Goal: Task Accomplishment & Management: Use online tool/utility

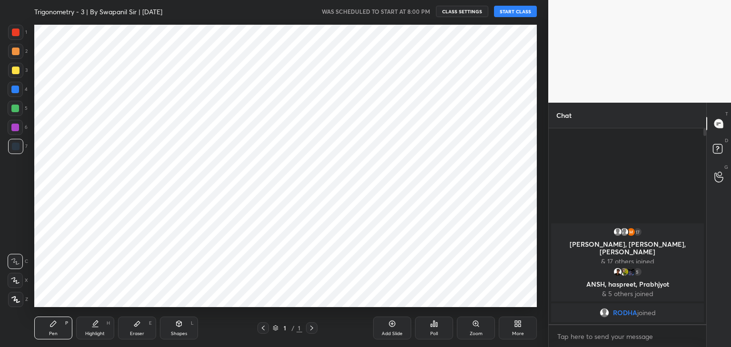
scroll to position [47283, 47060]
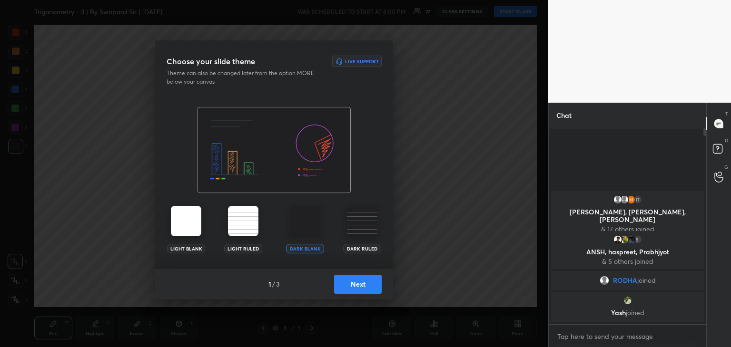
click at [352, 287] on button "Next" at bounding box center [358, 284] width 48 height 19
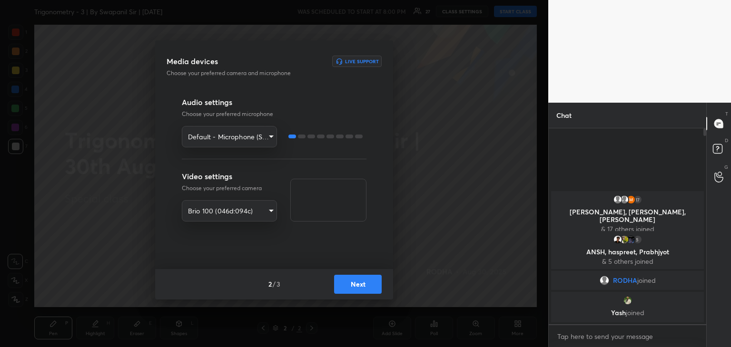
click at [350, 285] on button "Next" at bounding box center [358, 284] width 48 height 19
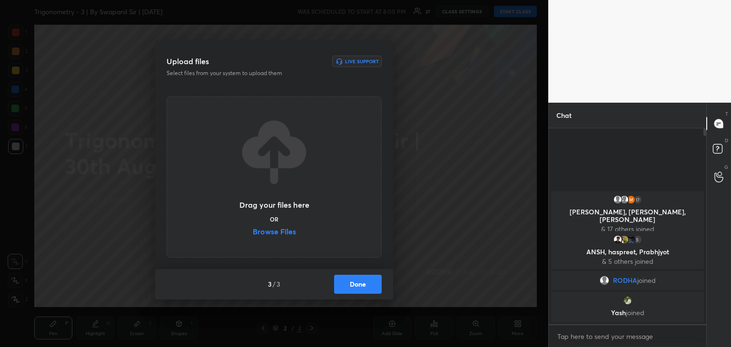
click at [272, 232] on label "Browse Files" at bounding box center [274, 233] width 43 height 10
click at [253, 232] on input "Browse Files" at bounding box center [253, 233] width 0 height 10
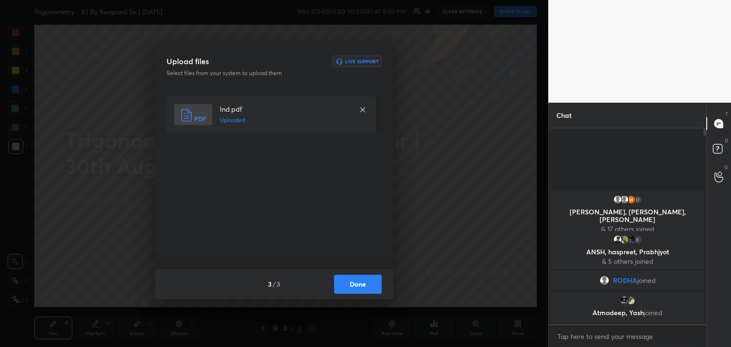
click at [352, 285] on button "Done" at bounding box center [358, 284] width 48 height 19
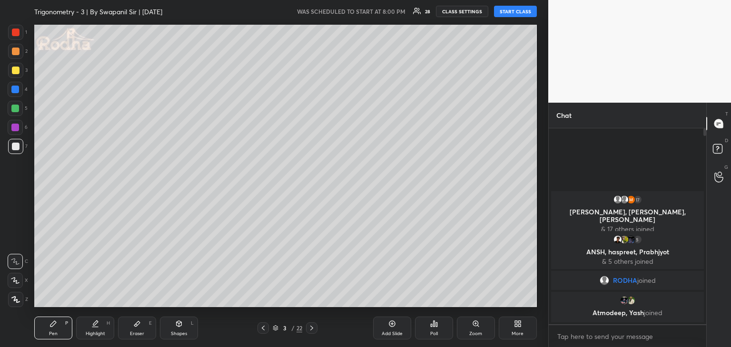
click at [519, 9] on button "START CLASS" at bounding box center [515, 11] width 43 height 11
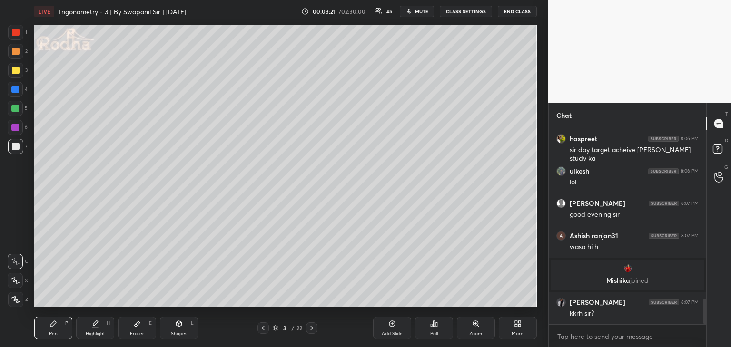
scroll to position [1313, 0]
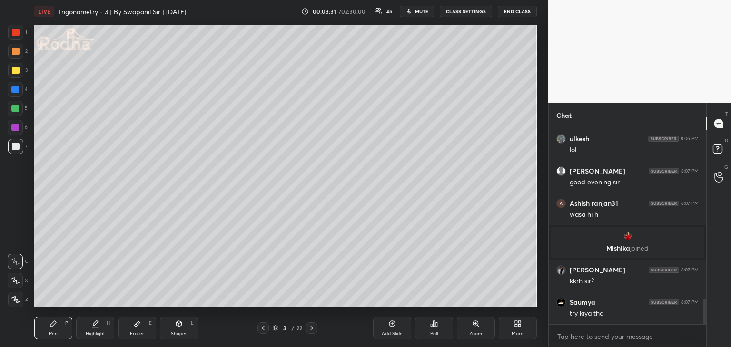
drag, startPoint x: 17, startPoint y: 145, endPoint x: 32, endPoint y: 121, distance: 28.2
click at [17, 146] on div at bounding box center [16, 147] width 8 height 8
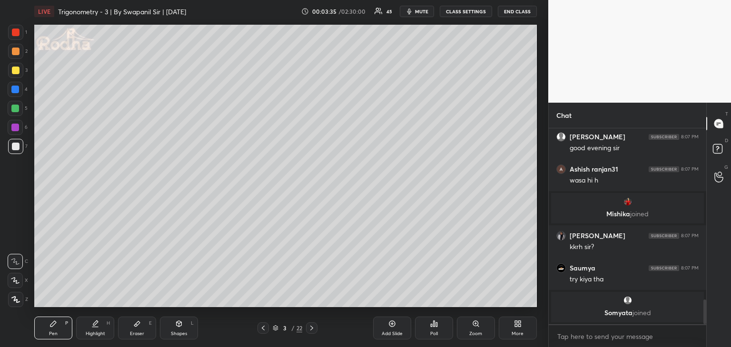
drag, startPoint x: 14, startPoint y: 281, endPoint x: 34, endPoint y: 229, distance: 55.4
click at [15, 281] on icon at bounding box center [15, 280] width 9 height 7
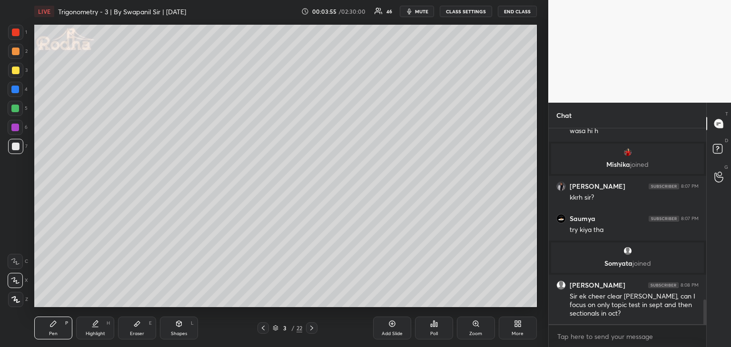
scroll to position [1397, 0]
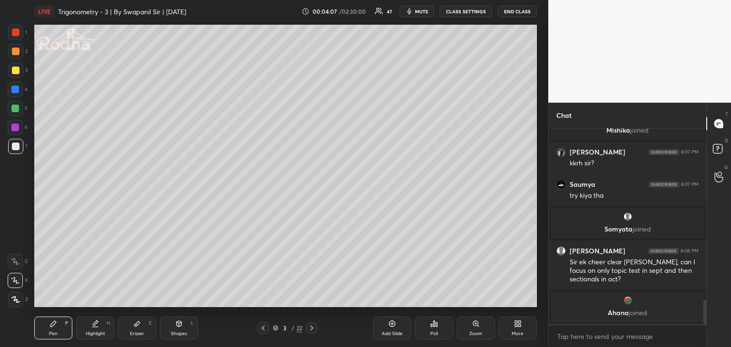
click at [137, 336] on div "Eraser" at bounding box center [137, 334] width 14 height 5
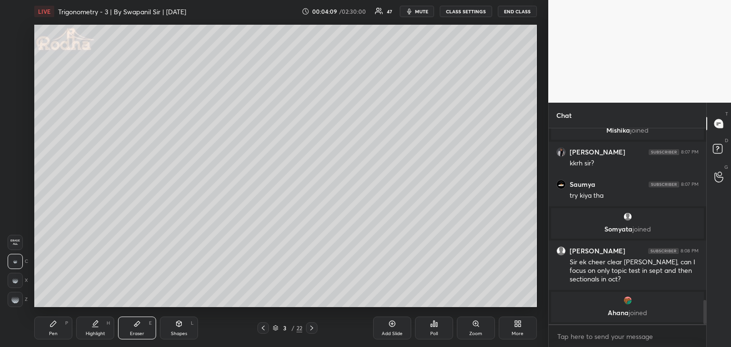
drag, startPoint x: 49, startPoint y: 328, endPoint x: 67, endPoint y: 309, distance: 26.0
click at [51, 328] on div "Pen P" at bounding box center [53, 328] width 38 height 23
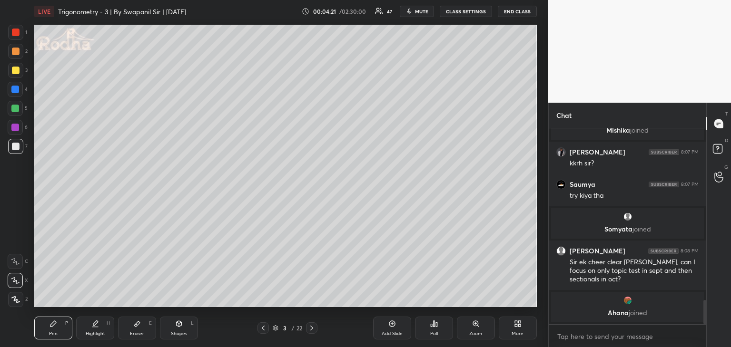
click at [141, 330] on div "Eraser E" at bounding box center [137, 328] width 38 height 23
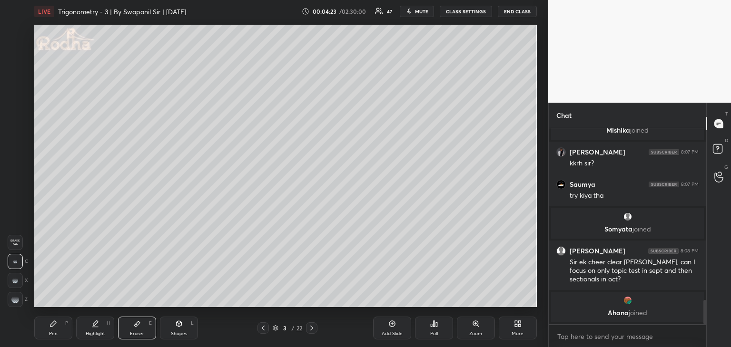
drag, startPoint x: 54, startPoint y: 330, endPoint x: 58, endPoint y: 309, distance: 20.8
click at [54, 326] on div "Pen P" at bounding box center [53, 328] width 38 height 23
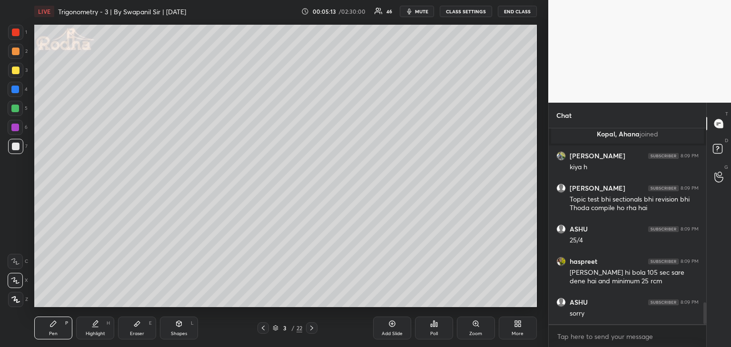
scroll to position [1591, 0]
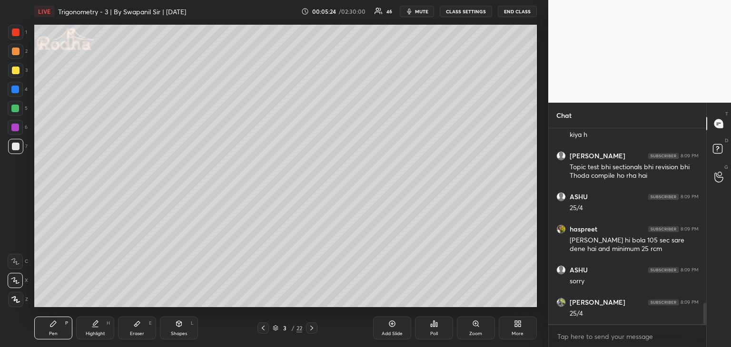
click at [141, 326] on div "Eraser E" at bounding box center [137, 328] width 38 height 23
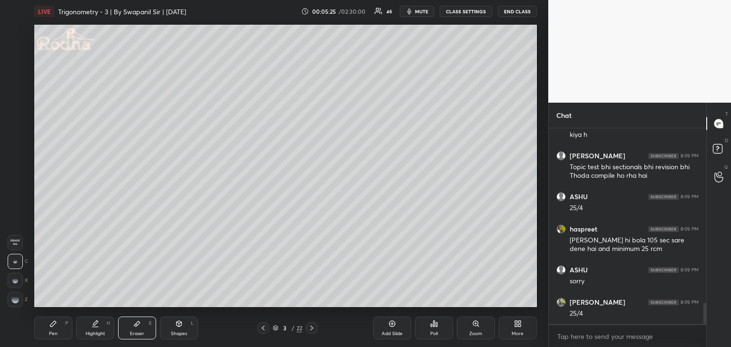
scroll to position [1623, 0]
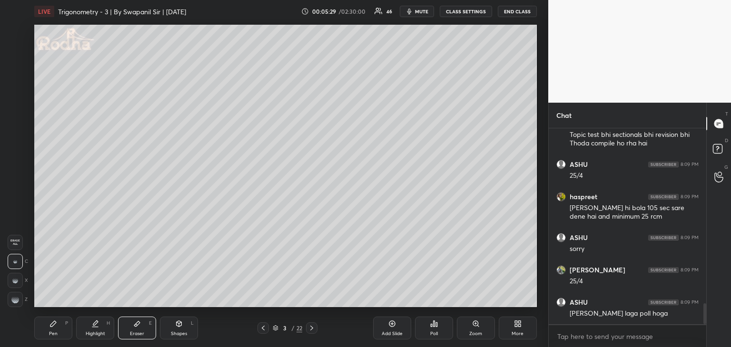
click at [57, 336] on div "Pen P" at bounding box center [53, 328] width 38 height 23
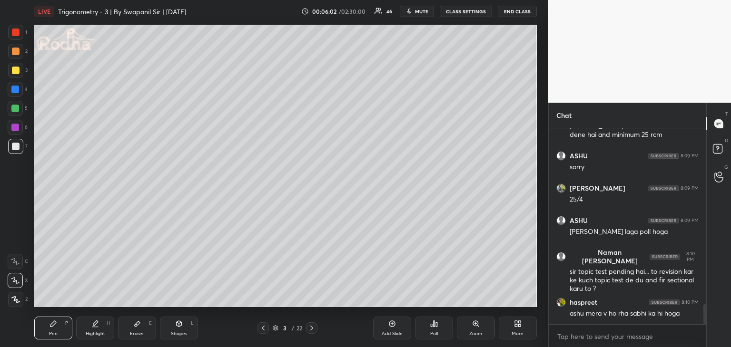
scroll to position [1739, 0]
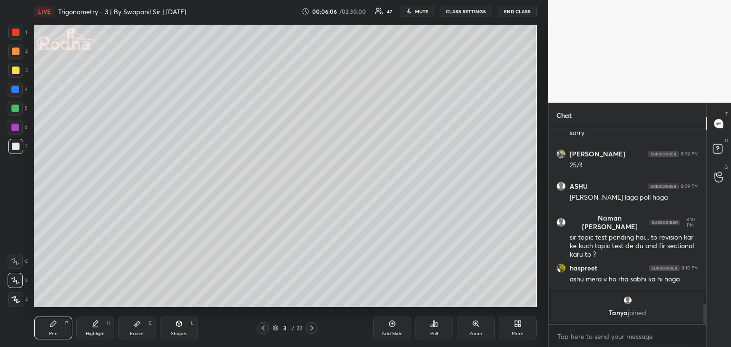
click at [132, 334] on div "Eraser" at bounding box center [137, 334] width 14 height 5
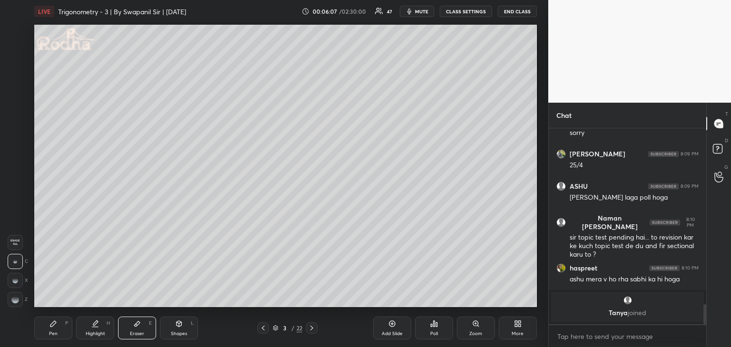
click at [17, 307] on div "1 2 3 4 5 6 7 R O A L C X Z Erase all C X Z LIVE Trigonometry - 3 | By Swapanil…" at bounding box center [270, 173] width 540 height 347
click at [18, 303] on div at bounding box center [15, 299] width 15 height 15
click at [56, 331] on div "Pen P" at bounding box center [53, 328] width 38 height 23
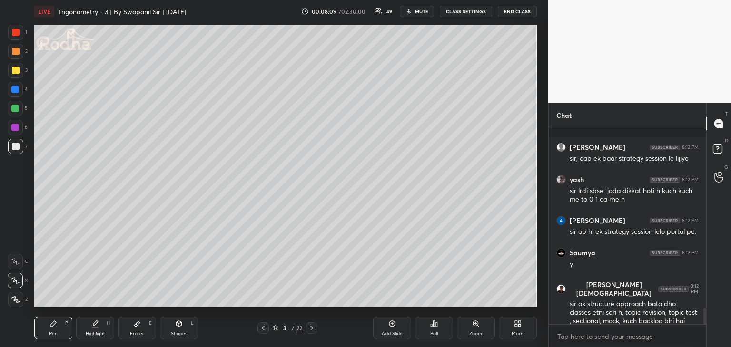
scroll to position [2155, 0]
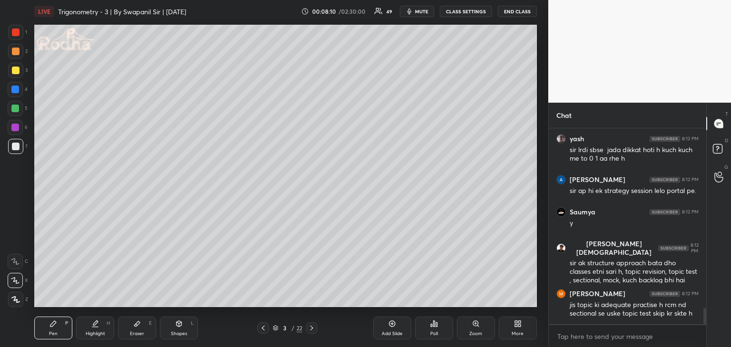
click at [137, 324] on icon at bounding box center [137, 324] width 6 height 5
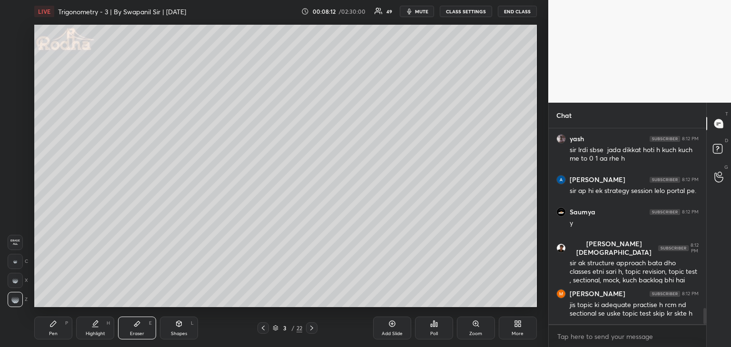
click at [59, 328] on div "Pen P" at bounding box center [53, 328] width 38 height 23
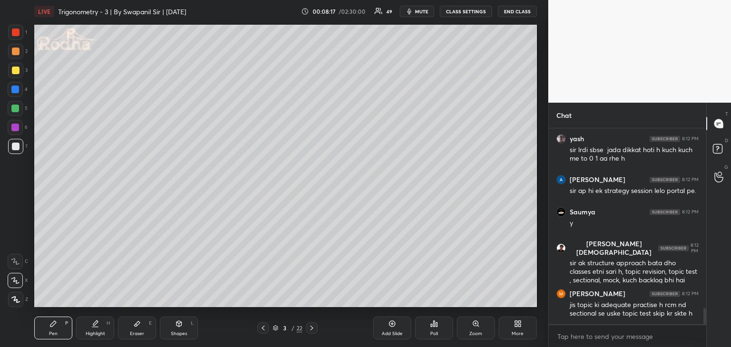
click at [186, 330] on div "Shapes L" at bounding box center [179, 328] width 38 height 23
click at [19, 282] on icon at bounding box center [15, 281] width 10 height 10
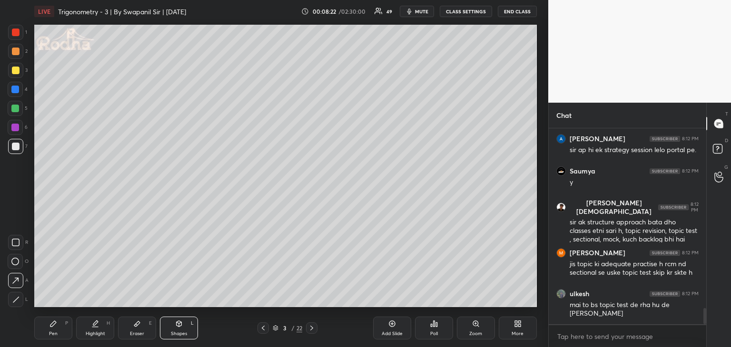
click at [54, 332] on div "Pen" at bounding box center [53, 334] width 9 height 5
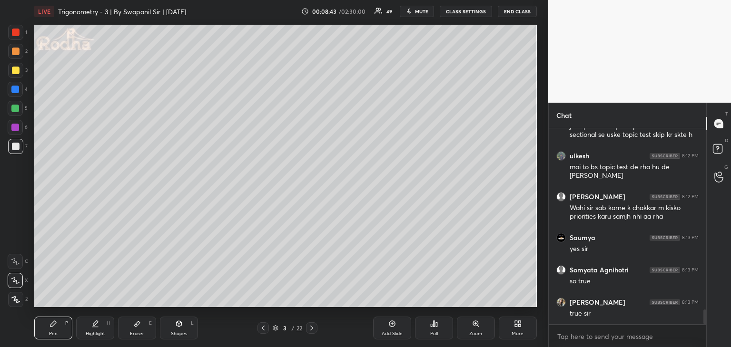
scroll to position [2366, 0]
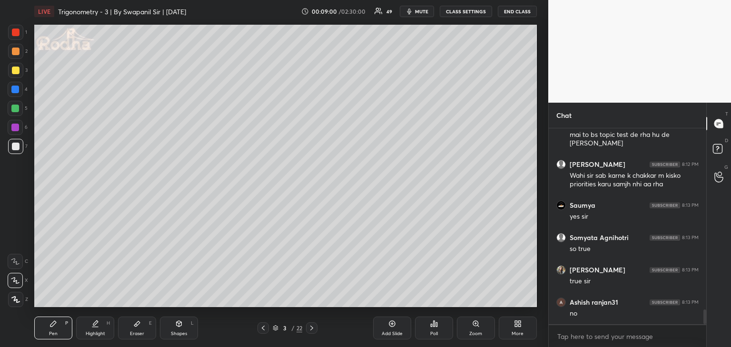
click at [17, 35] on div at bounding box center [16, 33] width 8 height 8
click at [176, 332] on div "Shapes" at bounding box center [179, 334] width 16 height 5
drag, startPoint x: 16, startPoint y: 109, endPoint x: 28, endPoint y: 110, distance: 12.4
click at [17, 108] on div at bounding box center [15, 109] width 8 height 8
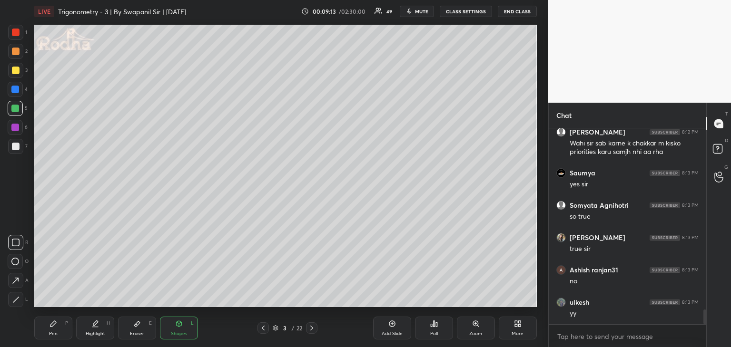
click at [137, 333] on div "Eraser" at bounding box center [137, 334] width 14 height 5
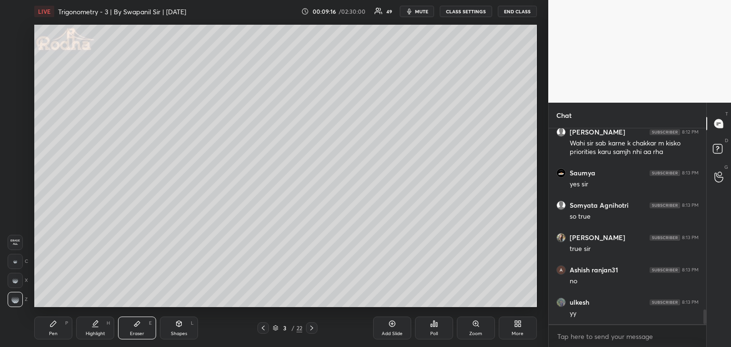
drag, startPoint x: 47, startPoint y: 333, endPoint x: 55, endPoint y: 330, distance: 8.6
click at [48, 333] on div "Pen P" at bounding box center [53, 328] width 38 height 23
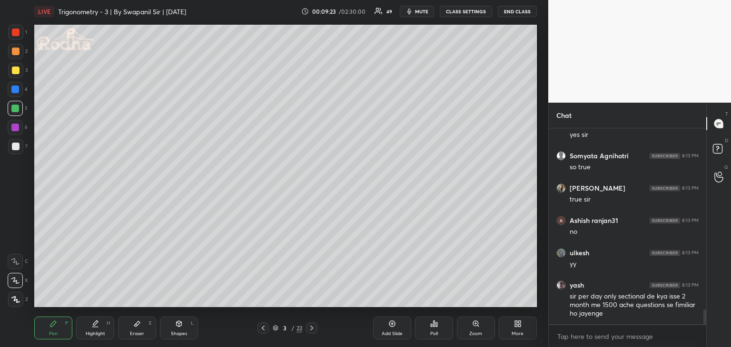
click at [16, 72] on div at bounding box center [16, 71] width 8 height 8
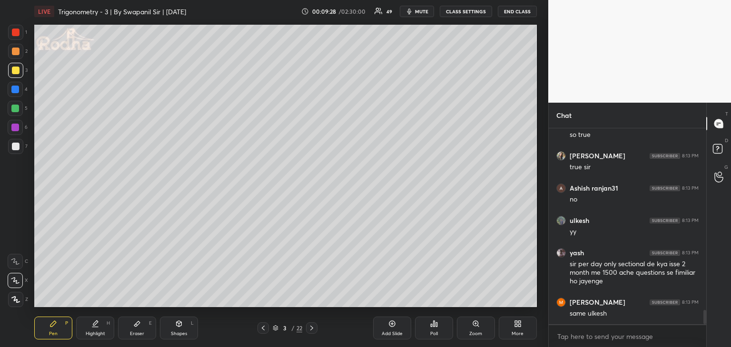
click at [13, 34] on div at bounding box center [16, 33] width 8 height 8
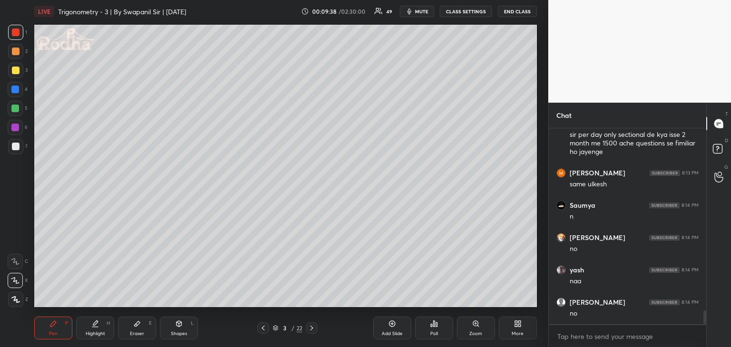
scroll to position [2642, 0]
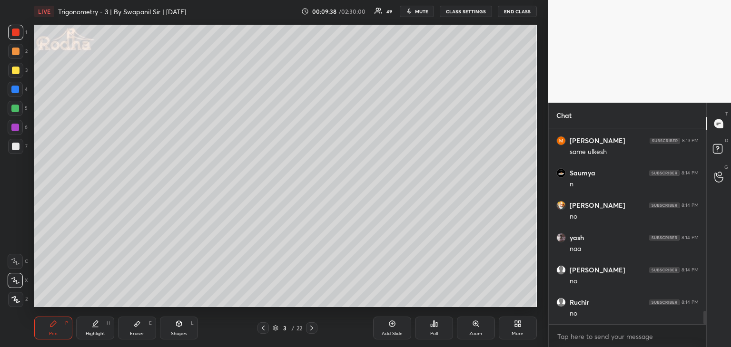
drag, startPoint x: 138, startPoint y: 339, endPoint x: 148, endPoint y: 334, distance: 10.9
click at [141, 338] on div "Eraser E" at bounding box center [137, 328] width 38 height 23
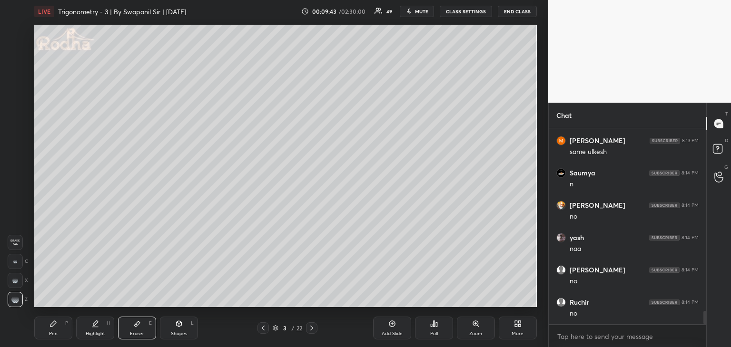
click at [53, 336] on div "Pen" at bounding box center [53, 334] width 9 height 5
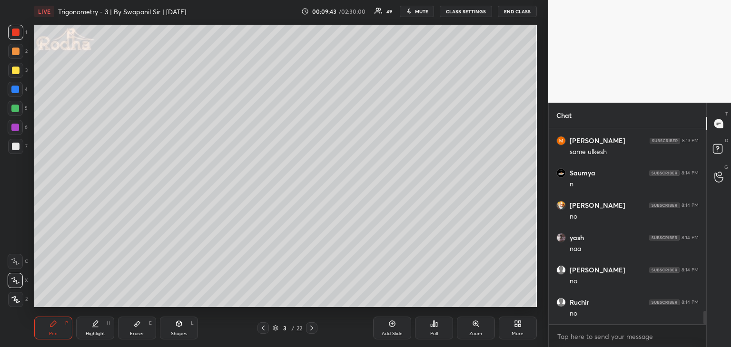
click at [58, 333] on div "Pen P" at bounding box center [53, 328] width 38 height 23
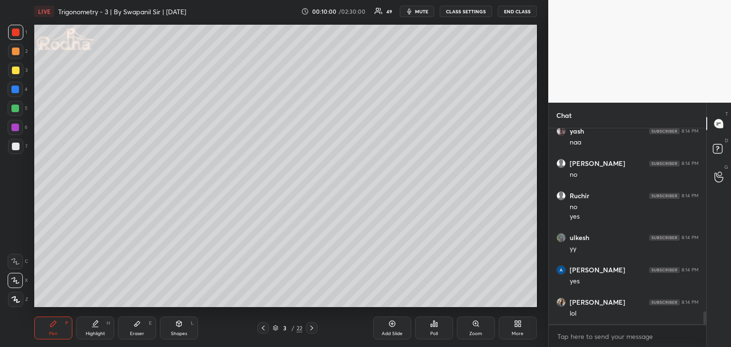
scroll to position [2781, 0]
click at [145, 330] on div "Eraser E" at bounding box center [137, 328] width 38 height 23
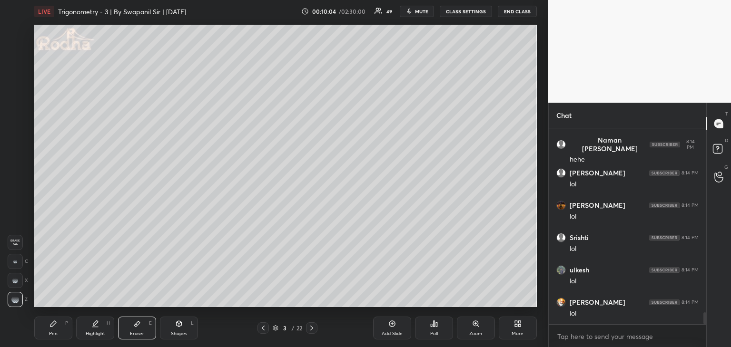
scroll to position [3072, 0]
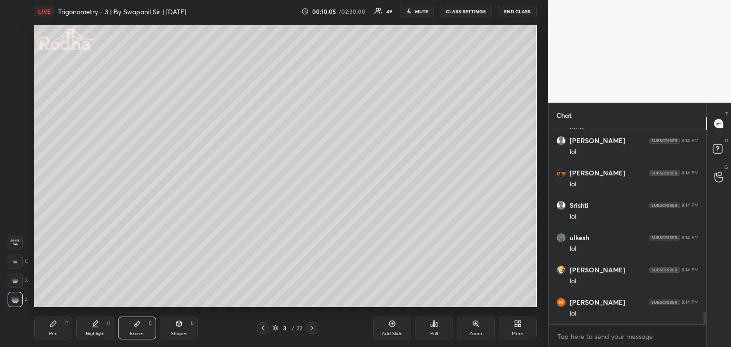
click at [50, 329] on div "Pen P" at bounding box center [53, 328] width 38 height 23
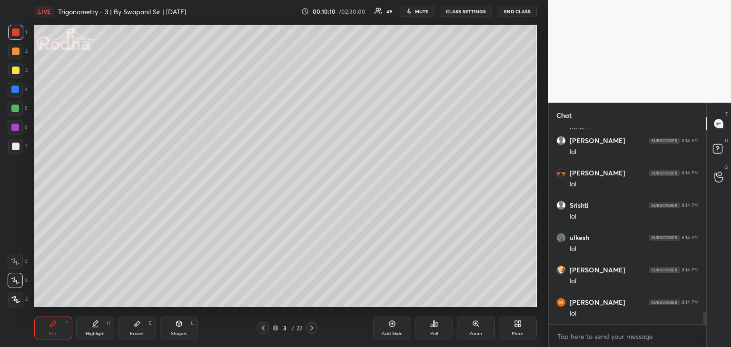
click at [15, 148] on div at bounding box center [16, 147] width 8 height 8
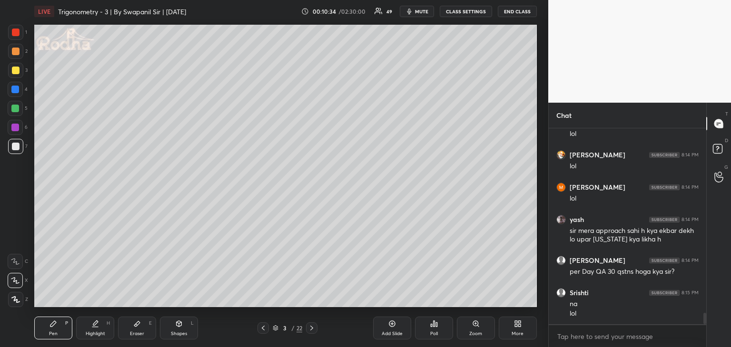
scroll to position [3220, 0]
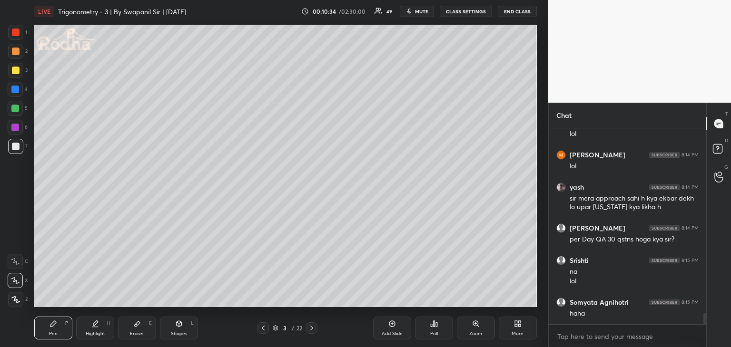
click at [139, 332] on div "Eraser" at bounding box center [137, 334] width 14 height 5
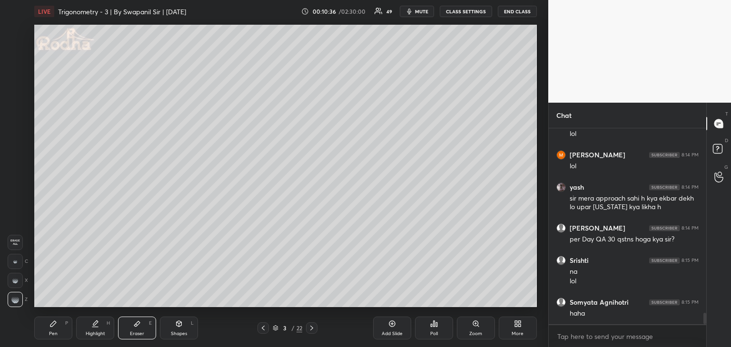
click at [59, 326] on div "Pen P" at bounding box center [53, 328] width 38 height 23
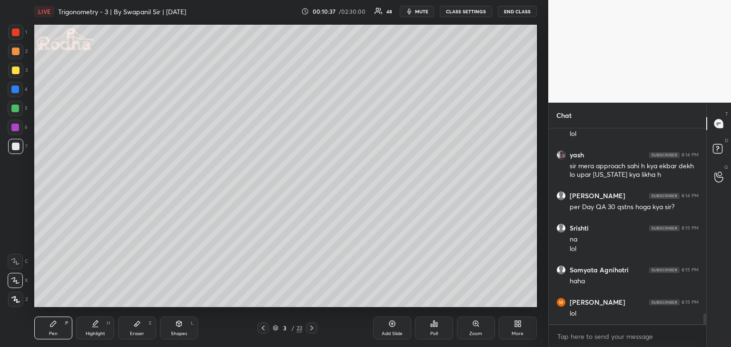
click at [17, 280] on icon at bounding box center [15, 280] width 9 height 7
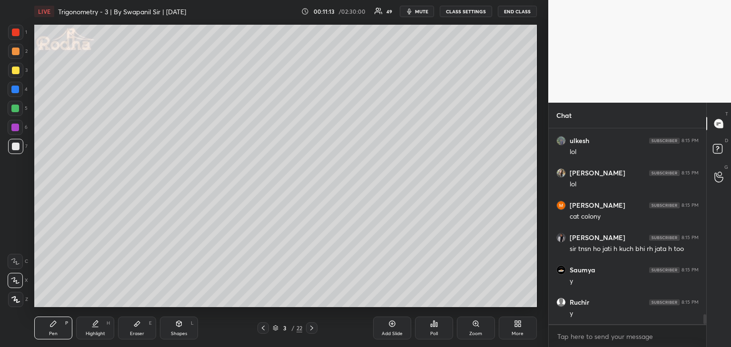
scroll to position [3608, 0]
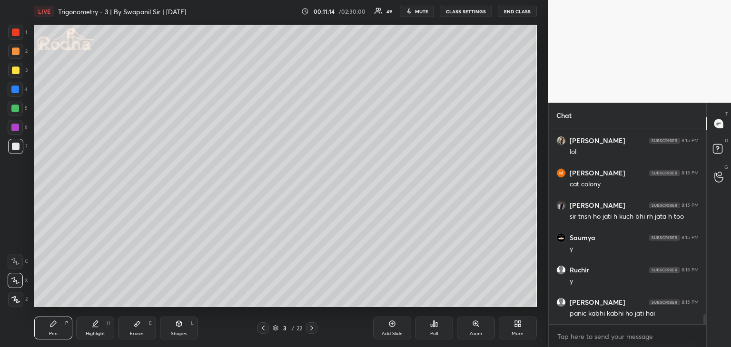
click at [133, 335] on div "Eraser" at bounding box center [137, 334] width 14 height 5
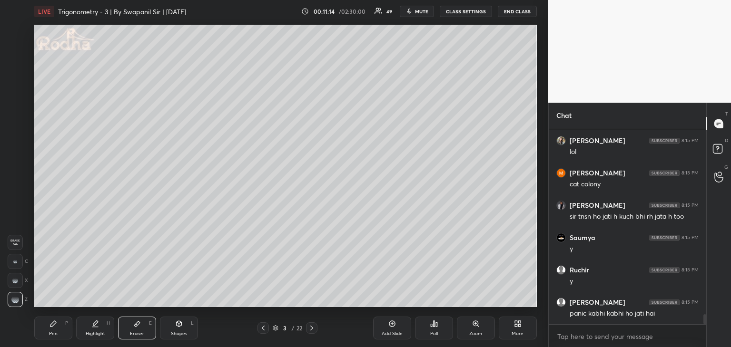
scroll to position [3649, 0]
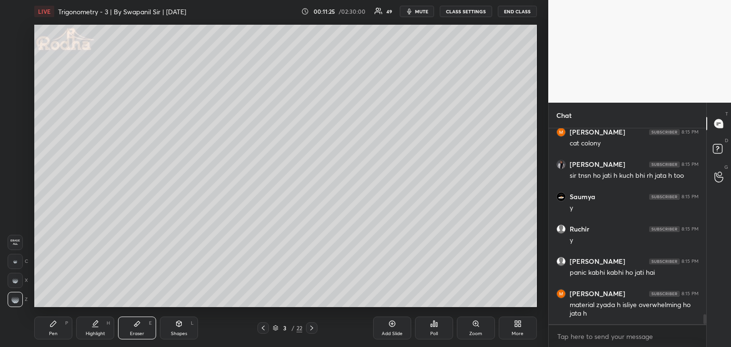
click at [60, 333] on div "Pen P" at bounding box center [53, 328] width 38 height 23
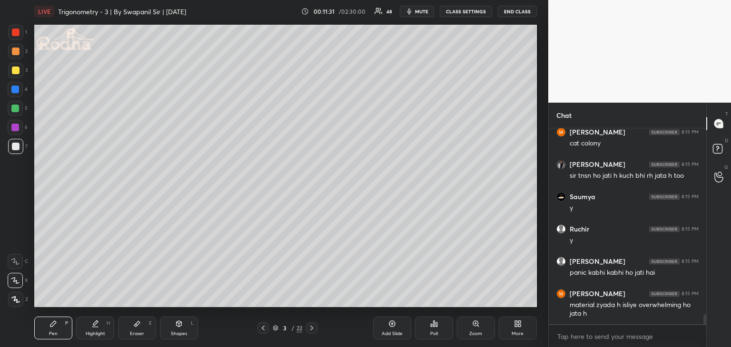
click at [141, 329] on div "Eraser E" at bounding box center [137, 328] width 38 height 23
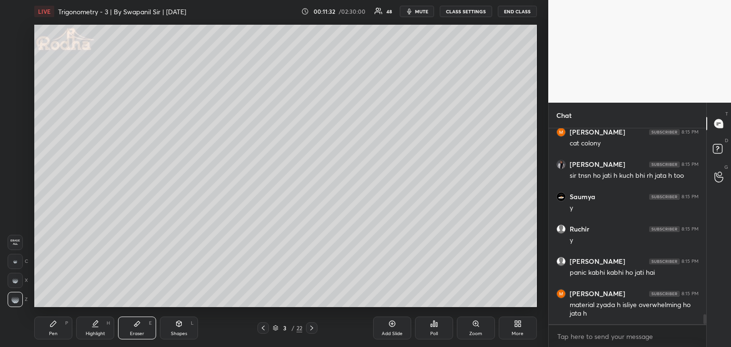
click at [13, 264] on div at bounding box center [15, 261] width 15 height 15
drag, startPoint x: 55, startPoint y: 327, endPoint x: 61, endPoint y: 309, distance: 19.7
click at [55, 327] on icon at bounding box center [53, 324] width 8 height 8
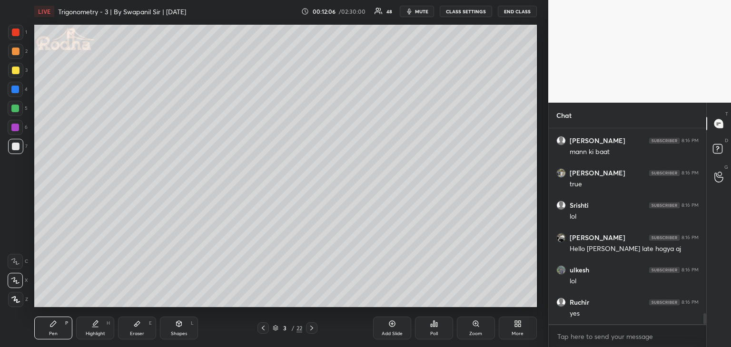
scroll to position [3378, 0]
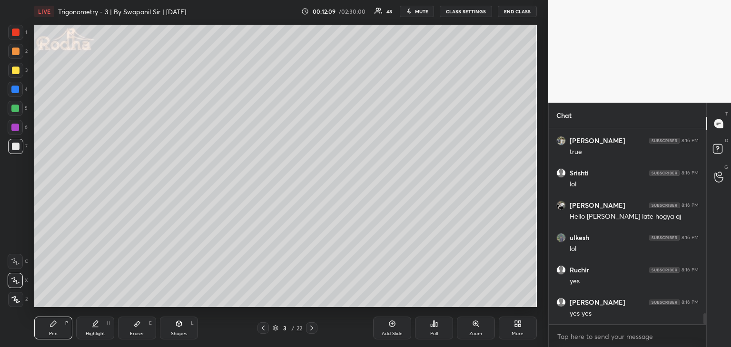
click at [141, 333] on div "Eraser" at bounding box center [137, 334] width 14 height 5
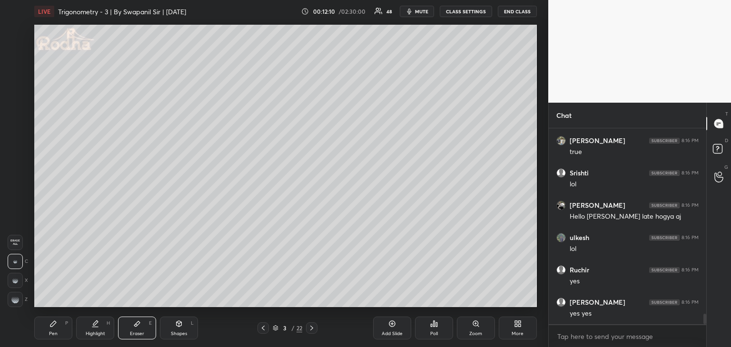
scroll to position [3411, 0]
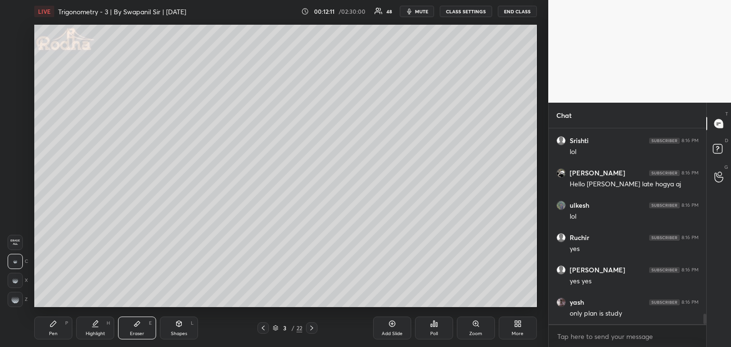
click at [14, 303] on g at bounding box center [15, 300] width 8 height 8
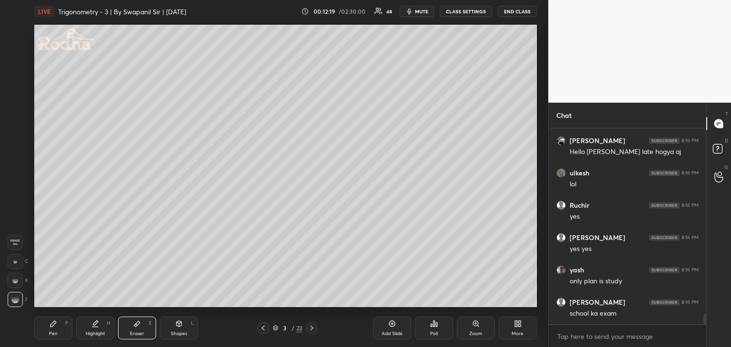
drag, startPoint x: 48, startPoint y: 332, endPoint x: 70, endPoint y: 326, distance: 23.0
click at [48, 332] on div "Pen P" at bounding box center [53, 328] width 38 height 23
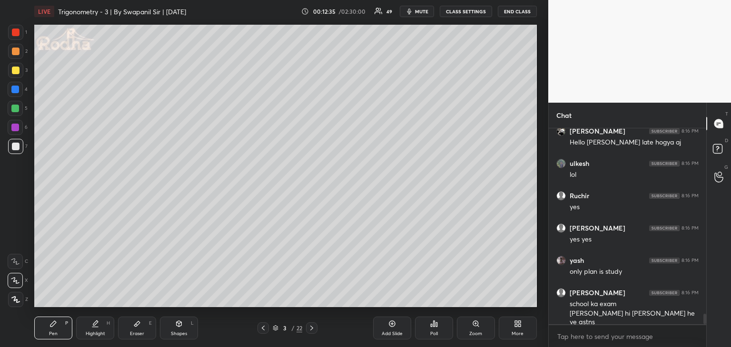
scroll to position [3485, 0]
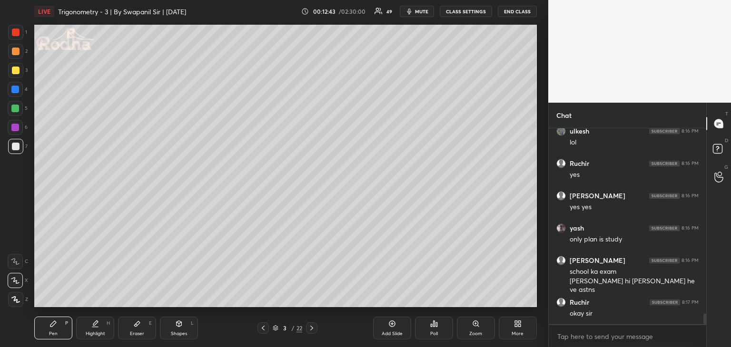
click at [144, 332] on div "Eraser E" at bounding box center [137, 328] width 38 height 23
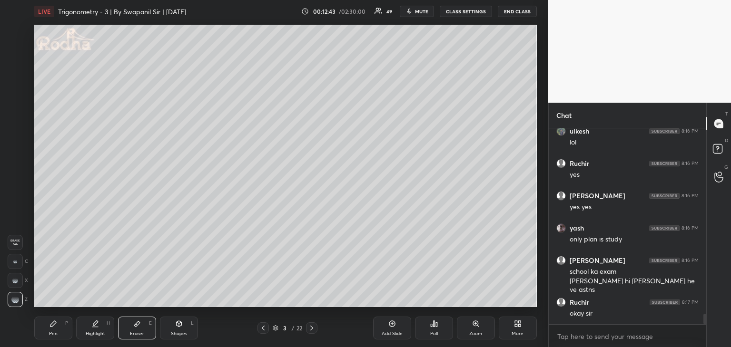
scroll to position [3526, 0]
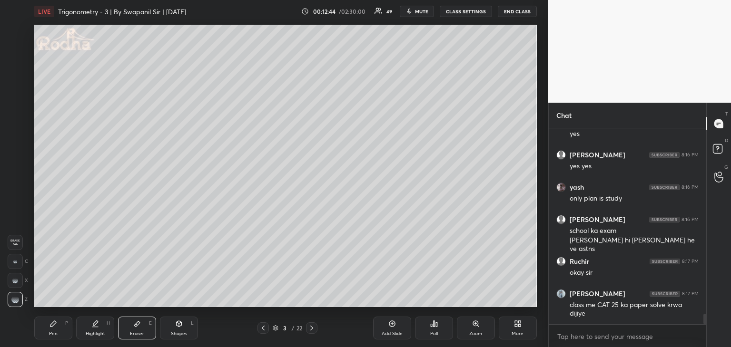
click at [58, 334] on div "Pen P" at bounding box center [53, 328] width 38 height 23
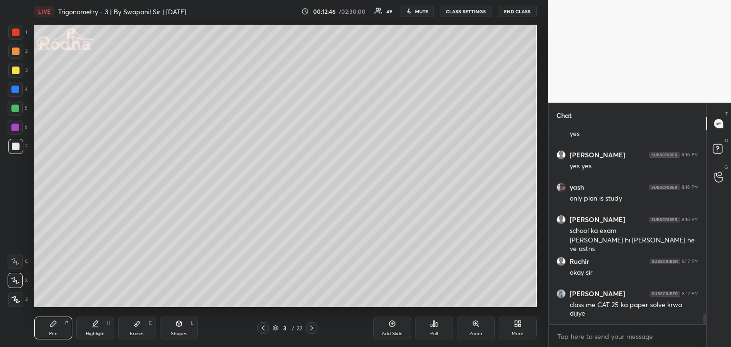
drag, startPoint x: 16, startPoint y: 36, endPoint x: 34, endPoint y: 44, distance: 19.6
click at [18, 35] on div at bounding box center [16, 33] width 8 height 8
click at [137, 339] on div "Eraser E" at bounding box center [137, 328] width 38 height 23
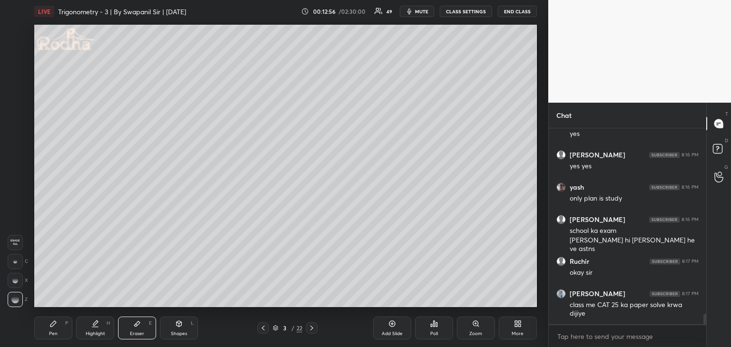
click at [66, 329] on div "Pen P" at bounding box center [53, 328] width 38 height 23
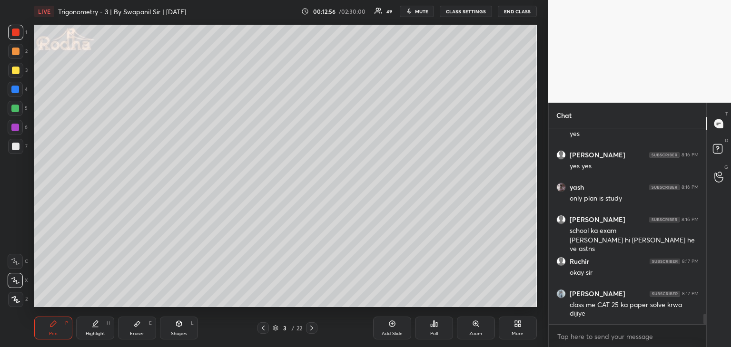
scroll to position [3558, 0]
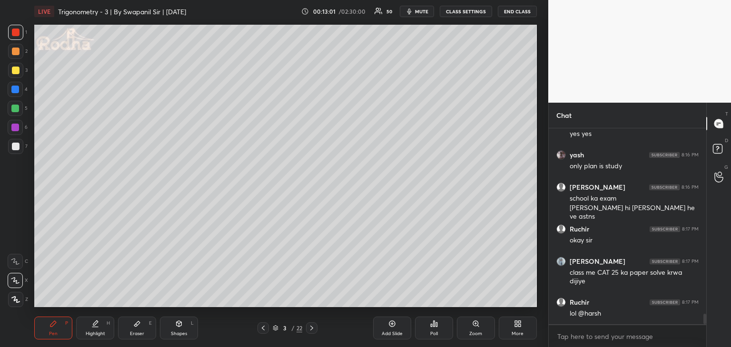
click at [15, 149] on div at bounding box center [16, 147] width 8 height 8
click at [19, 52] on div at bounding box center [16, 52] width 8 height 8
click at [16, 149] on div at bounding box center [16, 147] width 8 height 8
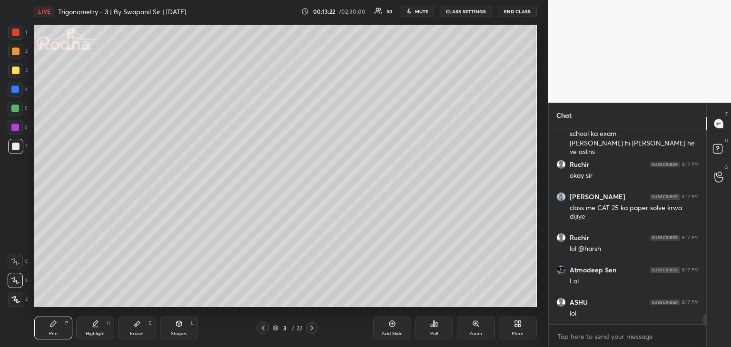
scroll to position [3655, 0]
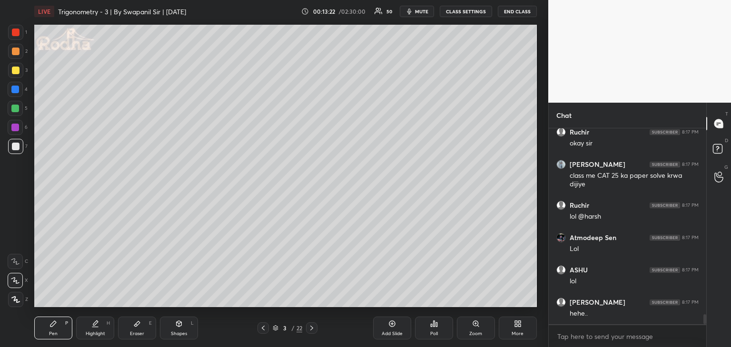
click at [141, 330] on div "Eraser E" at bounding box center [137, 328] width 38 height 23
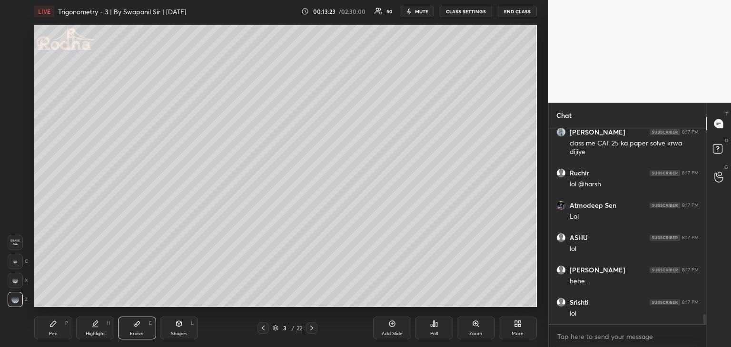
scroll to position [3720, 0]
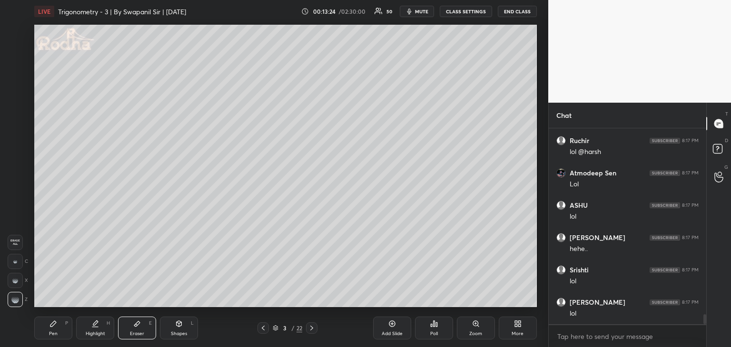
click at [54, 335] on div "Pen" at bounding box center [53, 334] width 9 height 5
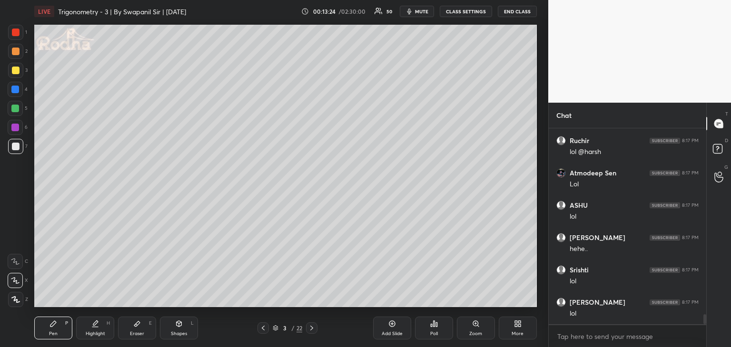
scroll to position [3849, 0]
click at [15, 34] on div at bounding box center [16, 33] width 8 height 8
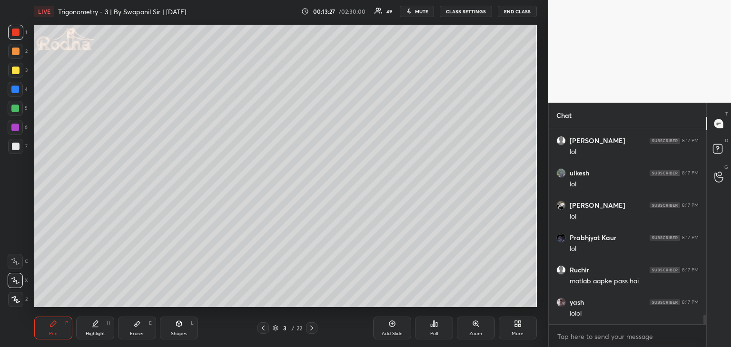
scroll to position [3946, 0]
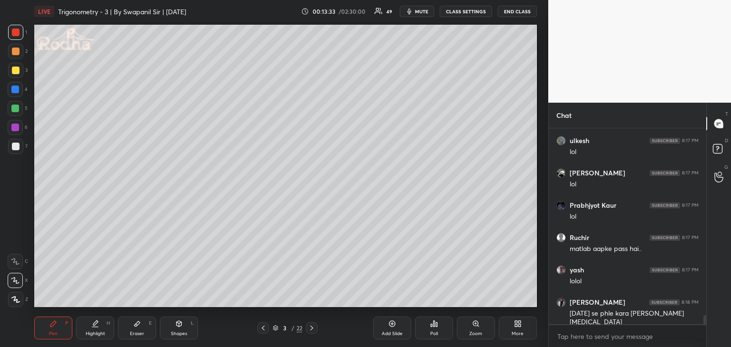
drag, startPoint x: 134, startPoint y: 331, endPoint x: 150, endPoint y: 319, distance: 20.4
click at [134, 332] on div "Eraser" at bounding box center [137, 334] width 14 height 5
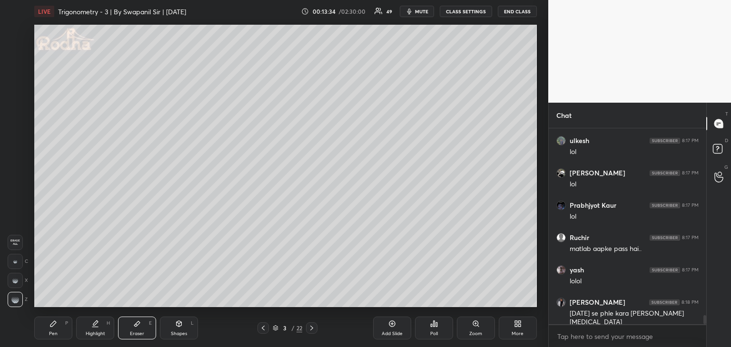
scroll to position [3979, 0]
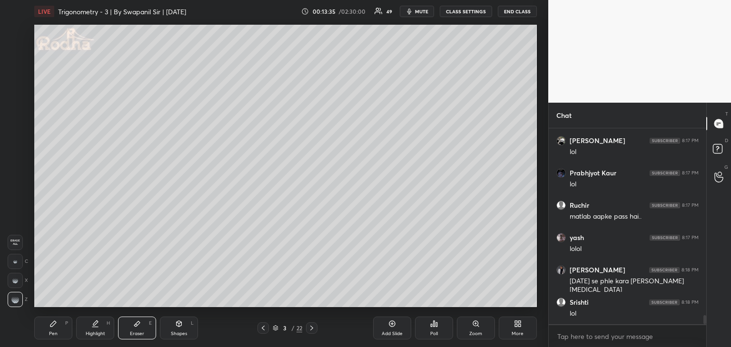
click at [62, 326] on div "Pen P" at bounding box center [53, 328] width 38 height 23
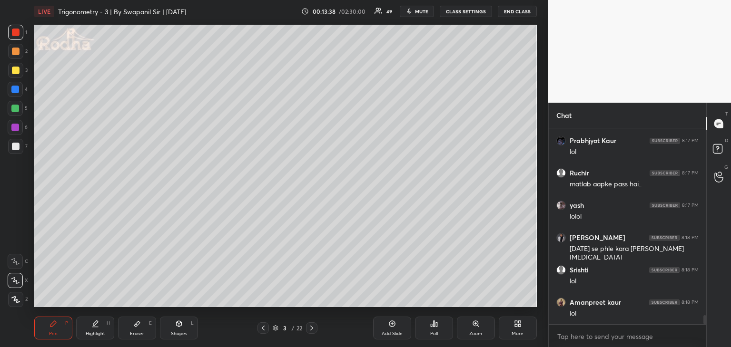
scroll to position [4043, 0]
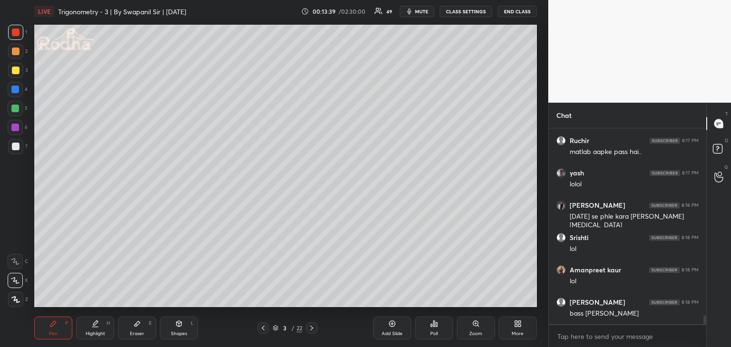
click at [17, 71] on div at bounding box center [16, 71] width 8 height 8
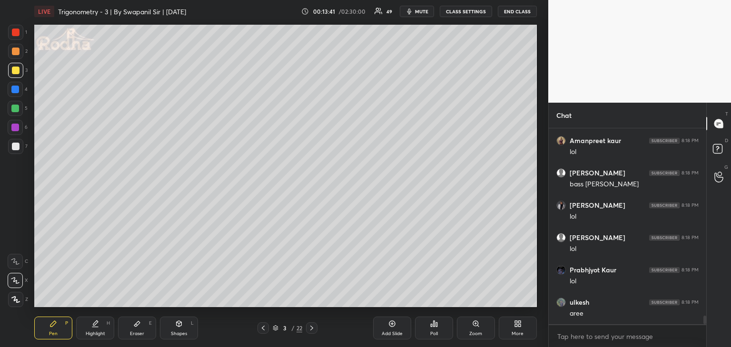
scroll to position [4205, 0]
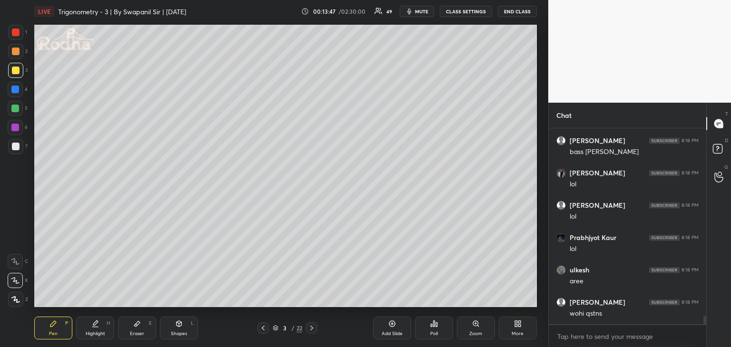
click at [178, 332] on div "Shapes" at bounding box center [179, 334] width 16 height 5
drag, startPoint x: 14, startPoint y: 280, endPoint x: 27, endPoint y: 274, distance: 13.4
click at [14, 280] on icon at bounding box center [15, 281] width 10 height 10
click at [59, 335] on div "Pen P" at bounding box center [53, 328] width 38 height 23
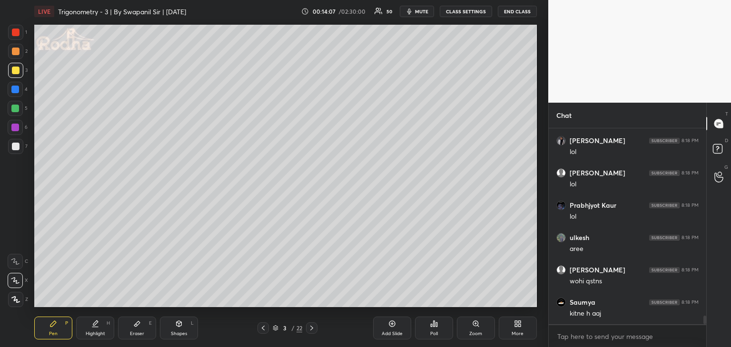
scroll to position [4270, 0]
click at [16, 73] on div at bounding box center [16, 71] width 8 height 8
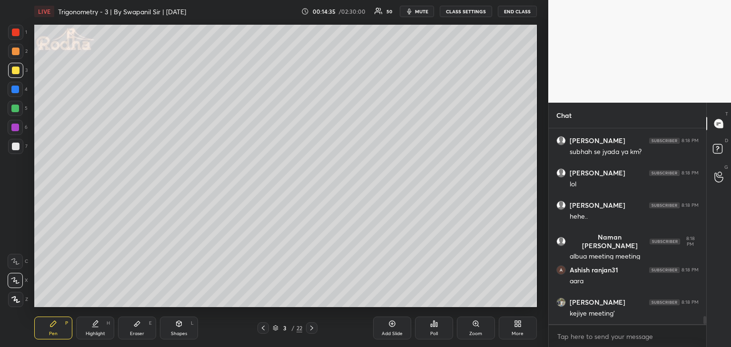
scroll to position [4690, 0]
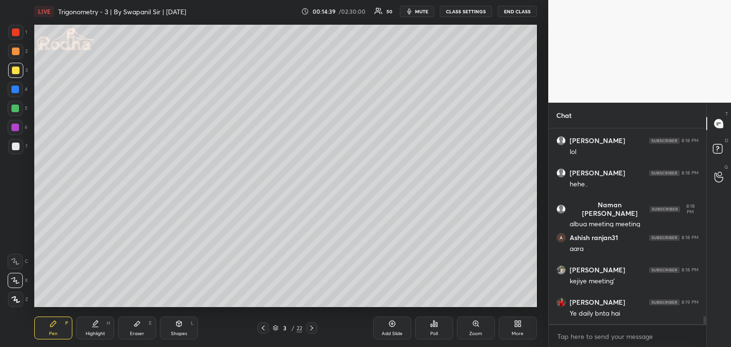
click at [137, 330] on div "Eraser E" at bounding box center [137, 328] width 38 height 23
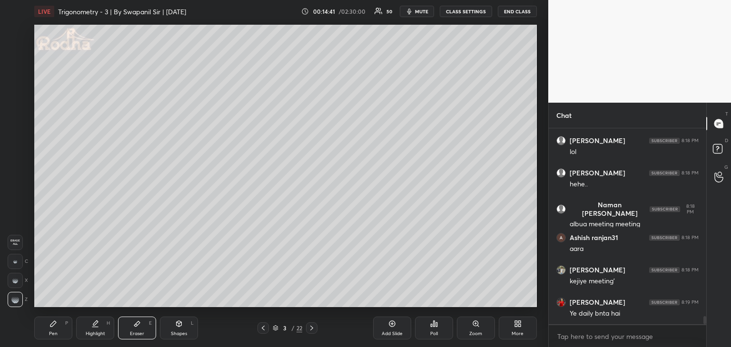
scroll to position [4723, 0]
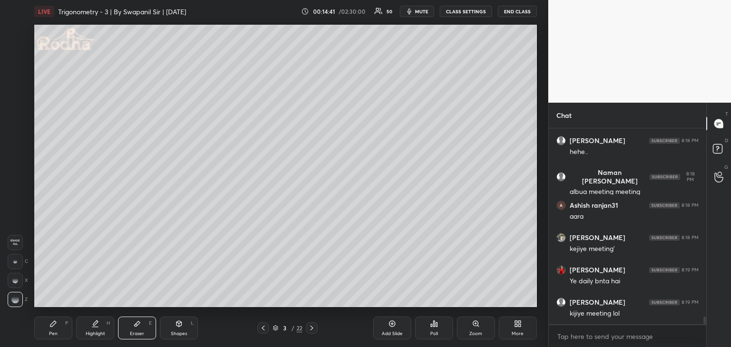
drag, startPoint x: 54, startPoint y: 335, endPoint x: 59, endPoint y: 314, distance: 21.6
click at [54, 335] on div "Pen" at bounding box center [53, 334] width 9 height 5
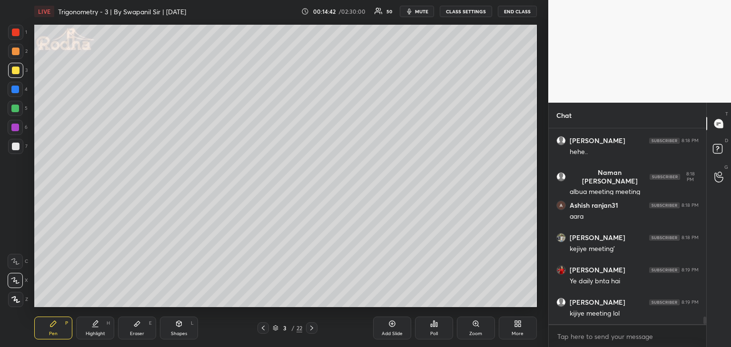
drag, startPoint x: 14, startPoint y: 148, endPoint x: 27, endPoint y: 147, distance: 12.5
click at [16, 148] on div at bounding box center [16, 147] width 8 height 8
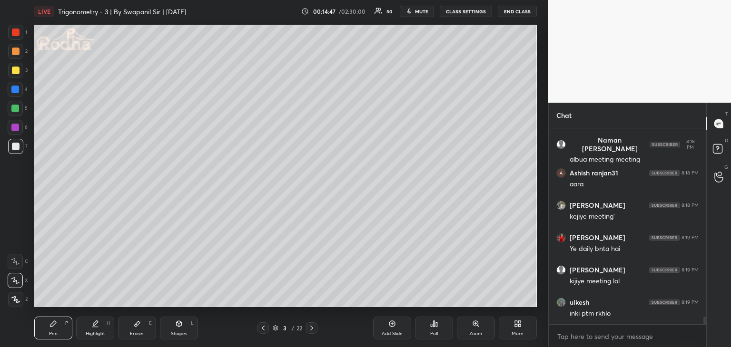
scroll to position [4787, 0]
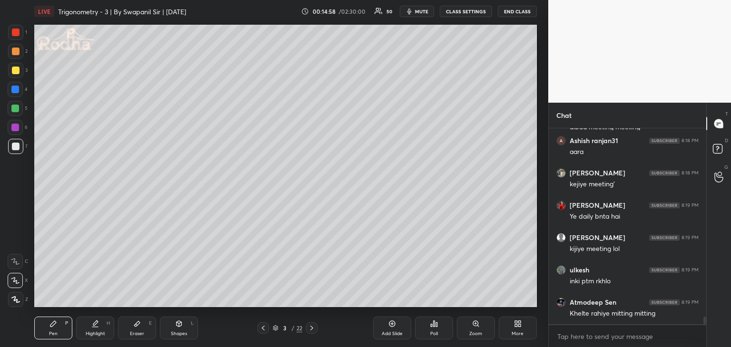
click at [138, 331] on div "Eraser E" at bounding box center [137, 328] width 38 height 23
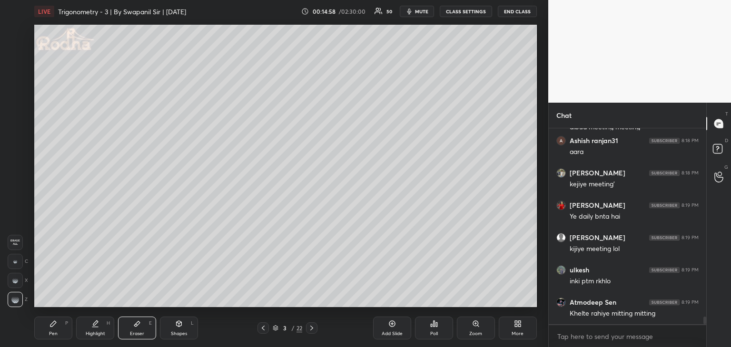
scroll to position [4822, 0]
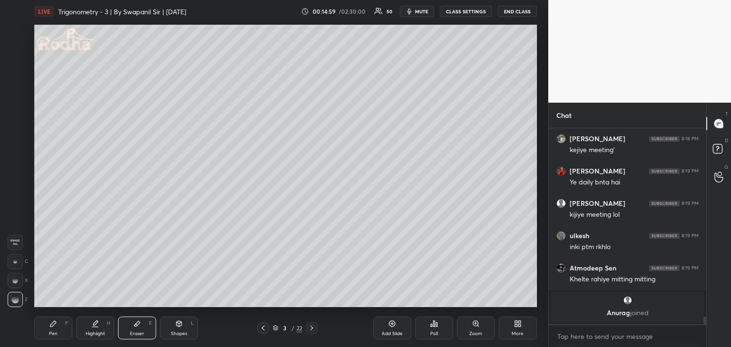
click at [12, 263] on div at bounding box center [15, 261] width 15 height 15
click at [59, 323] on div "Pen P" at bounding box center [53, 328] width 38 height 23
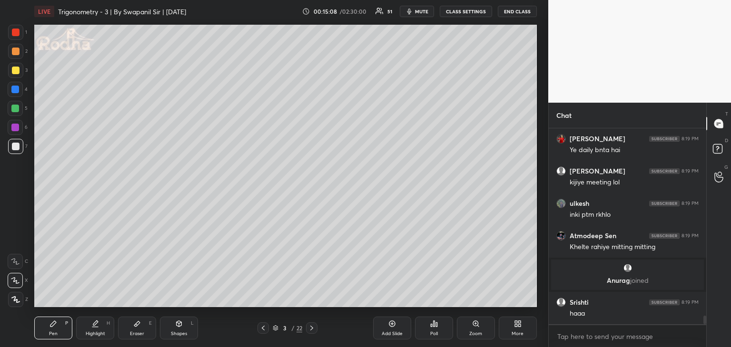
scroll to position [4345, 0]
click at [15, 70] on div at bounding box center [16, 71] width 8 height 8
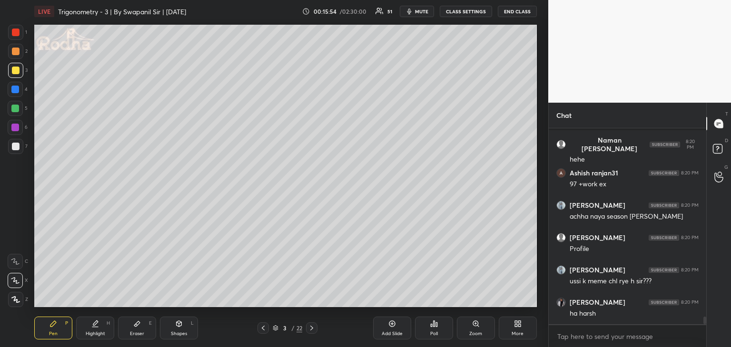
scroll to position [4718, 0]
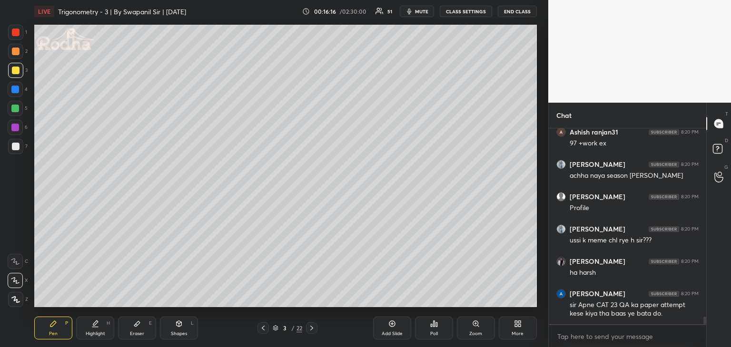
click at [10, 150] on div at bounding box center [15, 146] width 15 height 15
click at [143, 327] on div "Eraser E" at bounding box center [137, 328] width 38 height 23
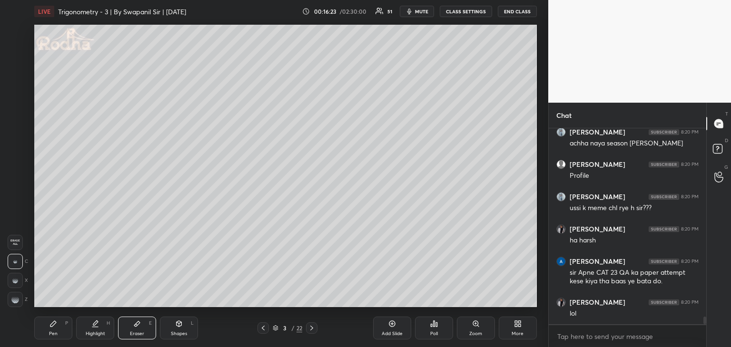
scroll to position [4783, 0]
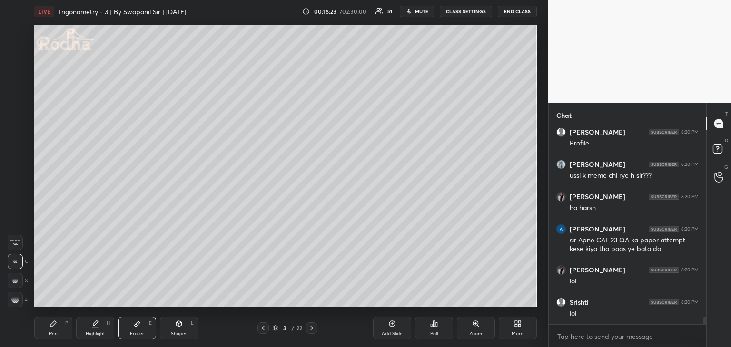
drag, startPoint x: 10, startPoint y: 299, endPoint x: 29, endPoint y: 294, distance: 19.0
click at [13, 299] on div at bounding box center [15, 299] width 15 height 15
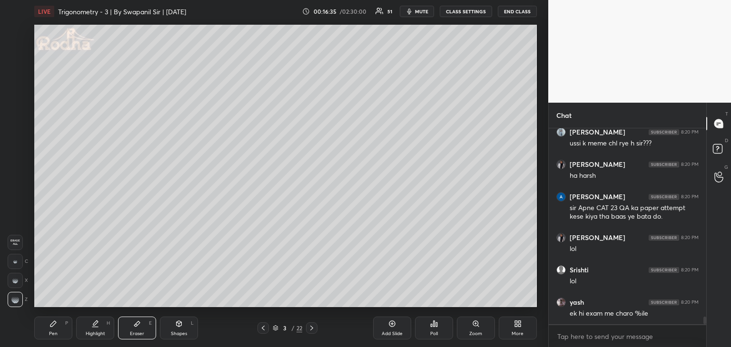
drag, startPoint x: 48, startPoint y: 333, endPoint x: 57, endPoint y: 316, distance: 19.1
click at [48, 333] on div "Pen P" at bounding box center [53, 328] width 38 height 23
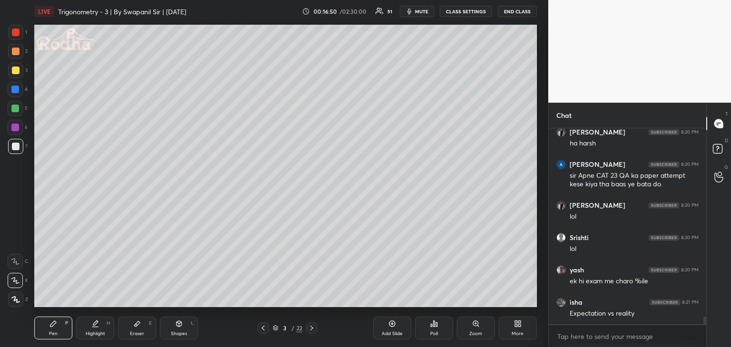
scroll to position [4880, 0]
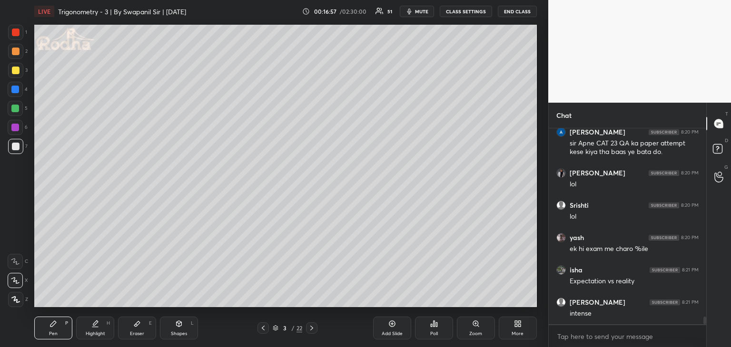
click at [143, 332] on div "Eraser" at bounding box center [137, 334] width 14 height 5
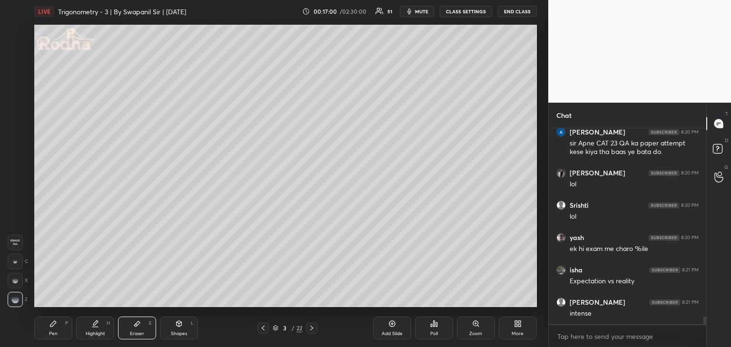
click at [56, 333] on div "Pen" at bounding box center [53, 334] width 9 height 5
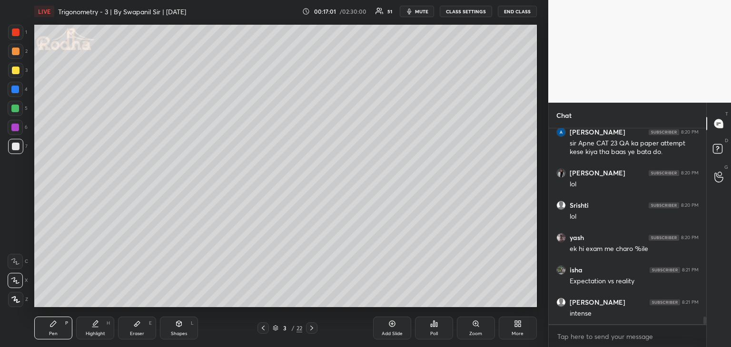
click at [17, 69] on div at bounding box center [16, 71] width 8 height 8
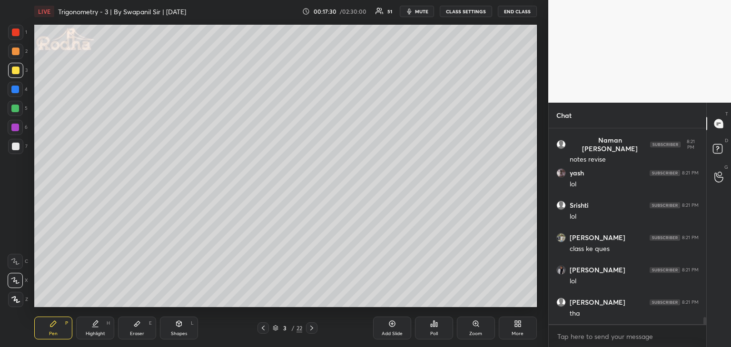
scroll to position [5277, 0]
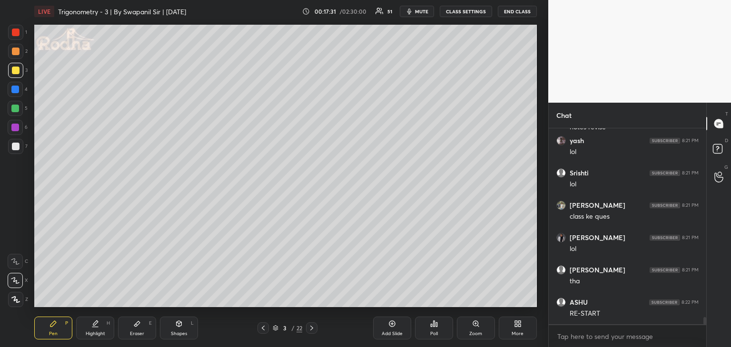
click at [143, 332] on div "Eraser" at bounding box center [137, 334] width 14 height 5
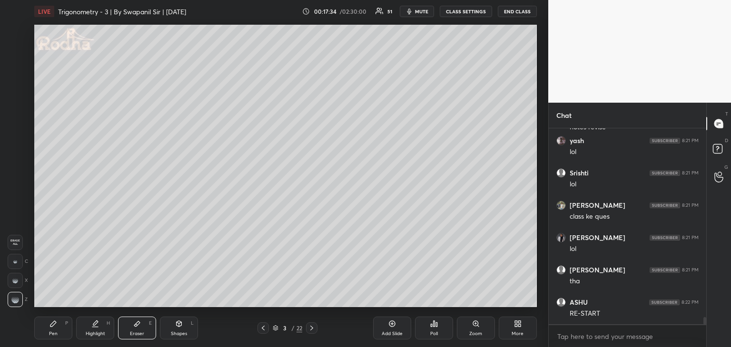
click at [57, 332] on div "Pen" at bounding box center [53, 334] width 9 height 5
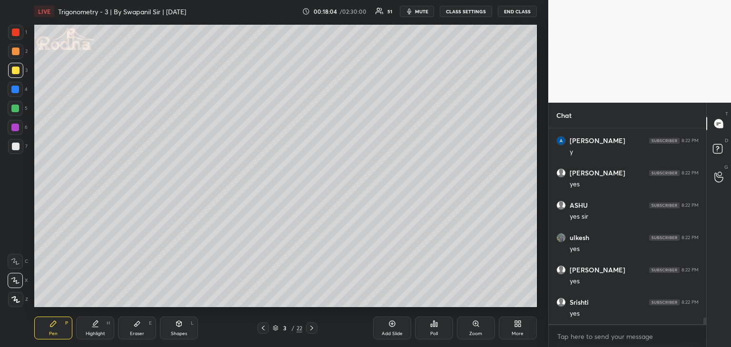
scroll to position [5633, 0]
click at [144, 334] on div "Eraser E" at bounding box center [137, 328] width 38 height 23
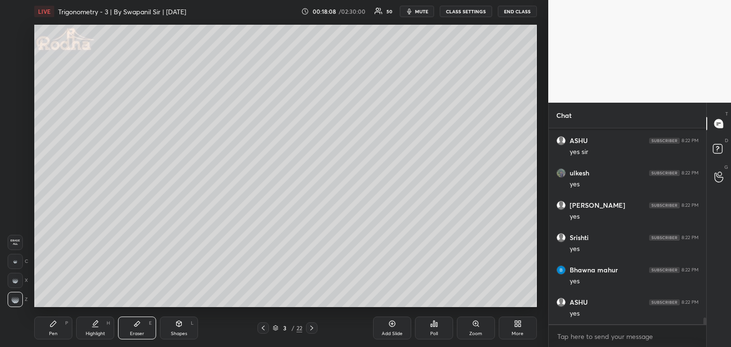
scroll to position [5730, 0]
click at [61, 324] on div "Pen P" at bounding box center [53, 328] width 38 height 23
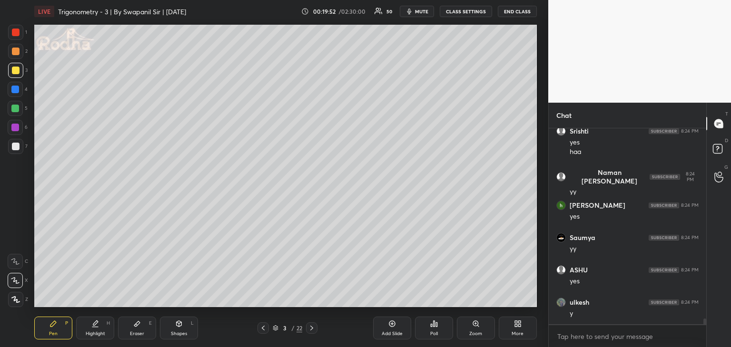
scroll to position [6389, 0]
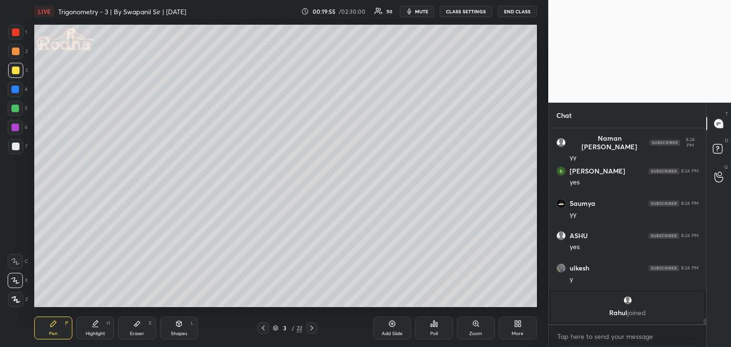
click at [147, 331] on div "Eraser E" at bounding box center [137, 328] width 38 height 23
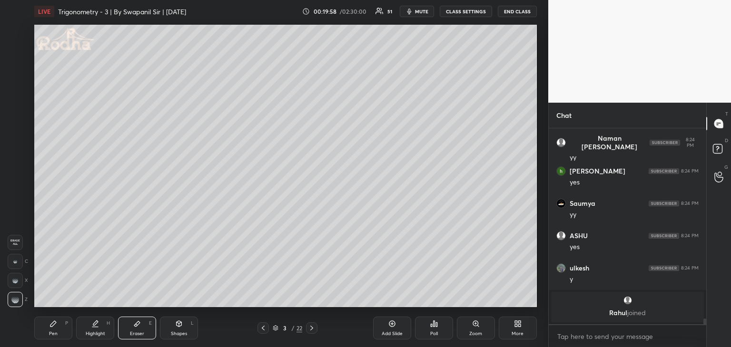
drag, startPoint x: 51, startPoint y: 328, endPoint x: 68, endPoint y: 326, distance: 16.3
click at [53, 329] on div "Pen P" at bounding box center [53, 328] width 38 height 23
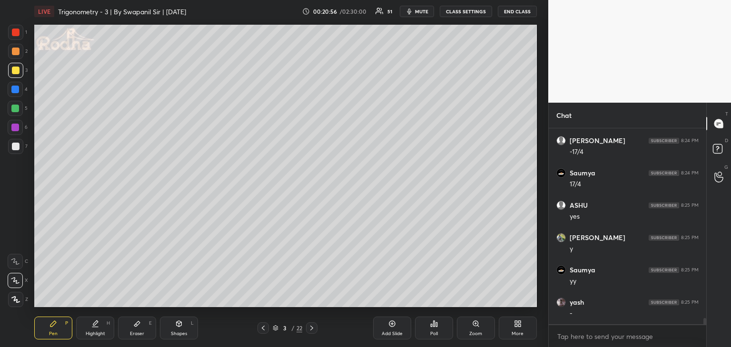
scroll to position [6274, 0]
drag, startPoint x: 139, startPoint y: 324, endPoint x: 143, endPoint y: 314, distance: 10.2
click at [139, 324] on icon at bounding box center [137, 324] width 6 height 5
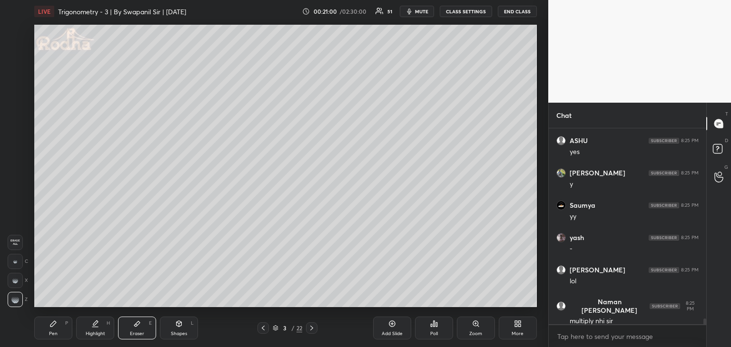
click at [63, 331] on div "Pen P" at bounding box center [53, 328] width 38 height 23
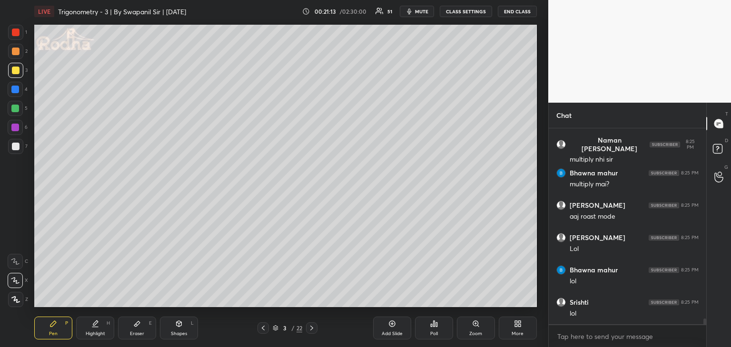
scroll to position [6500, 0]
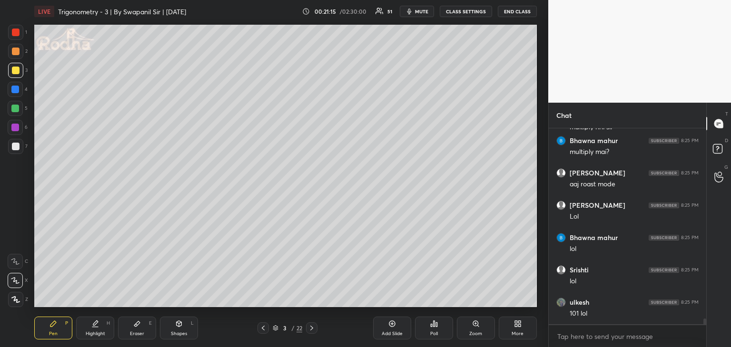
click at [141, 329] on div "Eraser E" at bounding box center [137, 328] width 38 height 23
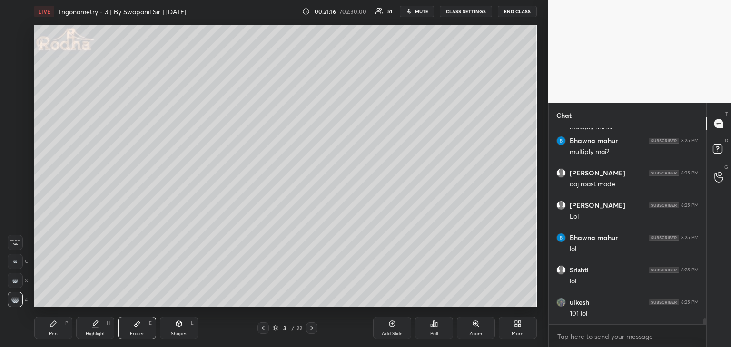
drag, startPoint x: 49, startPoint y: 328, endPoint x: 56, endPoint y: 311, distance: 17.9
click at [49, 327] on div "Pen P" at bounding box center [53, 328] width 38 height 23
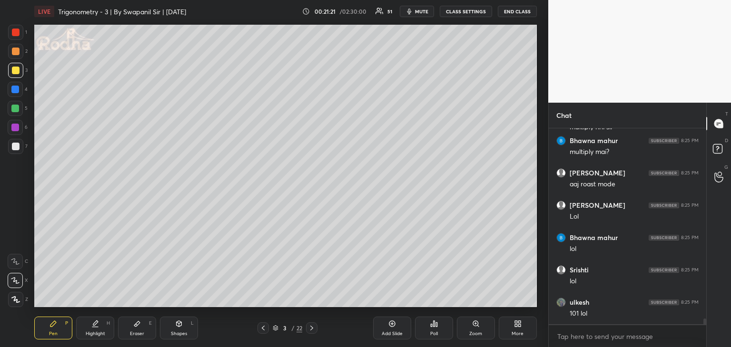
scroll to position [6532, 0]
click at [17, 109] on div at bounding box center [15, 109] width 8 height 8
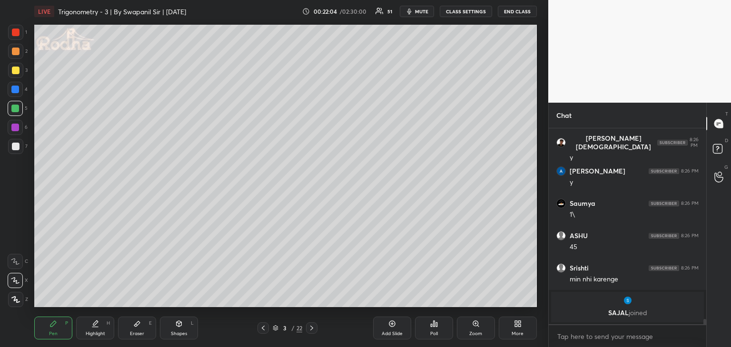
scroll to position [6709, 0]
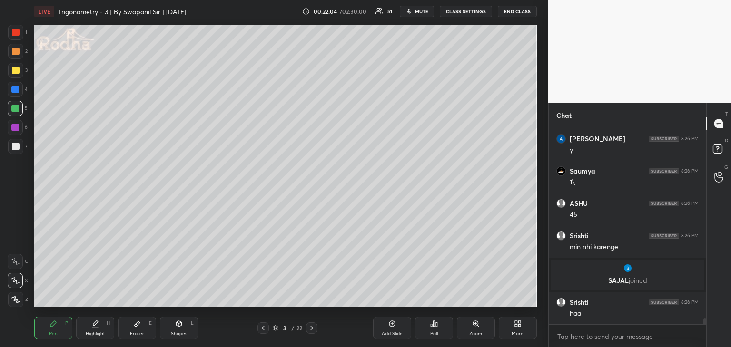
drag, startPoint x: 143, startPoint y: 327, endPoint x: 148, endPoint y: 316, distance: 12.3
click at [143, 325] on div "Eraser E" at bounding box center [137, 328] width 38 height 23
click at [56, 332] on div "Pen" at bounding box center [53, 334] width 9 height 5
click at [139, 325] on icon at bounding box center [137, 324] width 8 height 8
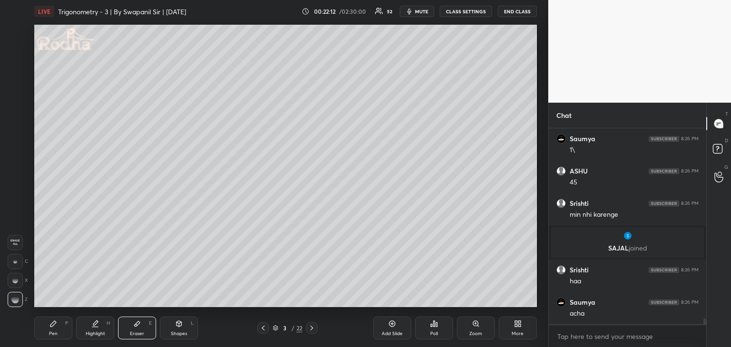
click at [53, 334] on div "Pen" at bounding box center [53, 334] width 9 height 5
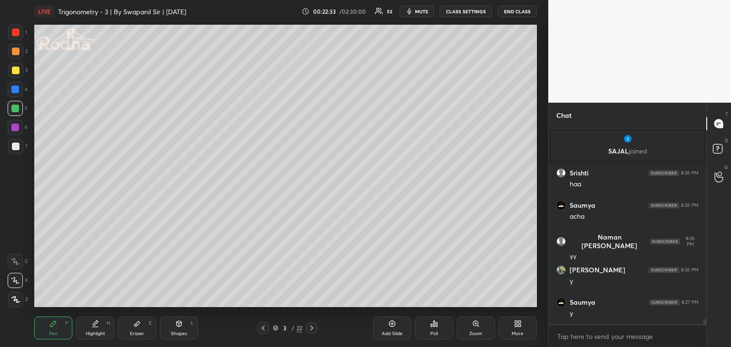
scroll to position [6871, 0]
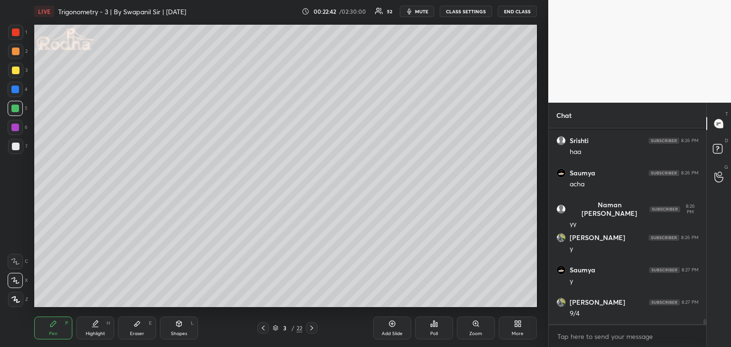
click at [15, 147] on div at bounding box center [16, 147] width 8 height 8
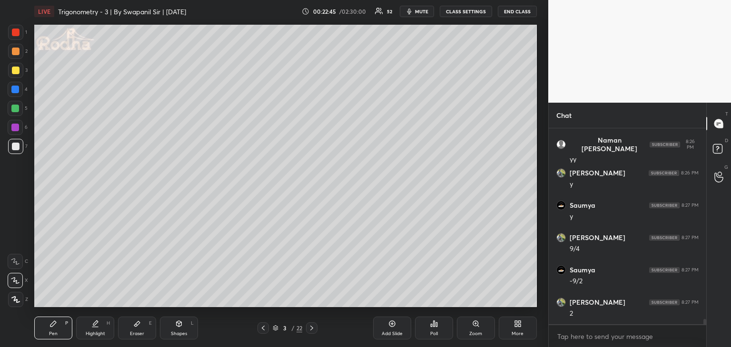
scroll to position [6968, 0]
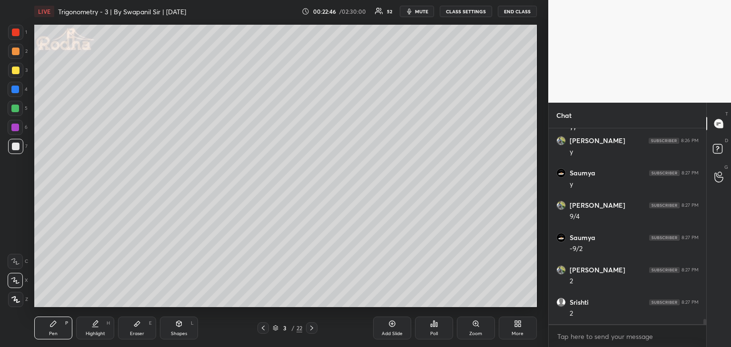
drag, startPoint x: 12, startPoint y: 69, endPoint x: 32, endPoint y: 68, distance: 19.6
click at [13, 69] on div at bounding box center [16, 71] width 8 height 8
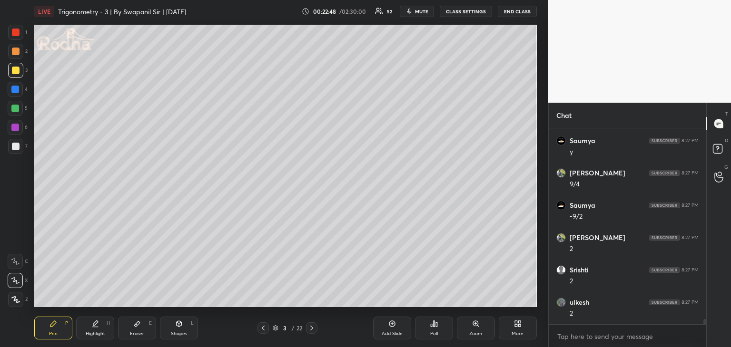
click at [16, 147] on div at bounding box center [16, 147] width 8 height 8
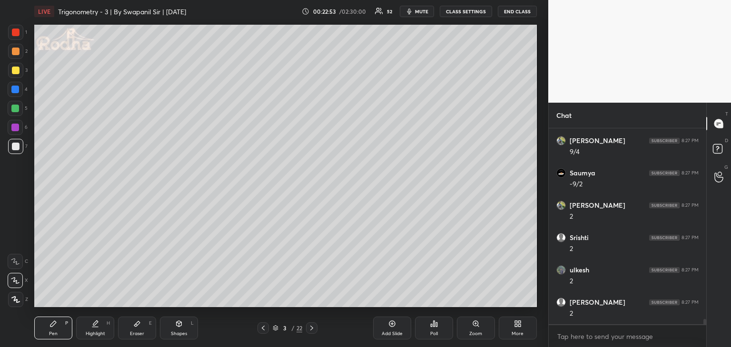
scroll to position [7065, 0]
click at [129, 328] on div "Eraser E" at bounding box center [137, 328] width 38 height 23
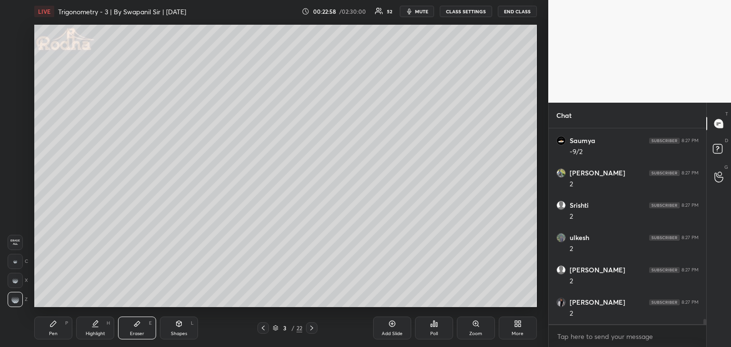
click at [60, 327] on div "Pen P" at bounding box center [53, 328] width 38 height 23
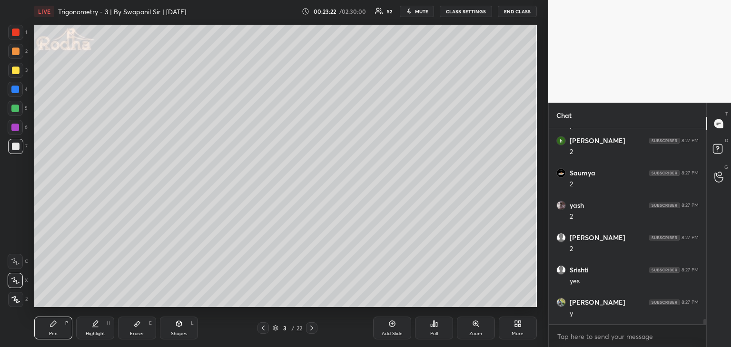
scroll to position [7324, 0]
click at [15, 109] on div at bounding box center [15, 109] width 8 height 8
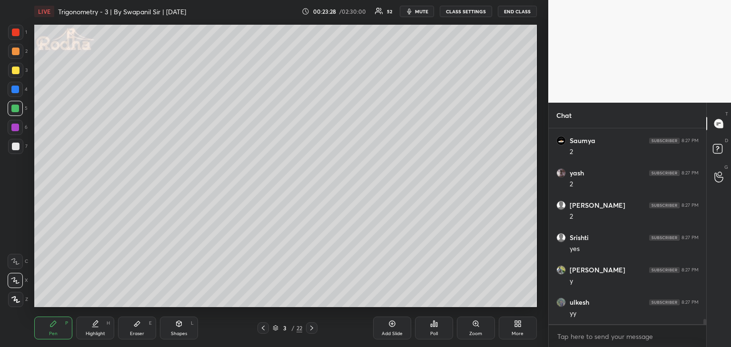
scroll to position [7356, 0]
click at [15, 88] on div at bounding box center [15, 90] width 8 height 8
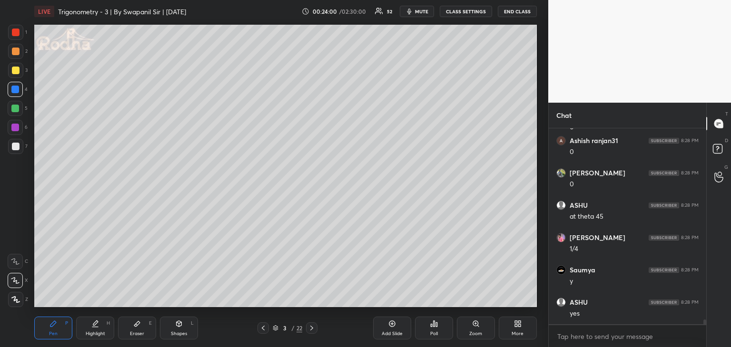
scroll to position [7712, 0]
click at [12, 146] on div at bounding box center [16, 147] width 8 height 8
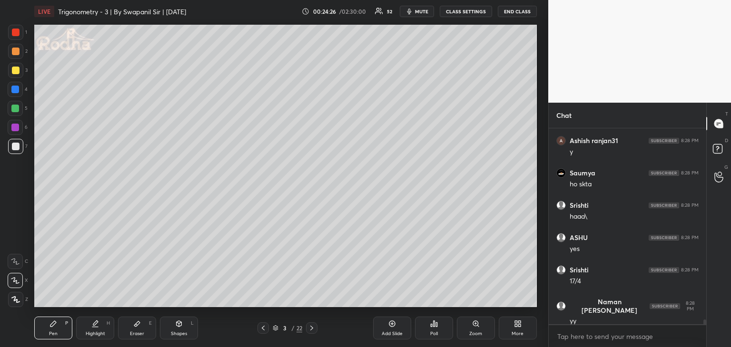
scroll to position [7971, 0]
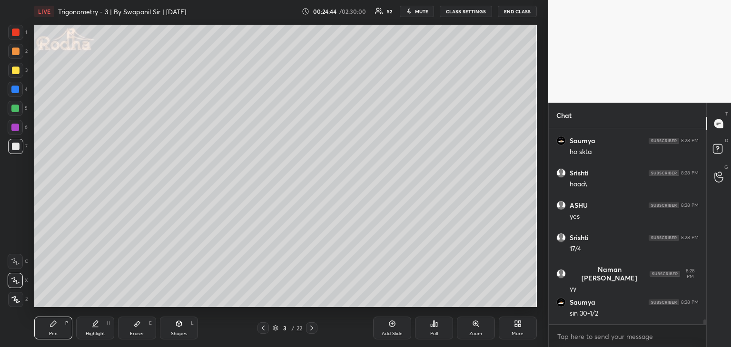
click at [14, 149] on div at bounding box center [16, 147] width 8 height 8
drag, startPoint x: 15, startPoint y: 89, endPoint x: 30, endPoint y: 84, distance: 16.1
click at [16, 88] on div at bounding box center [15, 90] width 8 height 8
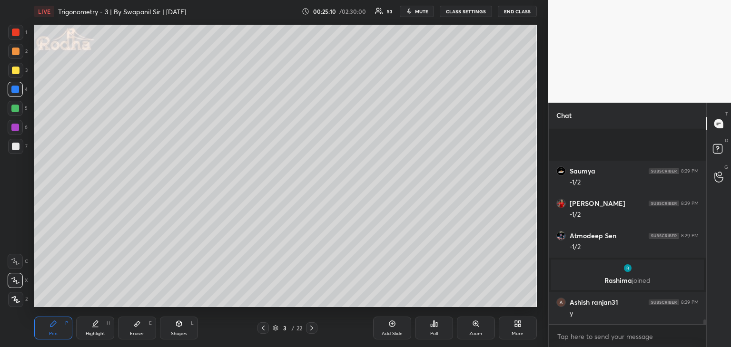
scroll to position [7987, 0]
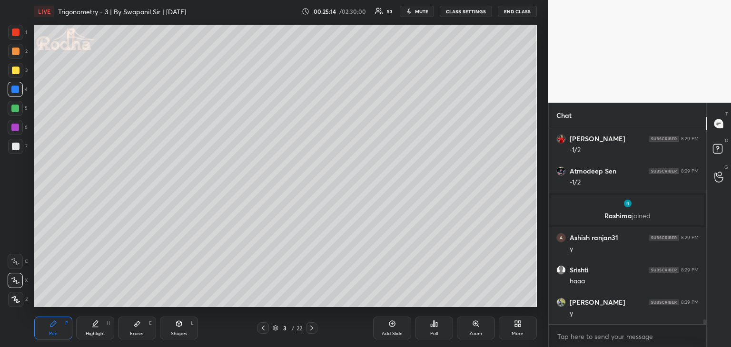
click at [312, 332] on icon at bounding box center [312, 328] width 8 height 8
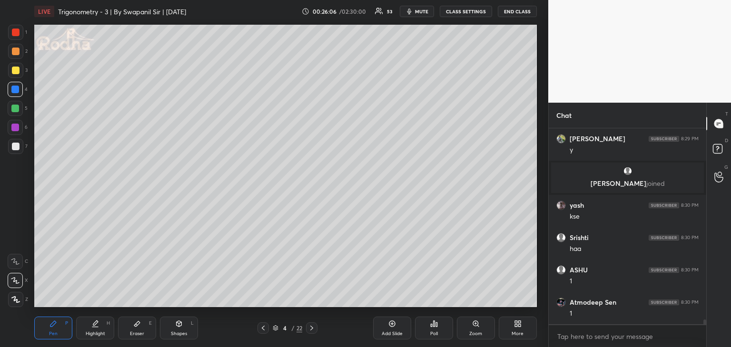
scroll to position [8157, 0]
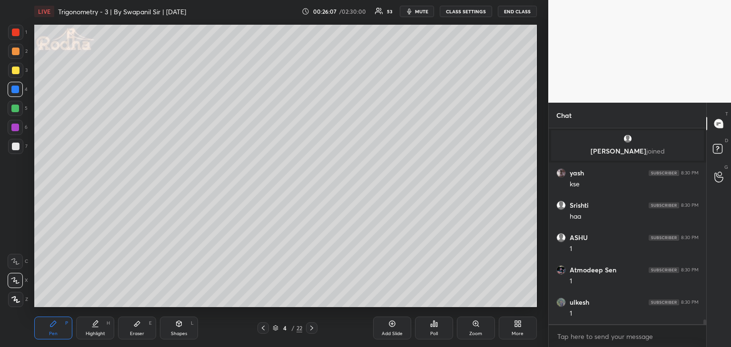
click at [182, 326] on icon at bounding box center [179, 324] width 8 height 8
drag, startPoint x: 18, startPoint y: 284, endPoint x: 33, endPoint y: 273, distance: 19.3
click at [17, 284] on icon at bounding box center [15, 281] width 10 height 10
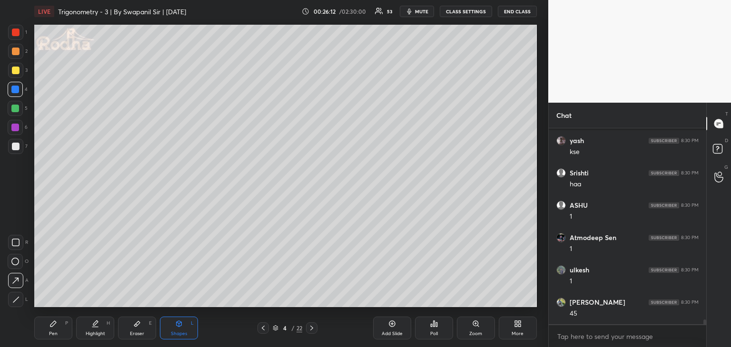
drag, startPoint x: 59, startPoint y: 332, endPoint x: 67, endPoint y: 323, distance: 12.1
click at [59, 330] on div "Pen P" at bounding box center [53, 328] width 38 height 23
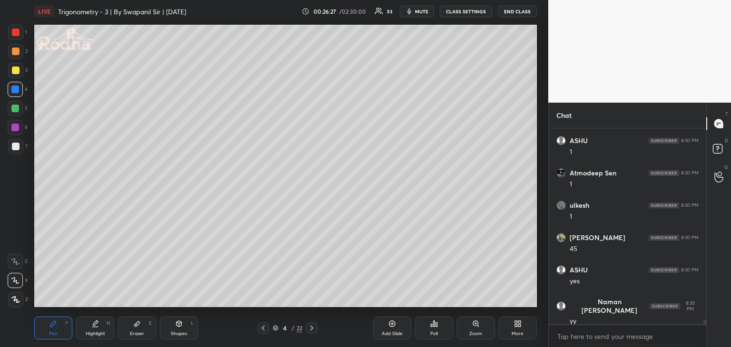
scroll to position [8287, 0]
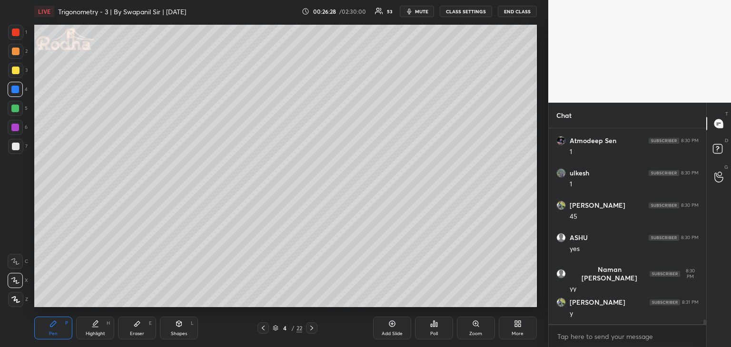
click at [185, 330] on div "Shapes L" at bounding box center [179, 328] width 38 height 23
click at [16, 148] on div at bounding box center [16, 147] width 8 height 8
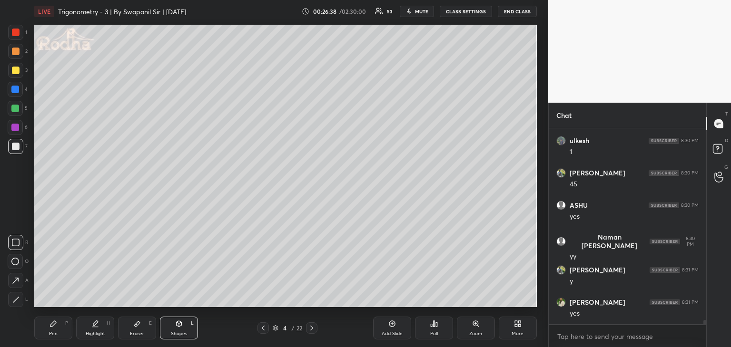
click at [312, 328] on icon at bounding box center [311, 328] width 3 height 5
click at [51, 322] on icon at bounding box center [53, 324] width 8 height 8
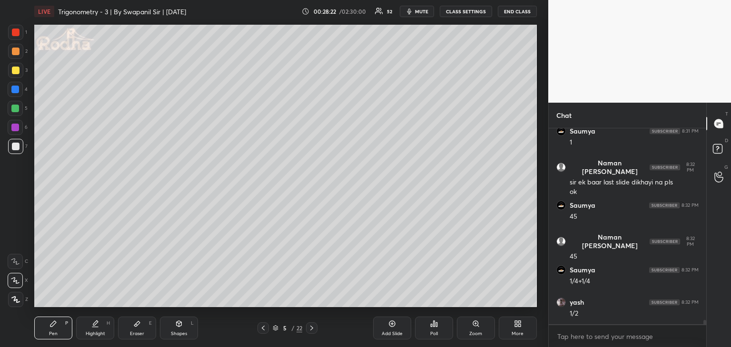
scroll to position [8684, 0]
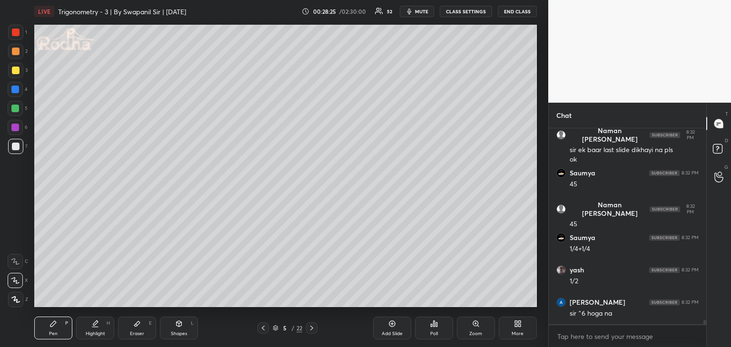
drag, startPoint x: 139, startPoint y: 333, endPoint x: 169, endPoint y: 311, distance: 37.1
click at [141, 332] on div "Eraser" at bounding box center [137, 334] width 14 height 5
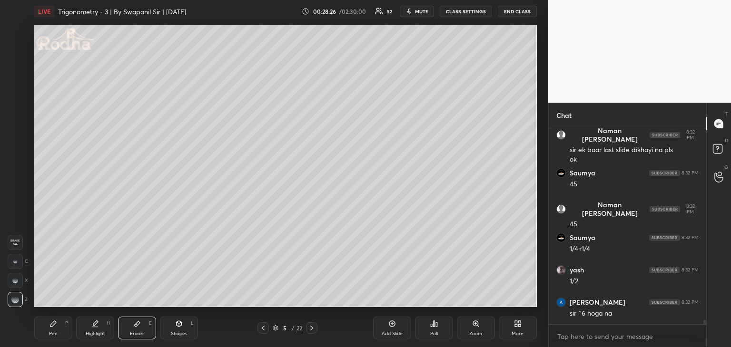
scroll to position [8717, 0]
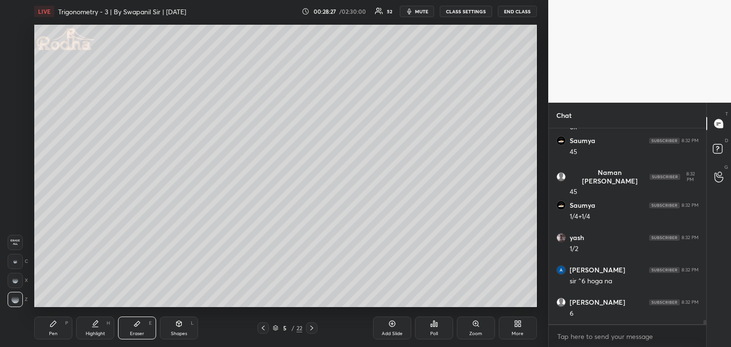
drag, startPoint x: 50, startPoint y: 330, endPoint x: 69, endPoint y: 313, distance: 24.9
click at [51, 328] on div "Pen P" at bounding box center [53, 328] width 38 height 23
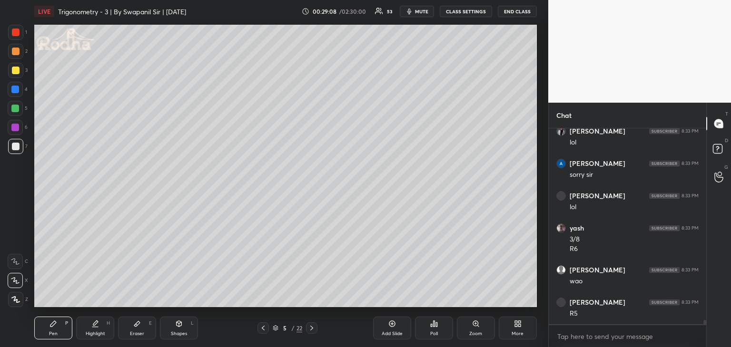
scroll to position [8953, 0]
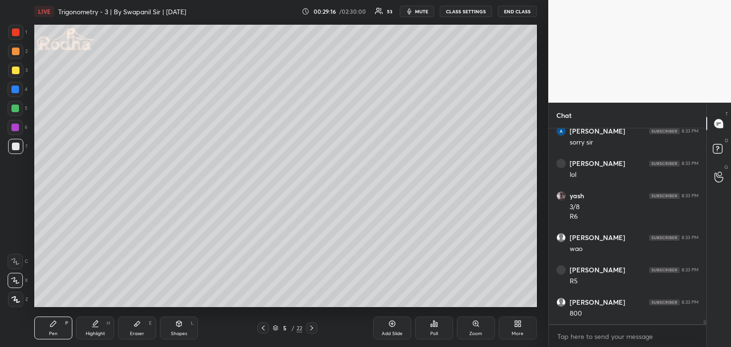
click at [135, 333] on div "Eraser" at bounding box center [137, 334] width 14 height 5
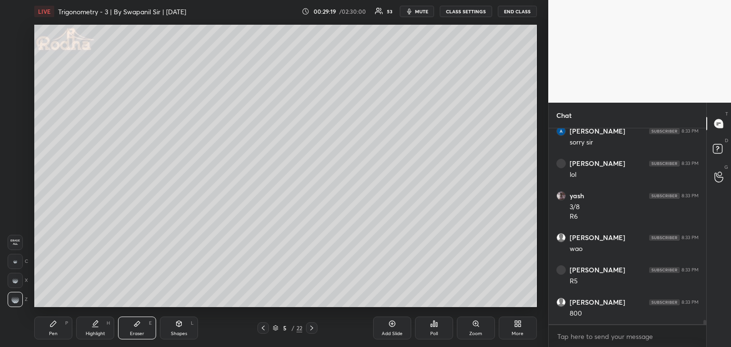
drag, startPoint x: 58, startPoint y: 330, endPoint x: 67, endPoint y: 324, distance: 11.1
click at [60, 329] on div "Pen P" at bounding box center [53, 328] width 38 height 23
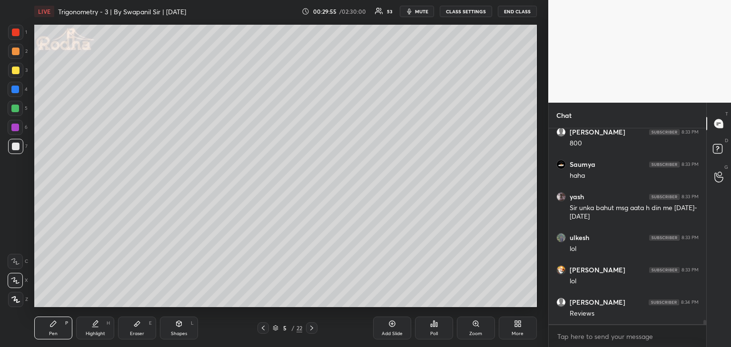
scroll to position [9164, 0]
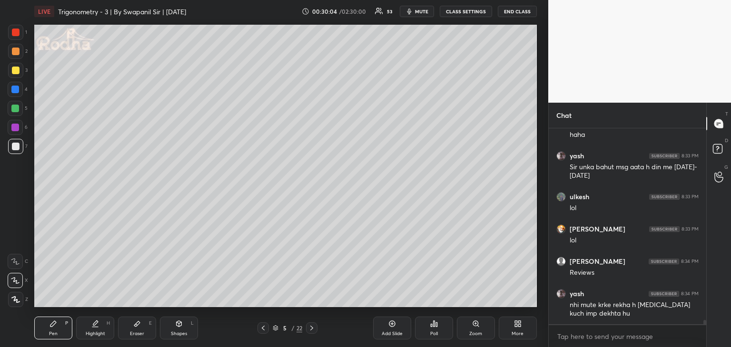
click at [10, 32] on div at bounding box center [15, 32] width 15 height 15
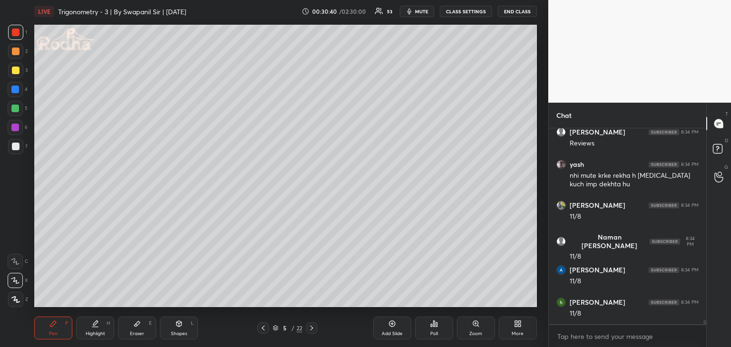
scroll to position [9328, 0]
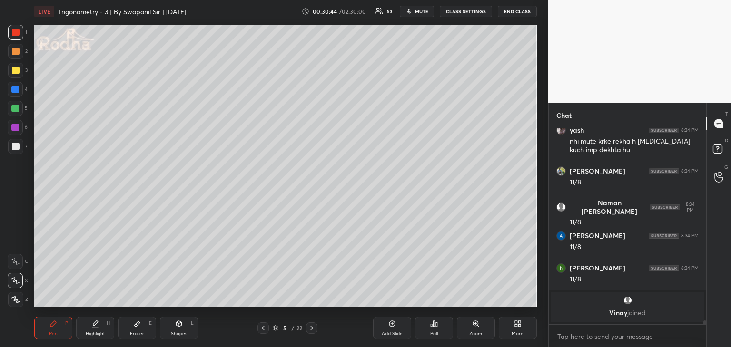
click at [17, 146] on div at bounding box center [16, 147] width 8 height 8
drag, startPoint x: 13, startPoint y: 71, endPoint x: 29, endPoint y: 85, distance: 21.6
click at [15, 71] on div at bounding box center [16, 71] width 8 height 8
click at [138, 327] on icon at bounding box center [137, 324] width 8 height 8
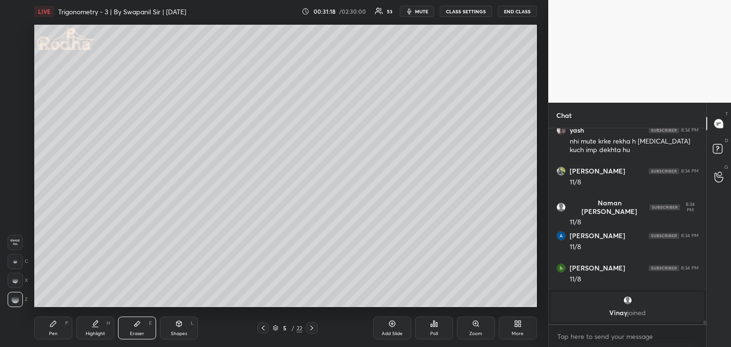
scroll to position [8986, 0]
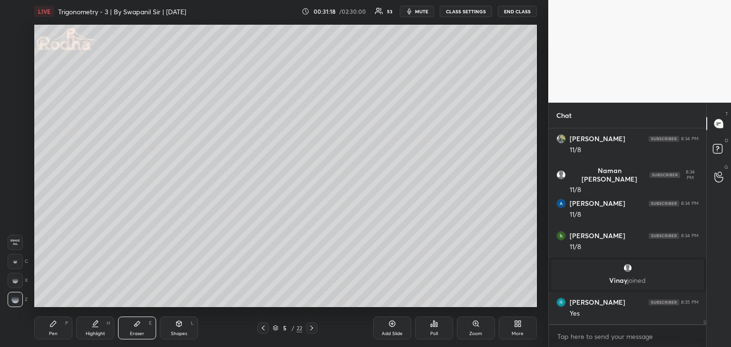
click at [52, 322] on icon at bounding box center [53, 324] width 8 height 8
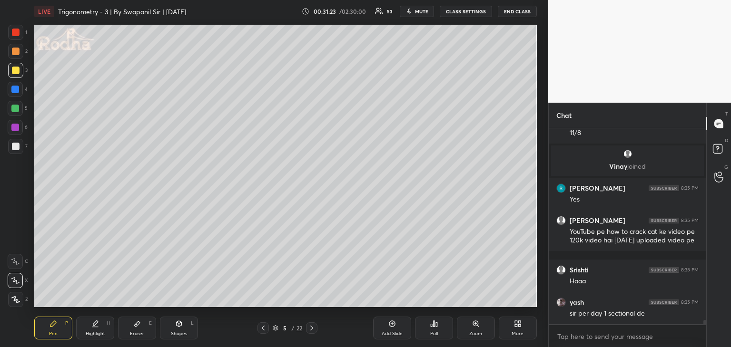
scroll to position [9133, 0]
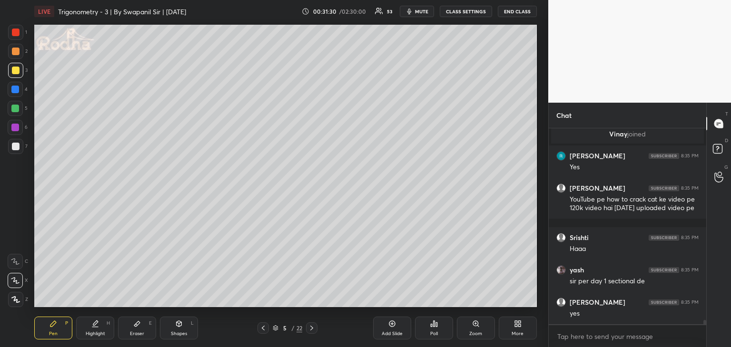
drag, startPoint x: 175, startPoint y: 327, endPoint x: 171, endPoint y: 321, distance: 6.6
click at [176, 326] on div "Shapes L" at bounding box center [179, 328] width 38 height 23
click at [20, 281] on icon at bounding box center [15, 281] width 10 height 10
click at [51, 332] on div "Pen" at bounding box center [53, 334] width 9 height 5
click at [13, 148] on div at bounding box center [16, 147] width 8 height 8
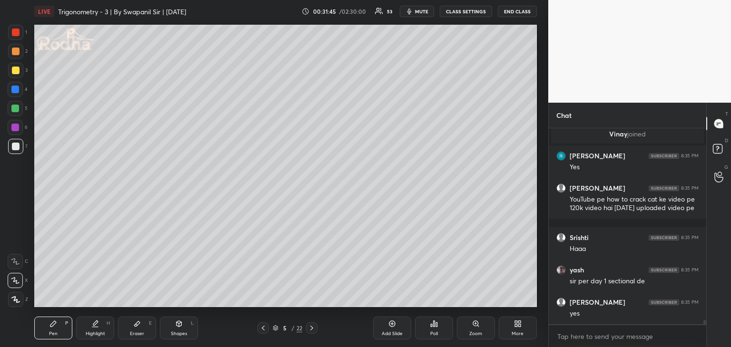
scroll to position [9165, 0]
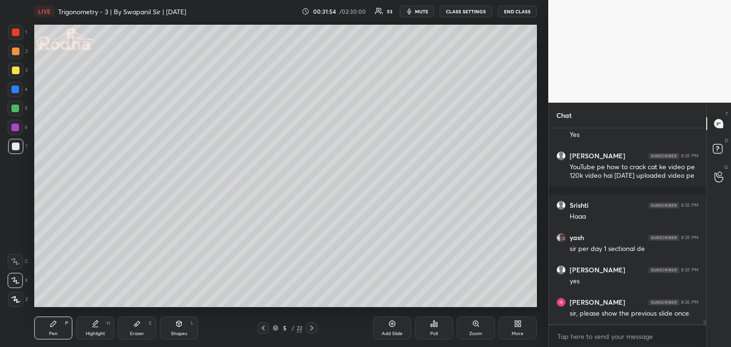
click at [261, 331] on icon at bounding box center [263, 328] width 8 height 8
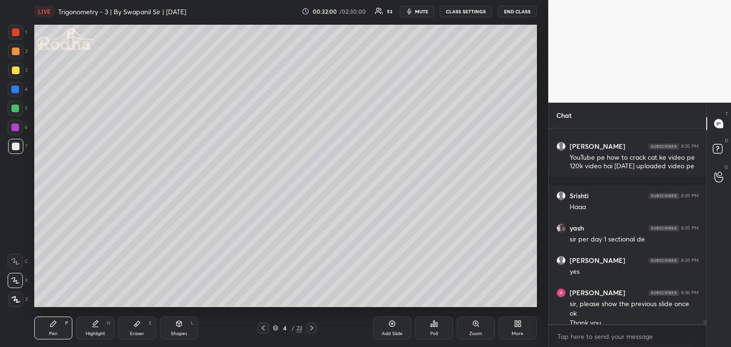
scroll to position [9184, 0]
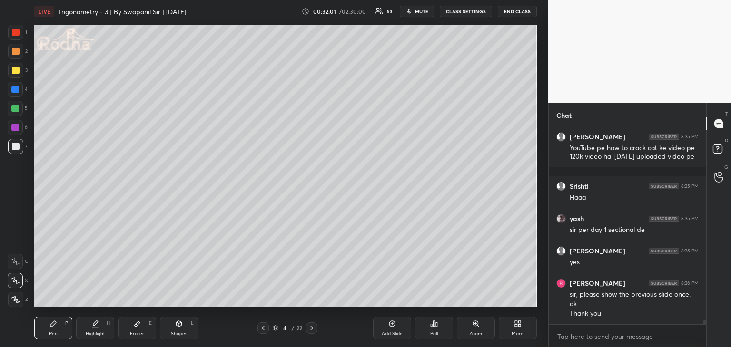
drag, startPoint x: 15, startPoint y: 93, endPoint x: 23, endPoint y: 95, distance: 7.8
click at [16, 94] on div at bounding box center [15, 89] width 15 height 15
click at [315, 329] on icon at bounding box center [312, 328] width 8 height 8
click at [314, 330] on icon at bounding box center [312, 328] width 8 height 8
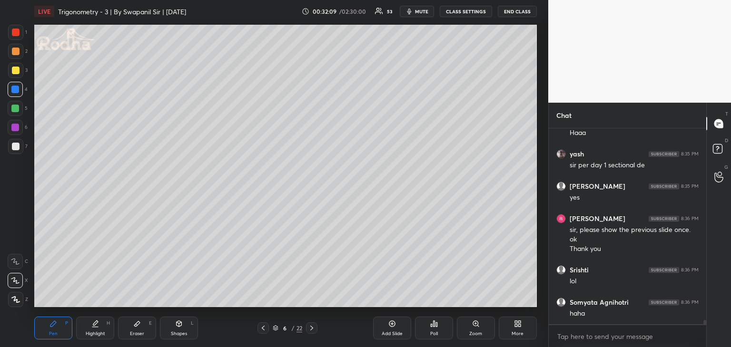
scroll to position [9289, 0]
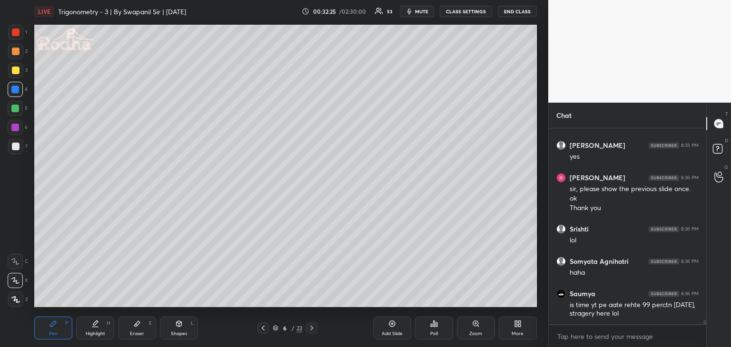
click at [17, 35] on div at bounding box center [16, 33] width 8 height 8
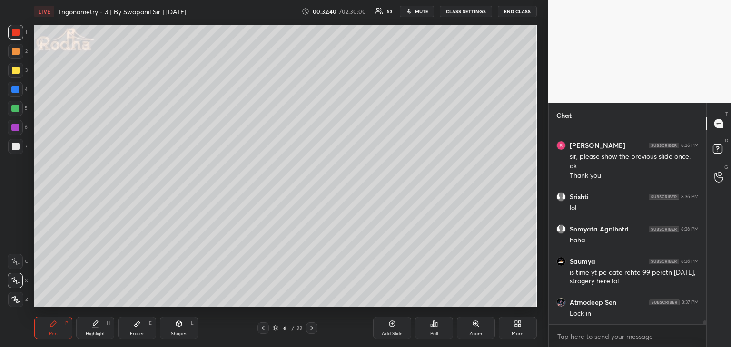
click at [135, 326] on icon at bounding box center [137, 324] width 6 height 5
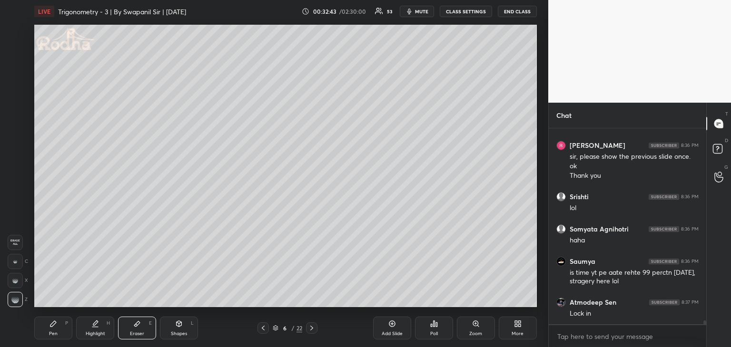
click at [53, 334] on div "Pen" at bounding box center [53, 334] width 9 height 5
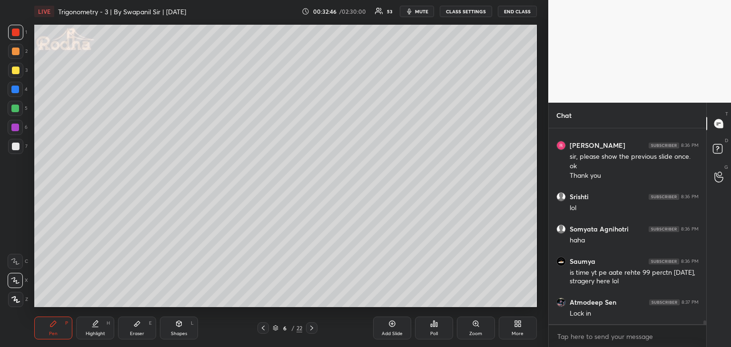
scroll to position [9354, 0]
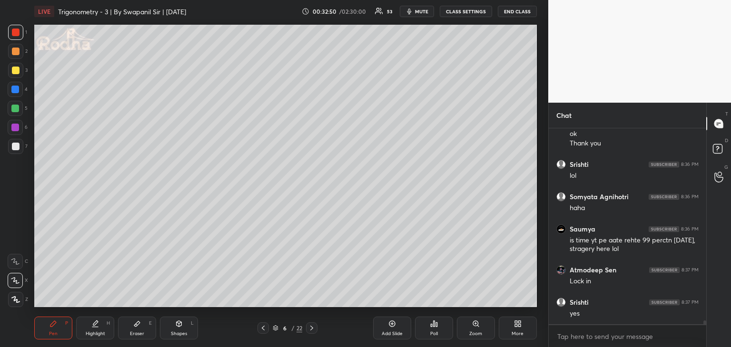
click at [135, 333] on div "Eraser" at bounding box center [137, 334] width 14 height 5
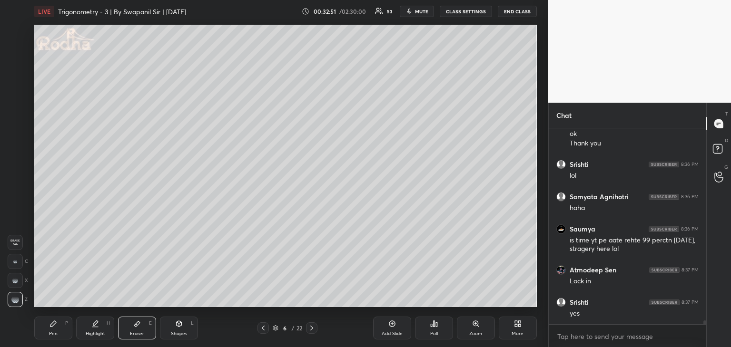
drag, startPoint x: 101, startPoint y: 331, endPoint x: 100, endPoint y: 318, distance: 12.9
click at [101, 332] on div "Highlight" at bounding box center [96, 334] width 20 height 5
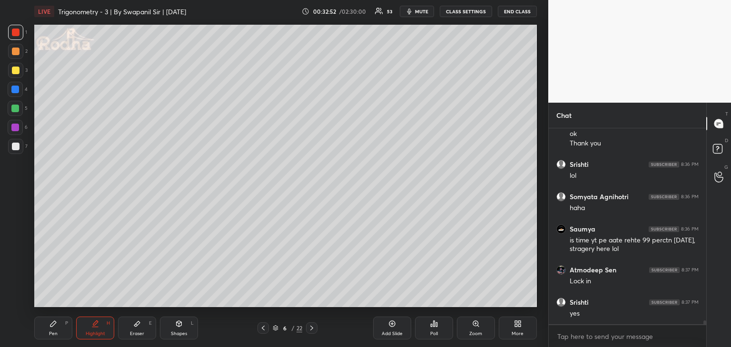
click at [59, 328] on div "Pen P" at bounding box center [53, 328] width 38 height 23
click at [17, 263] on icon at bounding box center [15, 261] width 9 height 7
click at [17, 281] on icon at bounding box center [15, 281] width 8 height 6
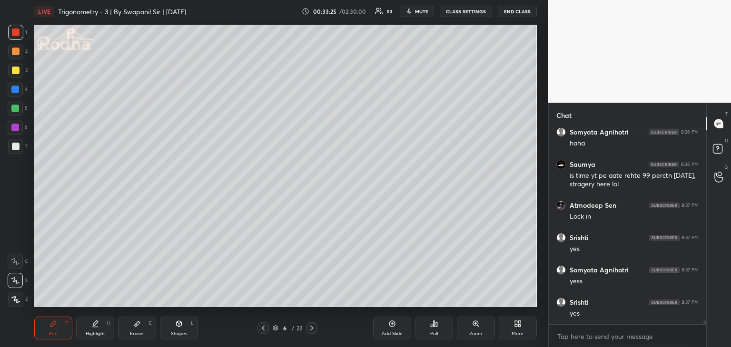
scroll to position [9451, 0]
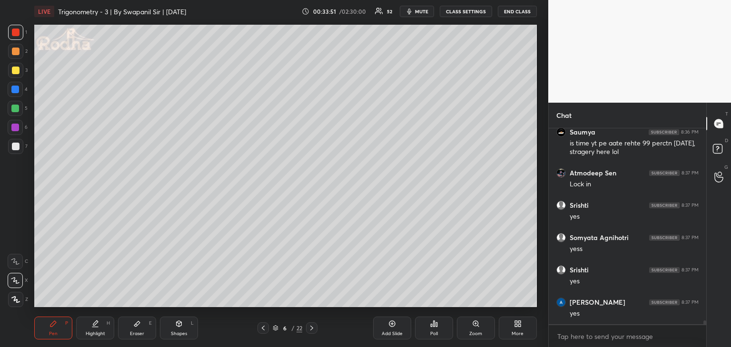
click at [263, 330] on icon at bounding box center [263, 328] width 8 height 8
click at [310, 330] on icon at bounding box center [312, 328] width 8 height 8
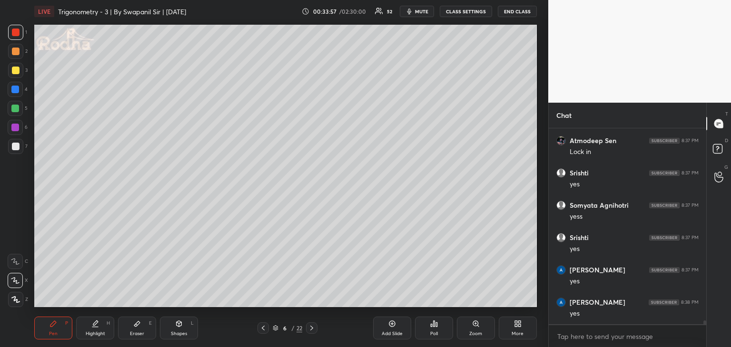
scroll to position [9516, 0]
click at [181, 332] on div "Shapes" at bounding box center [179, 334] width 16 height 5
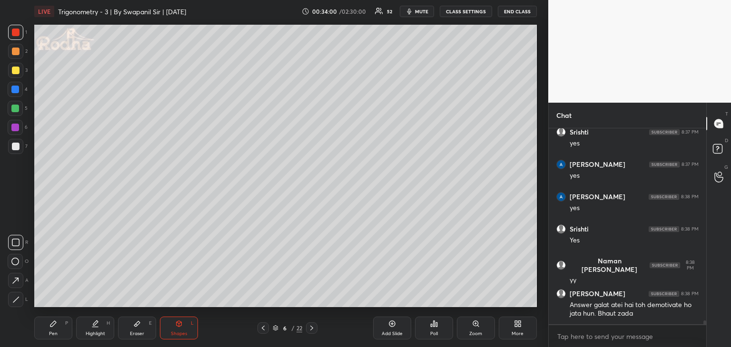
scroll to position [9622, 0]
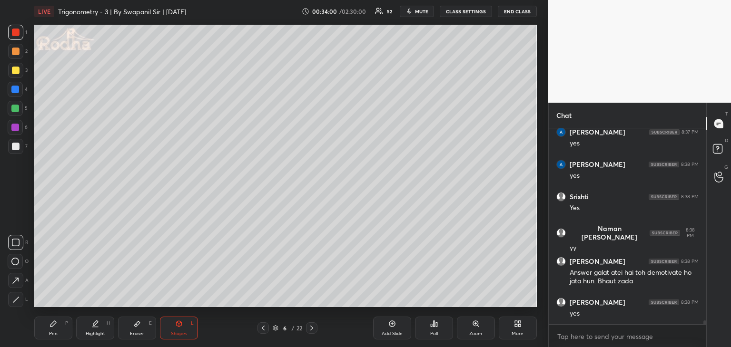
drag, startPoint x: 20, startPoint y: 303, endPoint x: 25, endPoint y: 300, distance: 6.9
click at [21, 303] on div at bounding box center [15, 299] width 15 height 15
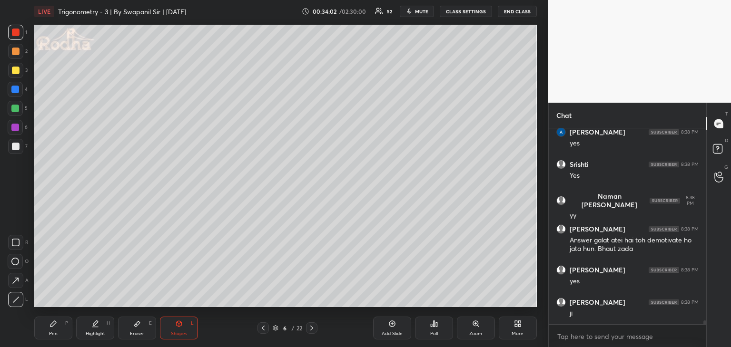
scroll to position [9686, 0]
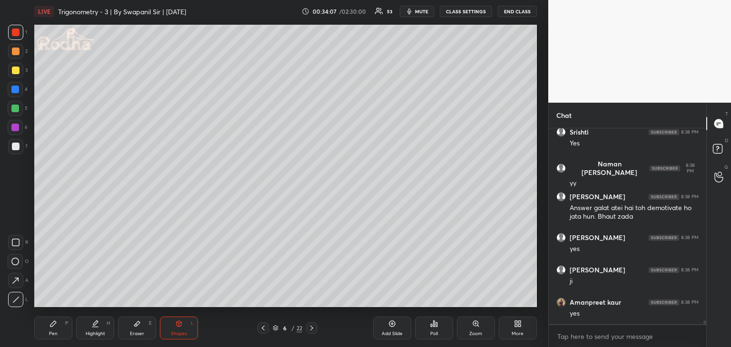
drag, startPoint x: 13, startPoint y: 87, endPoint x: 19, endPoint y: 119, distance: 33.3
click at [13, 89] on div at bounding box center [15, 90] width 8 height 8
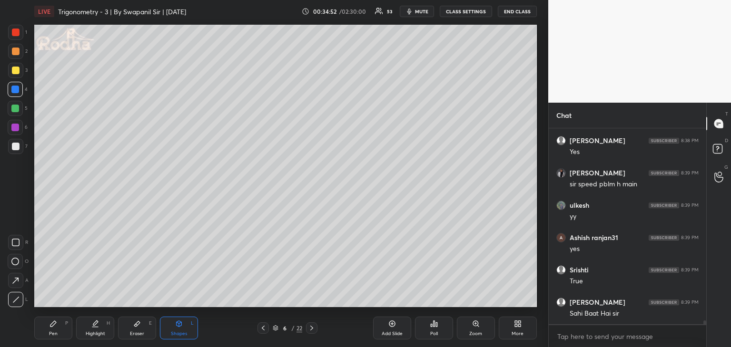
scroll to position [9913, 0]
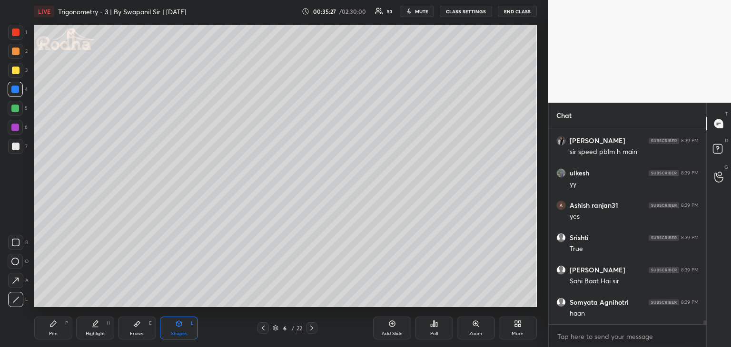
click at [51, 332] on div "Pen" at bounding box center [53, 334] width 9 height 5
click at [16, 282] on icon at bounding box center [15, 280] width 9 height 7
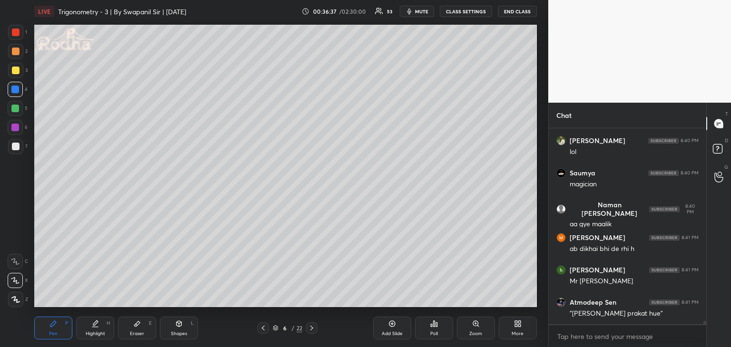
scroll to position [10935, 0]
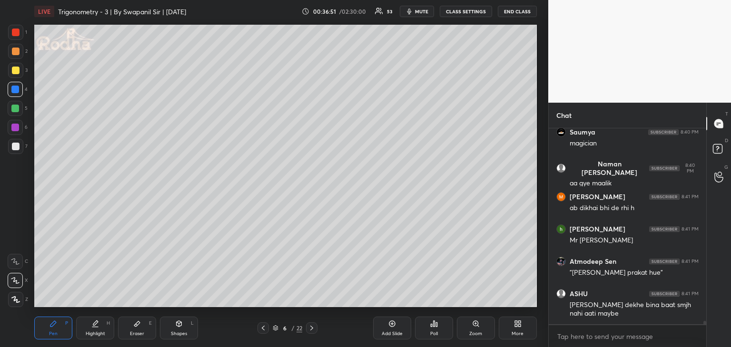
drag, startPoint x: 139, startPoint y: 331, endPoint x: 142, endPoint y: 326, distance: 5.1
click at [139, 330] on div "Eraser E" at bounding box center [137, 328] width 38 height 23
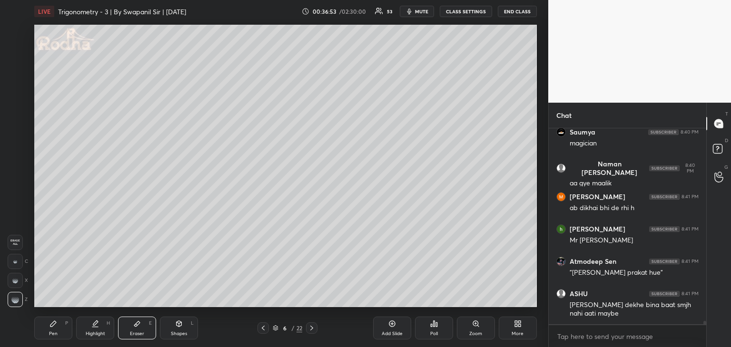
drag, startPoint x: 63, startPoint y: 327, endPoint x: 76, endPoint y: 320, distance: 15.3
click at [63, 326] on div "Pen P" at bounding box center [53, 328] width 38 height 23
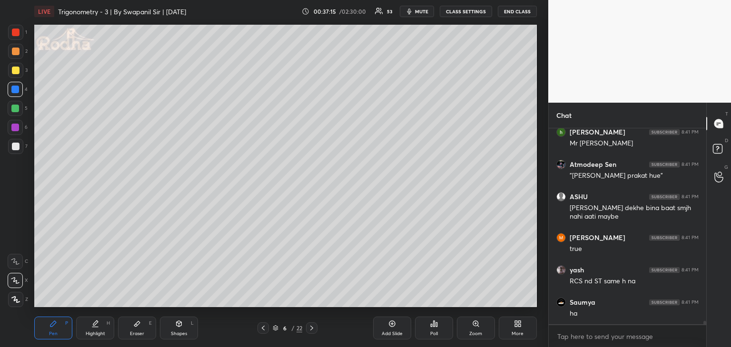
scroll to position [11065, 0]
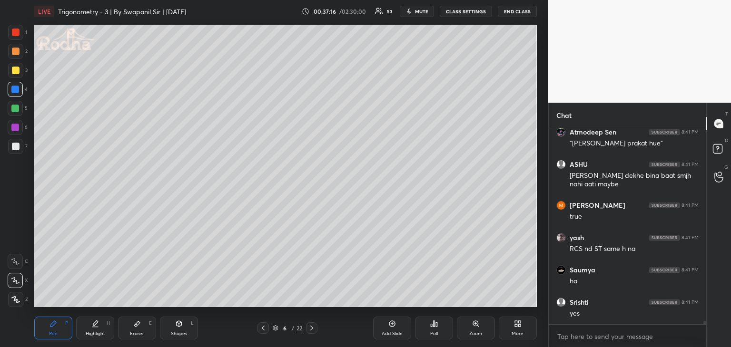
drag, startPoint x: 141, startPoint y: 331, endPoint x: 162, endPoint y: 314, distance: 26.5
click at [142, 332] on div "Eraser" at bounding box center [137, 334] width 14 height 5
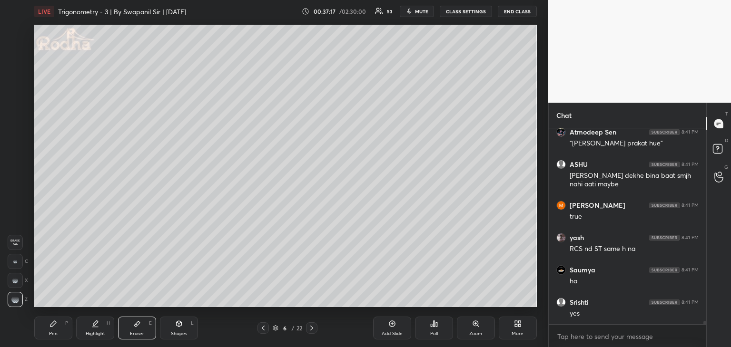
scroll to position [11097, 0]
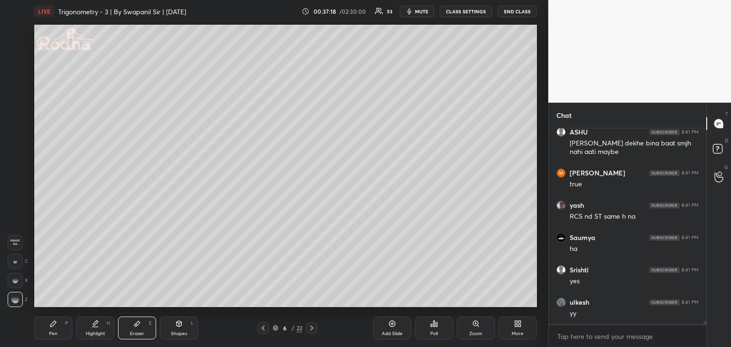
click at [59, 334] on div "Pen P" at bounding box center [53, 328] width 38 height 23
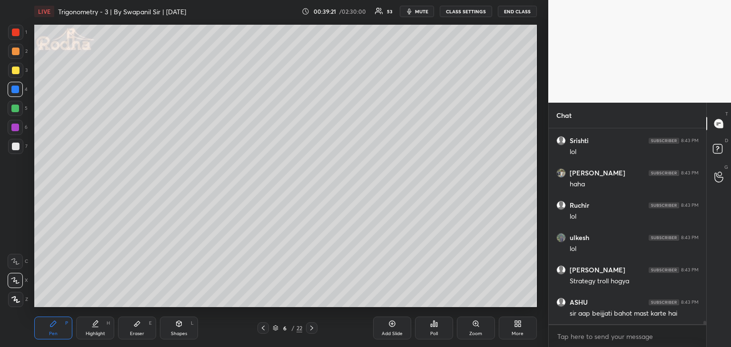
scroll to position [11924, 0]
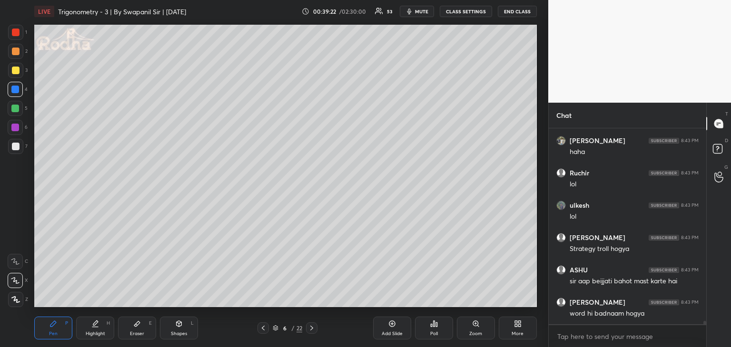
drag, startPoint x: 138, startPoint y: 332, endPoint x: 146, endPoint y: 328, distance: 8.5
click at [139, 332] on div "Eraser" at bounding box center [137, 334] width 14 height 5
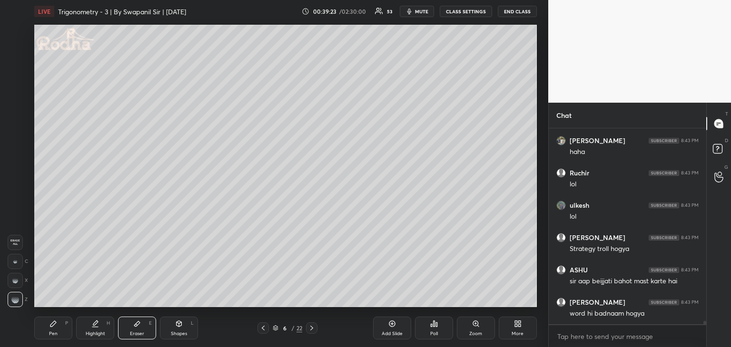
drag, startPoint x: 14, startPoint y: 261, endPoint x: 28, endPoint y: 259, distance: 13.4
click at [16, 260] on g at bounding box center [15, 262] width 4 height 4
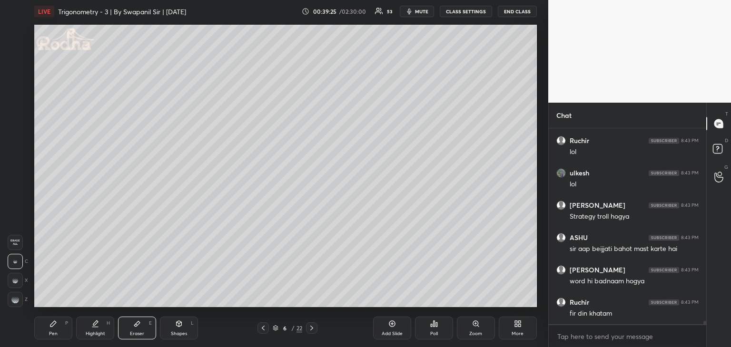
drag, startPoint x: 54, startPoint y: 326, endPoint x: 59, endPoint y: 324, distance: 5.6
click at [55, 326] on icon at bounding box center [53, 324] width 8 height 8
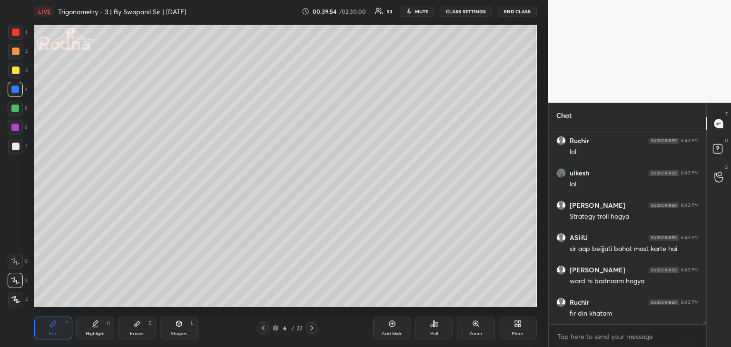
click at [146, 334] on div "Eraser E" at bounding box center [137, 328] width 38 height 23
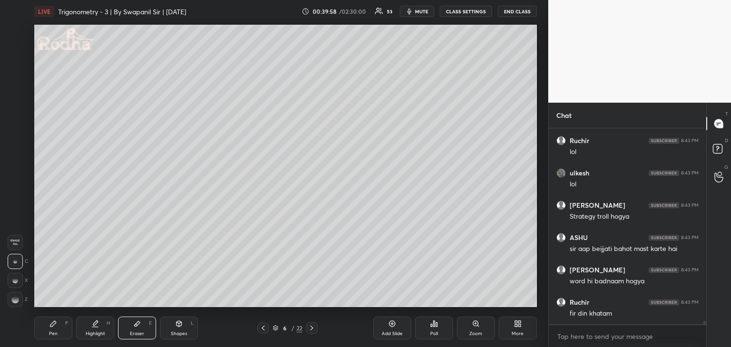
click at [24, 301] on div "Z" at bounding box center [18, 299] width 20 height 15
click at [23, 299] on div "Z" at bounding box center [18, 299] width 20 height 15
drag, startPoint x: 16, startPoint y: 302, endPoint x: 29, endPoint y: 288, distance: 18.8
click at [17, 301] on g at bounding box center [15, 300] width 8 height 8
click at [45, 324] on div "Pen P" at bounding box center [53, 328] width 38 height 23
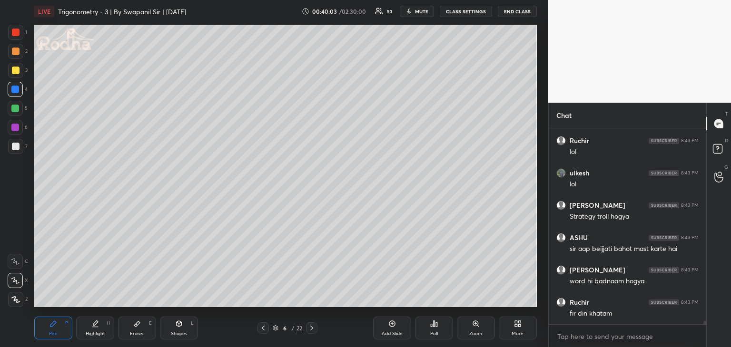
scroll to position [11989, 0]
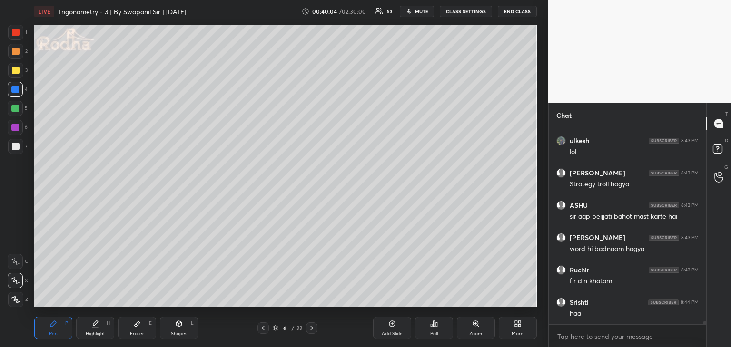
click at [143, 333] on div "Eraser" at bounding box center [137, 334] width 14 height 5
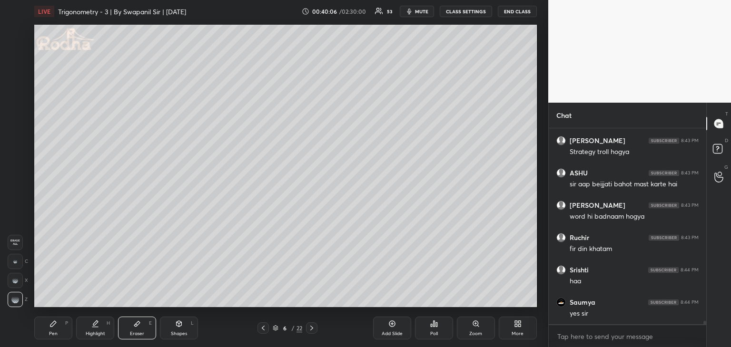
scroll to position [12053, 0]
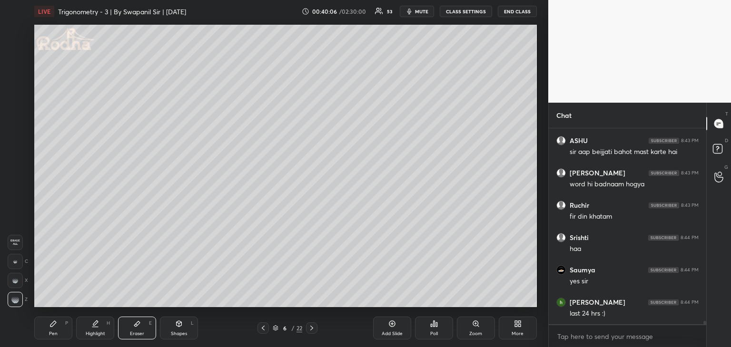
click at [52, 329] on div "Pen P" at bounding box center [53, 328] width 38 height 23
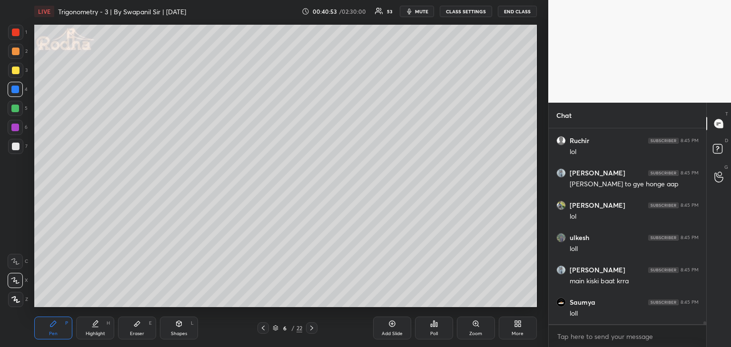
scroll to position [12879, 0]
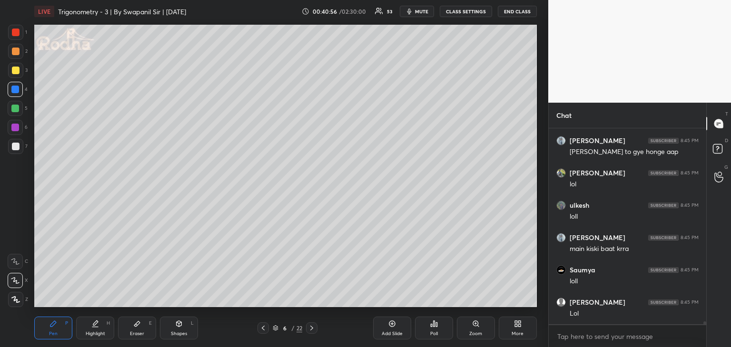
click at [141, 333] on div "Eraser" at bounding box center [137, 334] width 14 height 5
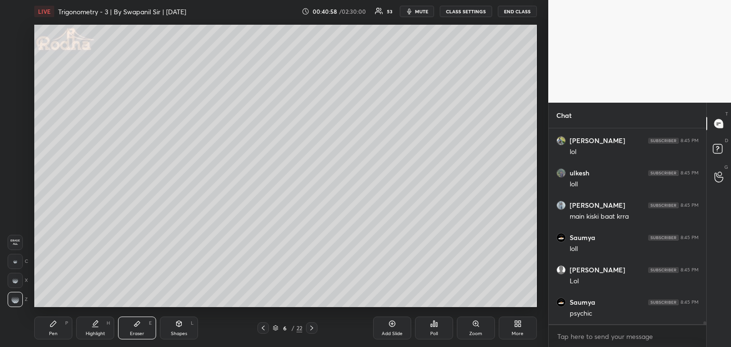
scroll to position [12944, 0]
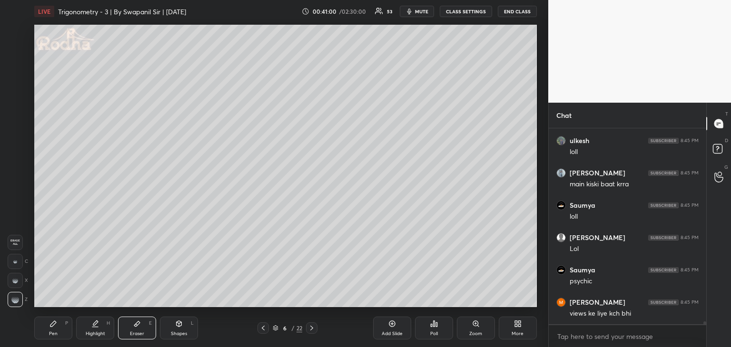
drag, startPoint x: 45, startPoint y: 333, endPoint x: 65, endPoint y: 322, distance: 23.0
click at [46, 333] on div "Pen P" at bounding box center [53, 328] width 38 height 23
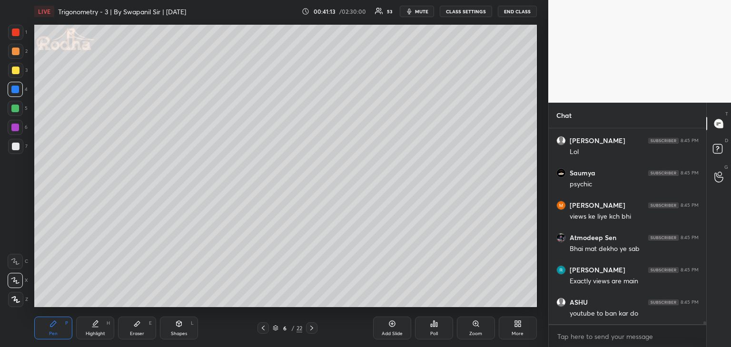
scroll to position [13073, 0]
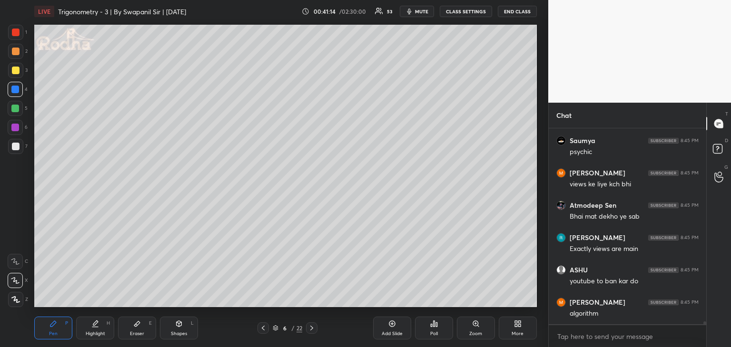
click at [147, 330] on div "Eraser E" at bounding box center [137, 328] width 38 height 23
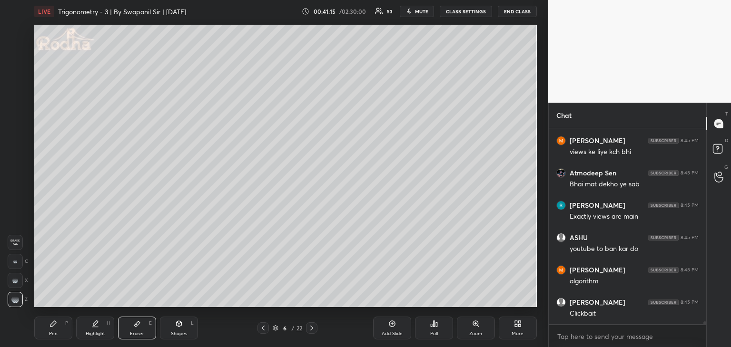
drag, startPoint x: 52, startPoint y: 330, endPoint x: 63, endPoint y: 311, distance: 21.9
click at [52, 330] on div "Pen P" at bounding box center [53, 328] width 38 height 23
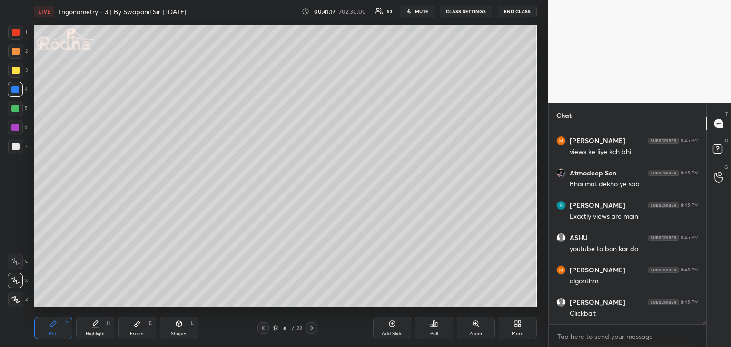
click at [16, 148] on div at bounding box center [16, 147] width 8 height 8
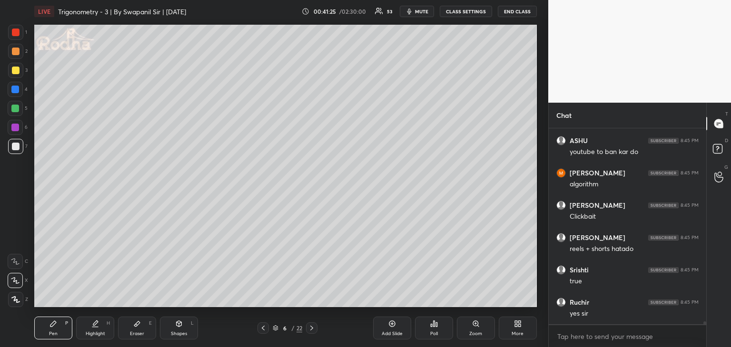
scroll to position [13235, 0]
drag, startPoint x: 131, startPoint y: 332, endPoint x: 147, endPoint y: 325, distance: 17.1
click at [133, 332] on div "Eraser" at bounding box center [137, 334] width 14 height 5
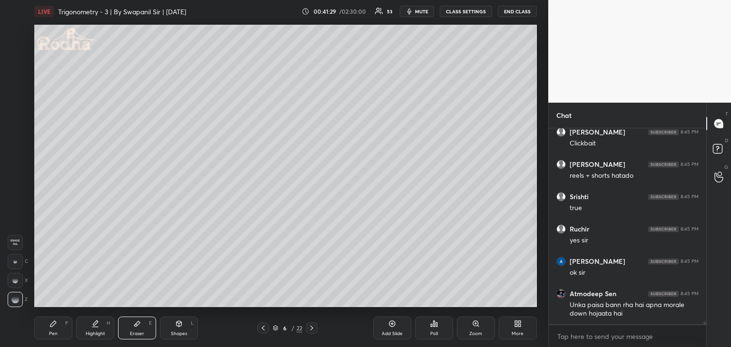
scroll to position [13317, 0]
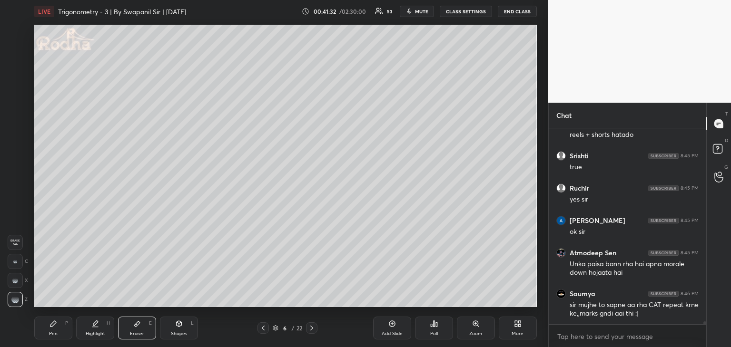
click at [56, 334] on div "Pen" at bounding box center [53, 334] width 9 height 5
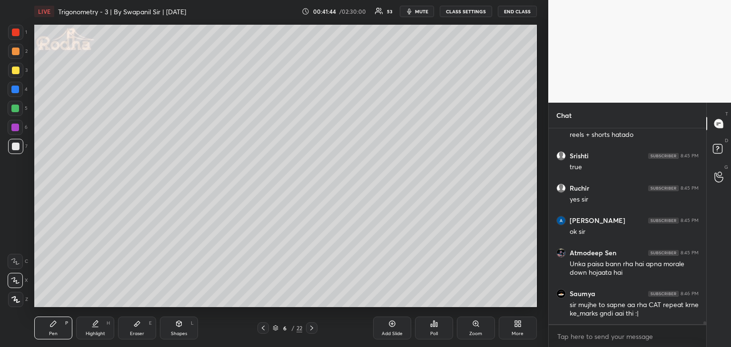
drag, startPoint x: 421, startPoint y: 12, endPoint x: 429, endPoint y: 15, distance: 8.1
click at [421, 14] on button "mute" at bounding box center [417, 11] width 34 height 11
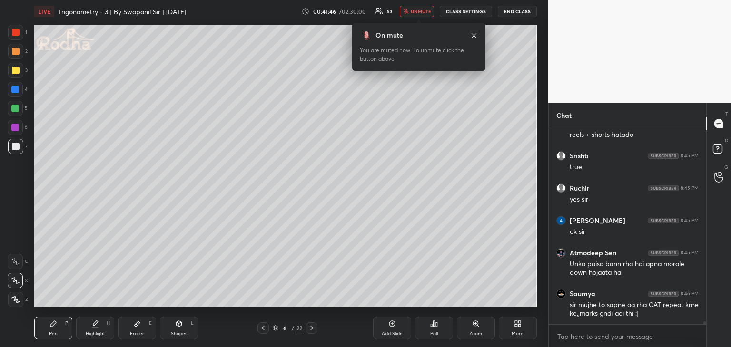
click at [419, 14] on span "unmute" at bounding box center [421, 11] width 20 height 7
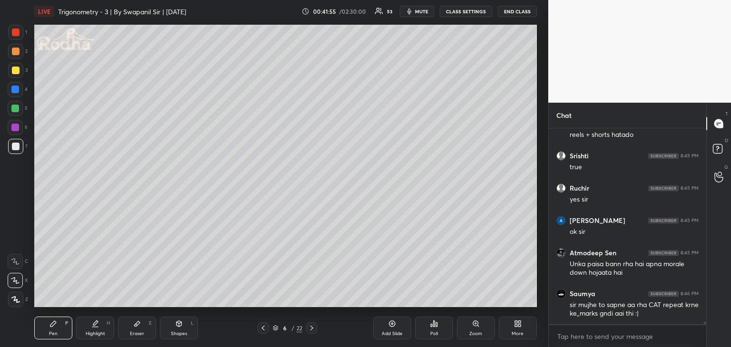
scroll to position [13349, 0]
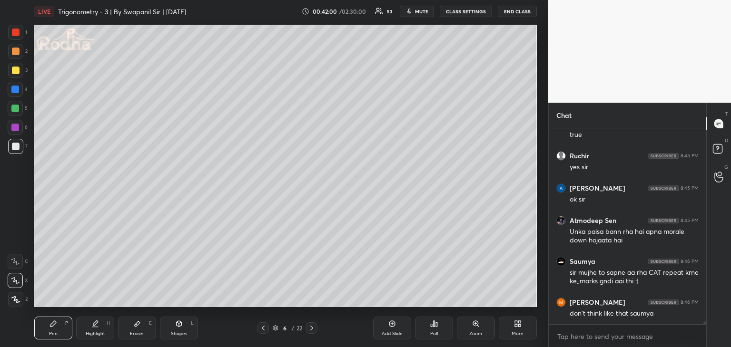
drag, startPoint x: 139, startPoint y: 328, endPoint x: 143, endPoint y: 311, distance: 17.5
click at [139, 328] on div "Eraser E" at bounding box center [137, 328] width 38 height 23
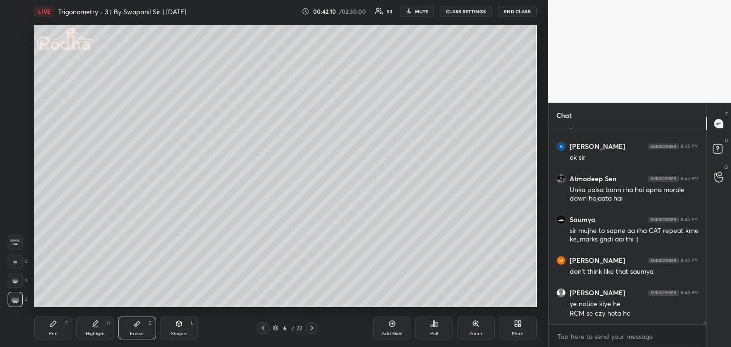
scroll to position [13423, 0]
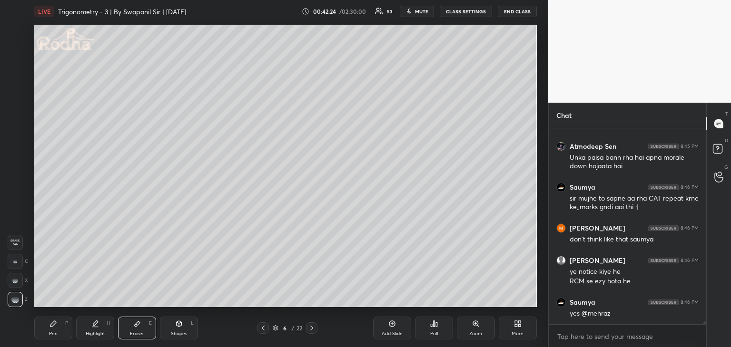
click at [63, 329] on div "Pen P" at bounding box center [53, 328] width 38 height 23
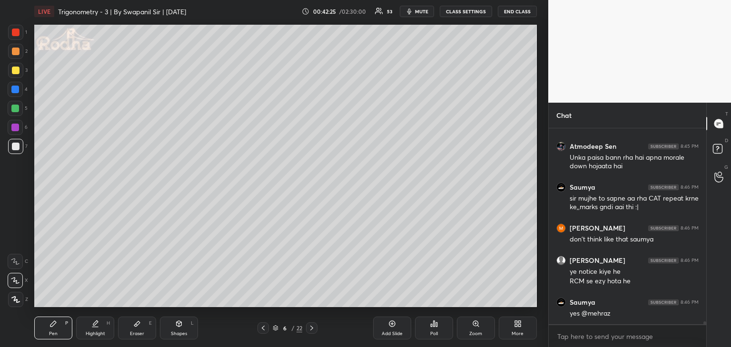
click at [17, 89] on div at bounding box center [15, 90] width 8 height 8
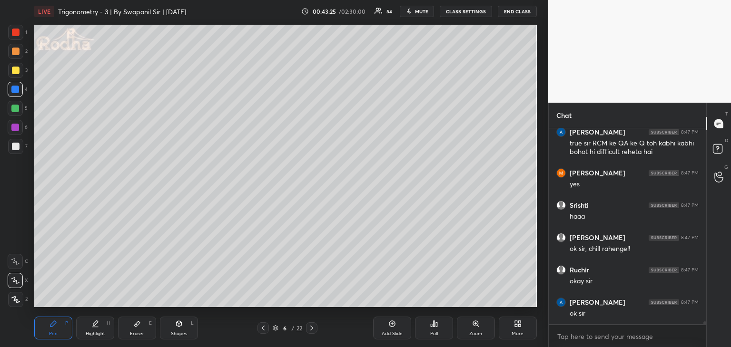
scroll to position [13723, 0]
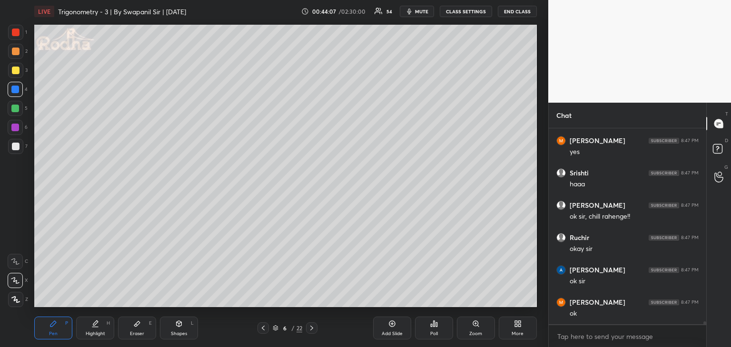
click at [179, 332] on div "Shapes" at bounding box center [179, 334] width 16 height 5
click at [17, 243] on icon at bounding box center [16, 243] width 8 height 8
click at [59, 328] on div "Pen P" at bounding box center [53, 328] width 38 height 23
click at [18, 92] on div at bounding box center [15, 90] width 8 height 8
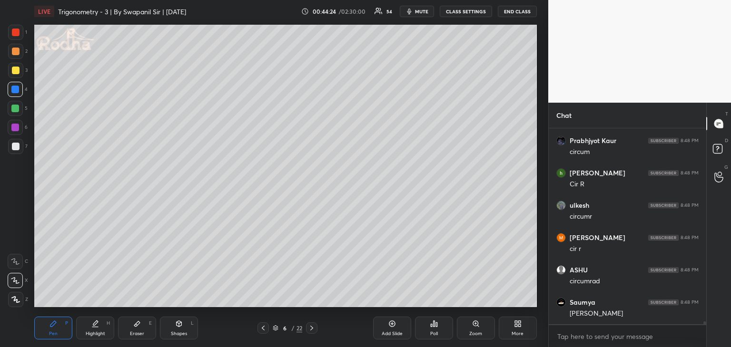
scroll to position [14144, 0]
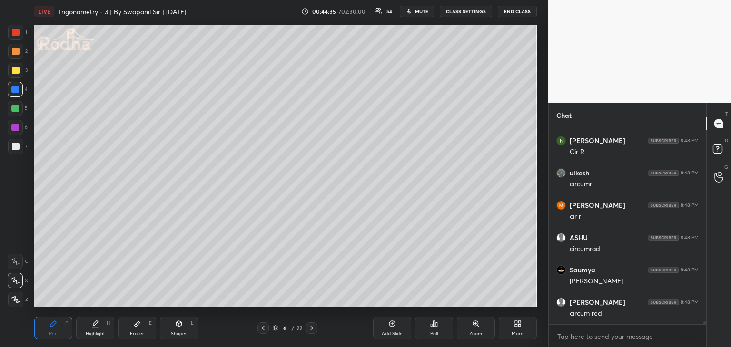
click at [17, 131] on div at bounding box center [15, 128] width 8 height 8
click at [133, 332] on div "Eraser" at bounding box center [137, 334] width 14 height 5
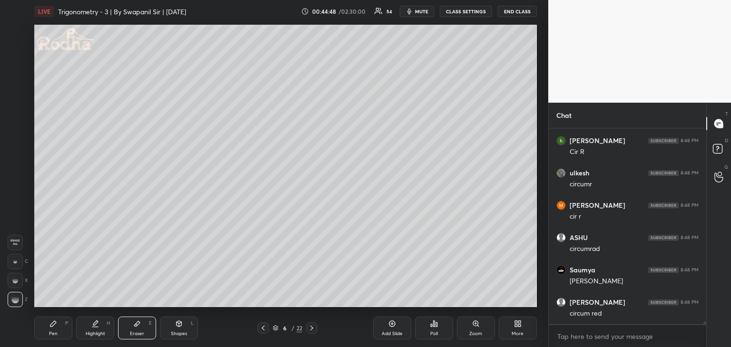
click at [56, 336] on div "Pen" at bounding box center [53, 334] width 9 height 5
drag, startPoint x: 15, startPoint y: 67, endPoint x: 20, endPoint y: 65, distance: 5.3
click at [15, 67] on div at bounding box center [16, 71] width 8 height 8
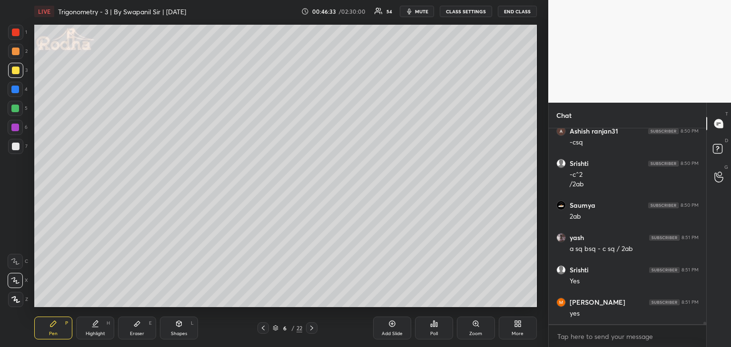
scroll to position [14582, 0]
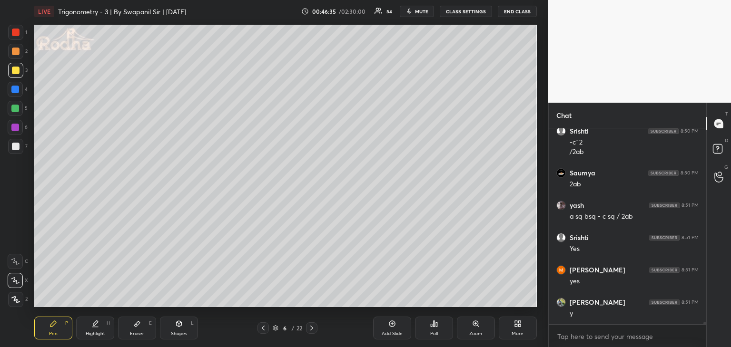
drag, startPoint x: 176, startPoint y: 327, endPoint x: 187, endPoint y: 323, distance: 11.7
click at [176, 327] on icon at bounding box center [179, 324] width 8 height 8
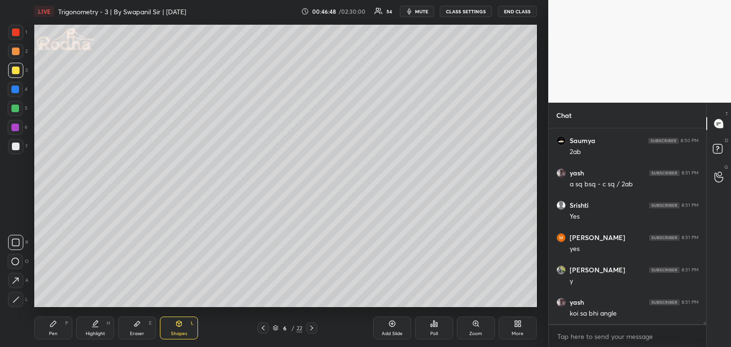
click at [51, 335] on div "Pen" at bounding box center [53, 334] width 9 height 5
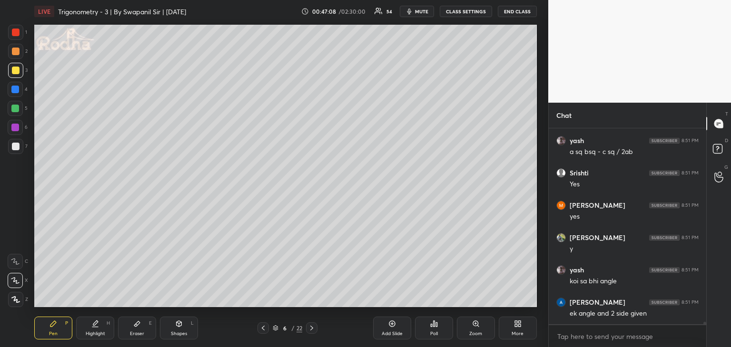
drag, startPoint x: 311, startPoint y: 329, endPoint x: 317, endPoint y: 325, distance: 7.0
click at [312, 329] on icon at bounding box center [312, 328] width 8 height 8
click at [177, 332] on div "Shapes" at bounding box center [179, 334] width 16 height 5
click at [20, 299] on div at bounding box center [15, 299] width 15 height 15
drag, startPoint x: 15, startPoint y: 128, endPoint x: 29, endPoint y: 130, distance: 13.9
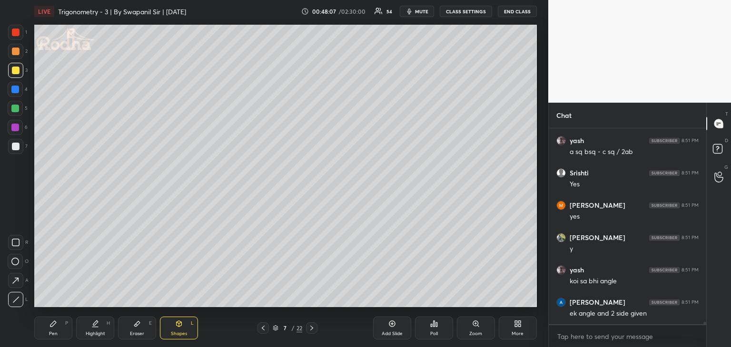
click at [16, 128] on div at bounding box center [15, 128] width 8 height 8
click at [47, 333] on div "Pen P" at bounding box center [53, 328] width 38 height 23
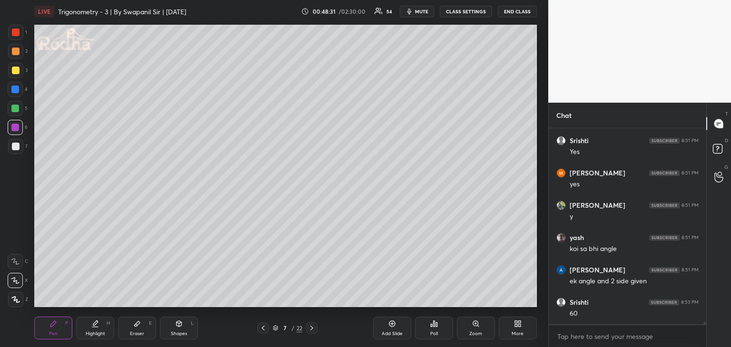
drag, startPoint x: 183, startPoint y: 329, endPoint x: 148, endPoint y: 321, distance: 35.2
click at [183, 328] on div "Shapes L" at bounding box center [179, 328] width 38 height 23
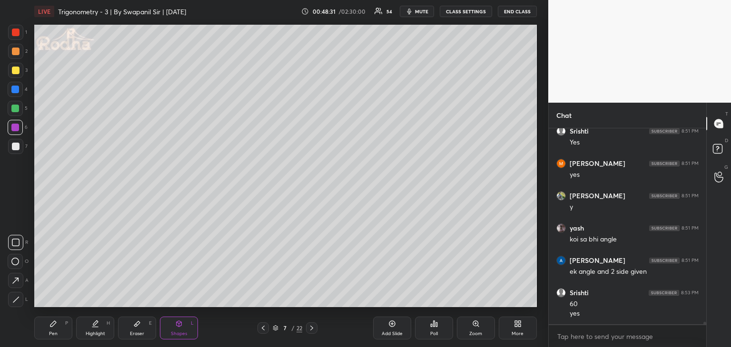
drag, startPoint x: 13, startPoint y: 300, endPoint x: 25, endPoint y: 291, distance: 14.3
click at [15, 299] on icon at bounding box center [15, 299] width 7 height 7
click at [58, 328] on div "Pen P" at bounding box center [53, 328] width 38 height 23
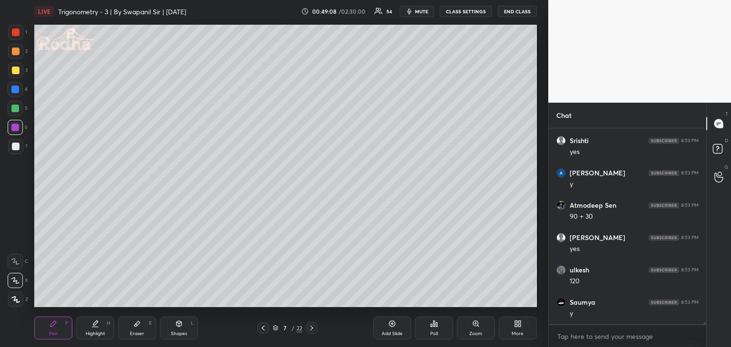
scroll to position [14947, 0]
click at [262, 332] on icon at bounding box center [263, 328] width 8 height 8
click at [314, 331] on icon at bounding box center [312, 328] width 8 height 8
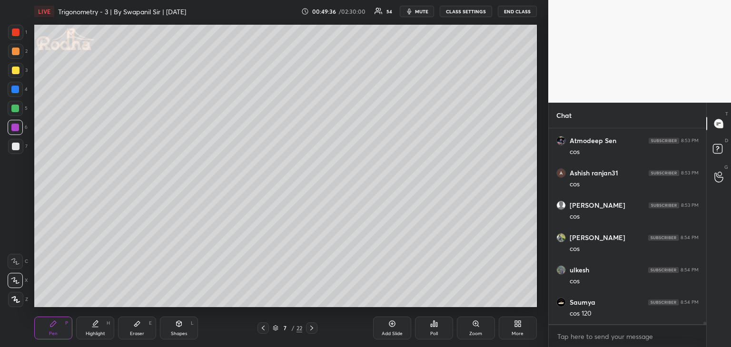
click at [15, 108] on div at bounding box center [15, 109] width 8 height 8
click at [179, 328] on div "Shapes L" at bounding box center [179, 328] width 38 height 23
click at [13, 301] on icon at bounding box center [15, 299] width 7 height 7
click at [50, 328] on icon at bounding box center [53, 324] width 8 height 8
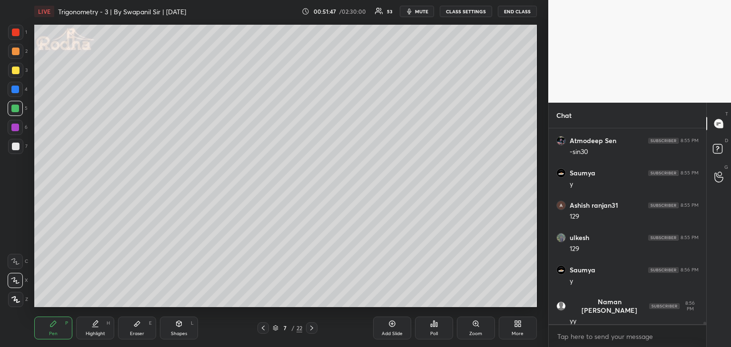
scroll to position [15572, 0]
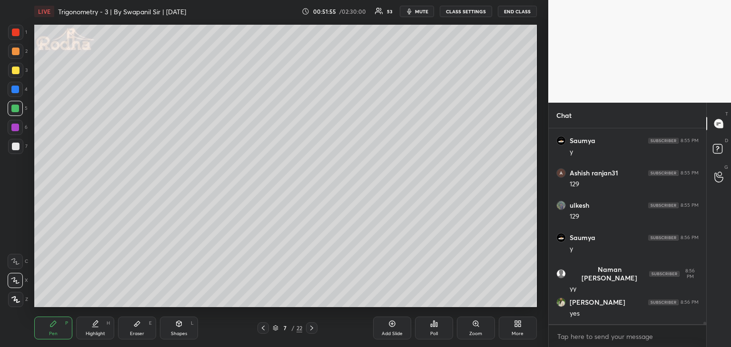
drag, startPoint x: 315, startPoint y: 330, endPoint x: 320, endPoint y: 324, distance: 7.4
click at [316, 330] on div at bounding box center [311, 328] width 11 height 11
drag, startPoint x: 13, startPoint y: 149, endPoint x: 30, endPoint y: 139, distance: 19.6
click at [14, 149] on div at bounding box center [16, 147] width 8 height 8
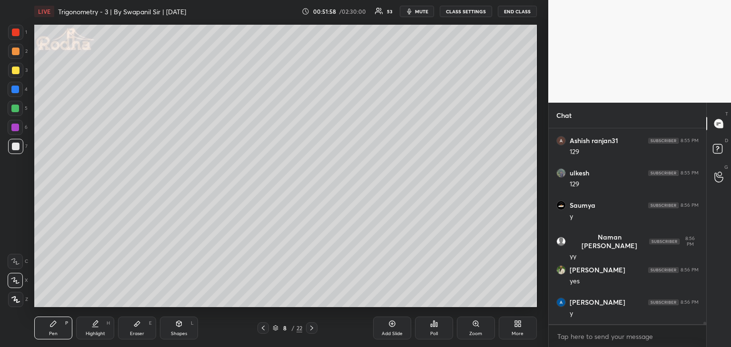
scroll to position [15636, 0]
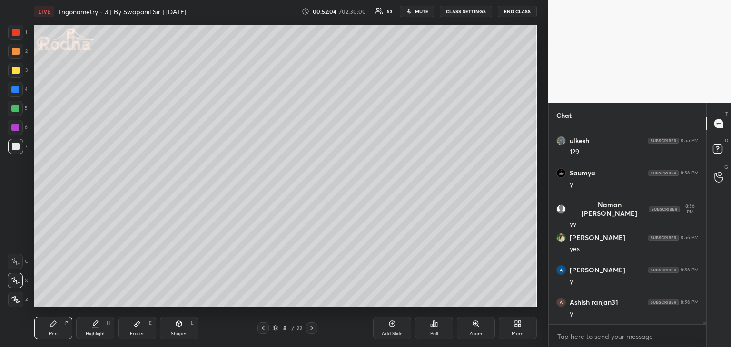
click at [181, 328] on div "Shapes L" at bounding box center [179, 328] width 38 height 23
click at [20, 301] on div at bounding box center [15, 299] width 15 height 15
drag, startPoint x: 58, startPoint y: 337, endPoint x: 78, endPoint y: 318, distance: 27.3
click at [59, 337] on div "Pen P" at bounding box center [53, 328] width 38 height 23
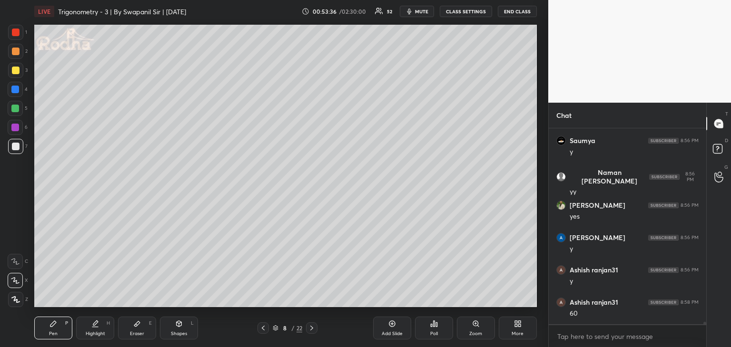
scroll to position [15701, 0]
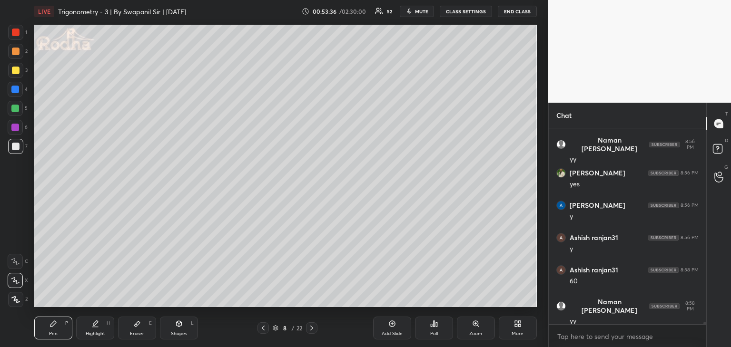
click at [180, 325] on icon at bounding box center [178, 324] width 5 height 6
drag, startPoint x: 15, startPoint y: 300, endPoint x: 22, endPoint y: 297, distance: 7.2
click at [16, 301] on icon at bounding box center [15, 299] width 7 height 7
click at [12, 86] on div at bounding box center [15, 89] width 15 height 15
click at [46, 332] on div "Pen P" at bounding box center [53, 328] width 38 height 23
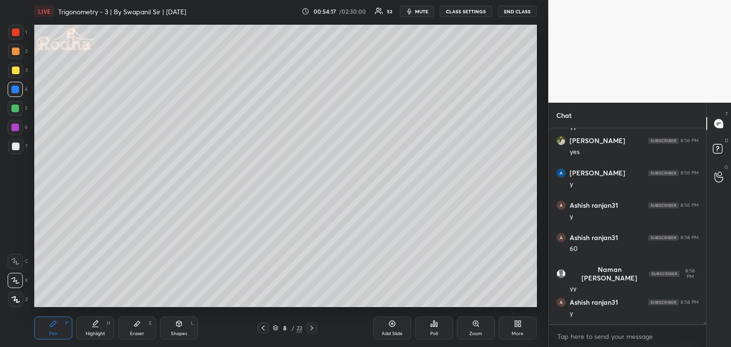
scroll to position [15766, 0]
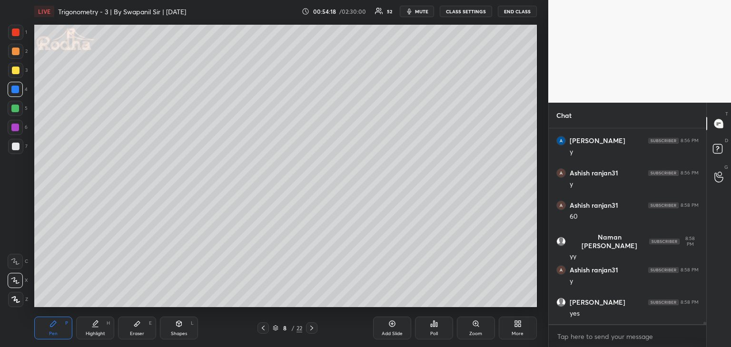
drag, startPoint x: 13, startPoint y: 147, endPoint x: 33, endPoint y: 142, distance: 20.4
click at [13, 147] on div at bounding box center [16, 147] width 8 height 8
click at [17, 31] on div at bounding box center [16, 33] width 8 height 8
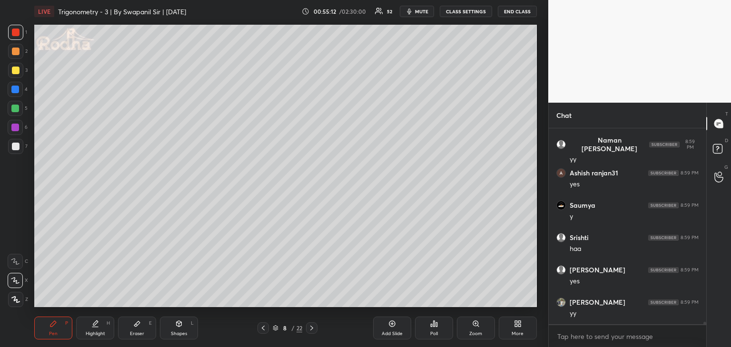
scroll to position [16251, 0]
click at [15, 88] on div at bounding box center [15, 90] width 8 height 8
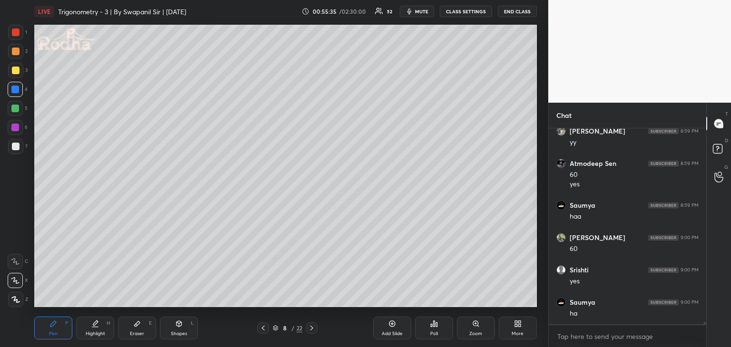
scroll to position [16422, 0]
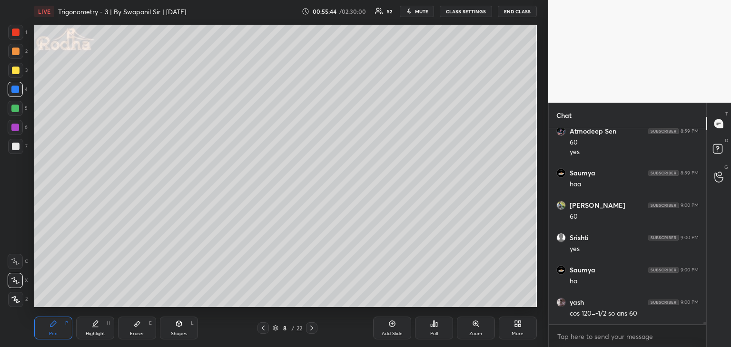
click at [14, 52] on div at bounding box center [16, 52] width 8 height 8
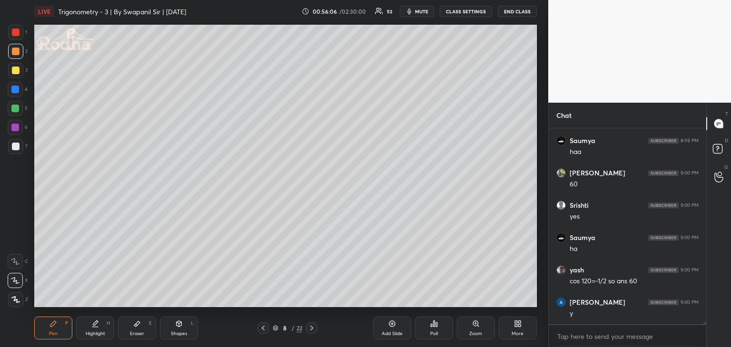
scroll to position [16487, 0]
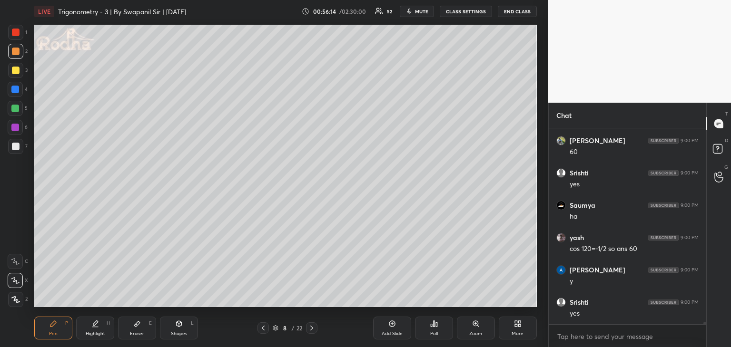
click at [175, 333] on div "Shapes" at bounding box center [179, 334] width 16 height 5
click at [13, 302] on icon at bounding box center [15, 299] width 5 height 5
click at [53, 332] on div "Pen" at bounding box center [53, 334] width 9 height 5
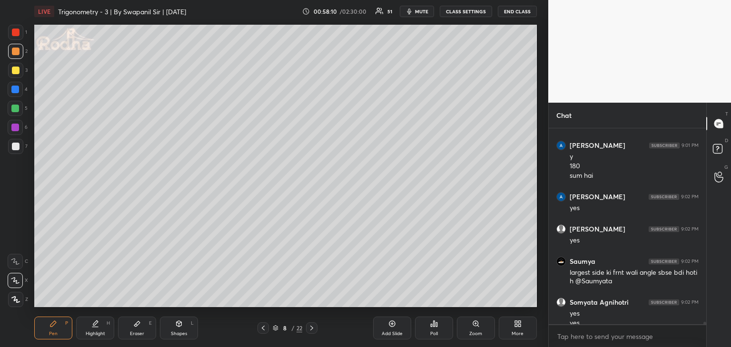
scroll to position [16977, 0]
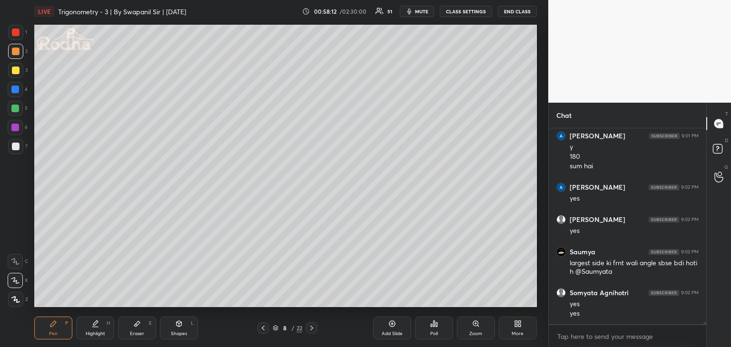
click at [138, 332] on div "Eraser" at bounding box center [137, 334] width 14 height 5
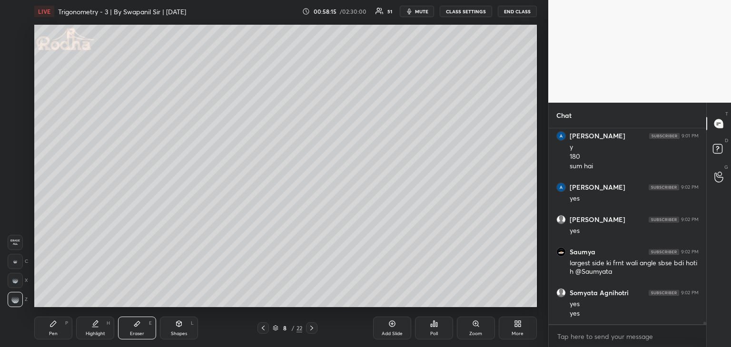
click at [63, 333] on div "Pen P" at bounding box center [53, 328] width 38 height 23
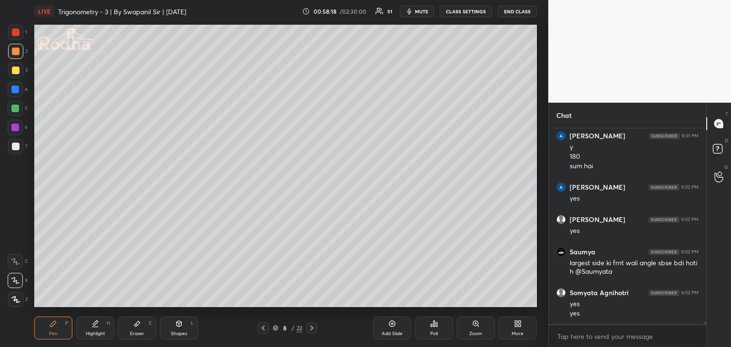
click at [15, 111] on div at bounding box center [15, 109] width 8 height 8
click at [308, 329] on icon at bounding box center [312, 328] width 8 height 8
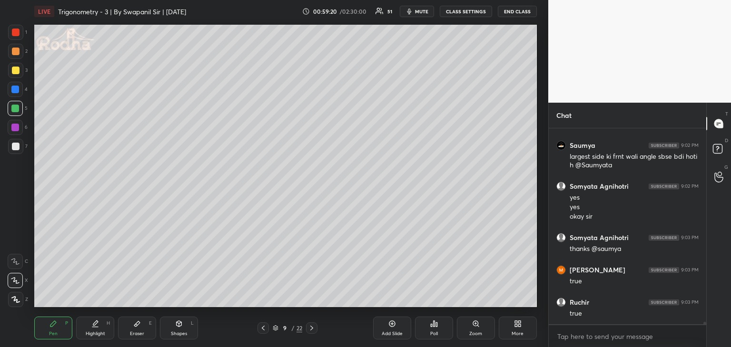
scroll to position [17116, 0]
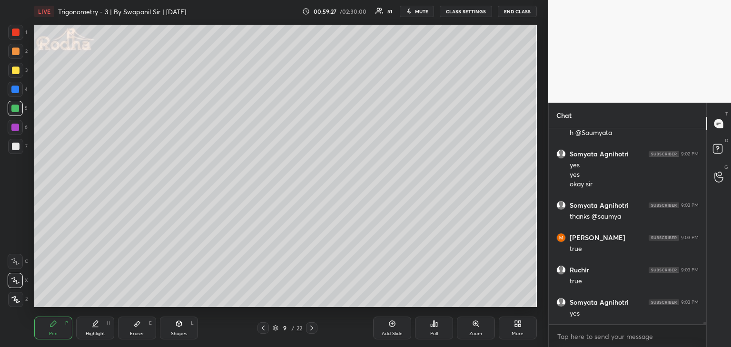
click at [181, 329] on div "Shapes L" at bounding box center [179, 328] width 38 height 23
click at [16, 299] on icon at bounding box center [15, 299] width 7 height 7
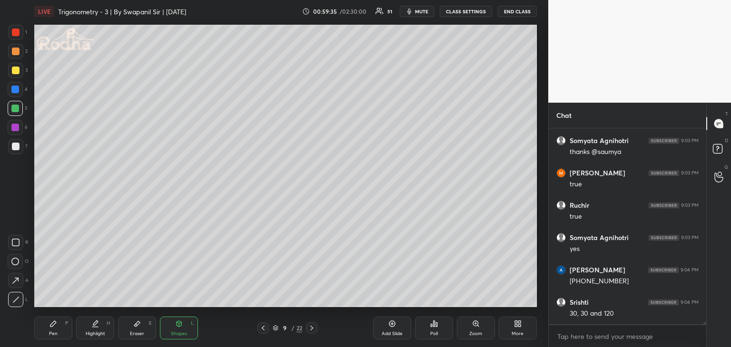
scroll to position [17213, 0]
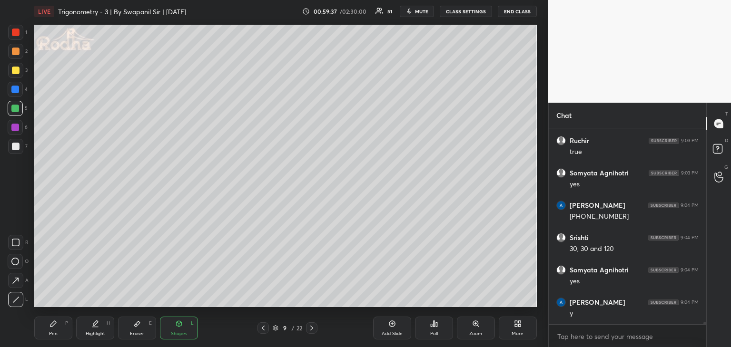
click at [53, 329] on div "Pen P" at bounding box center [53, 328] width 38 height 23
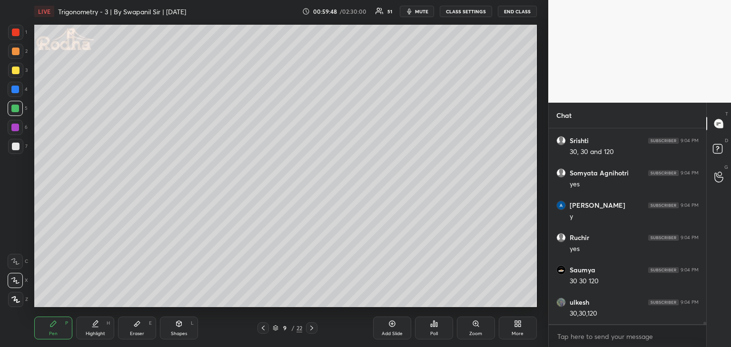
scroll to position [17375, 0]
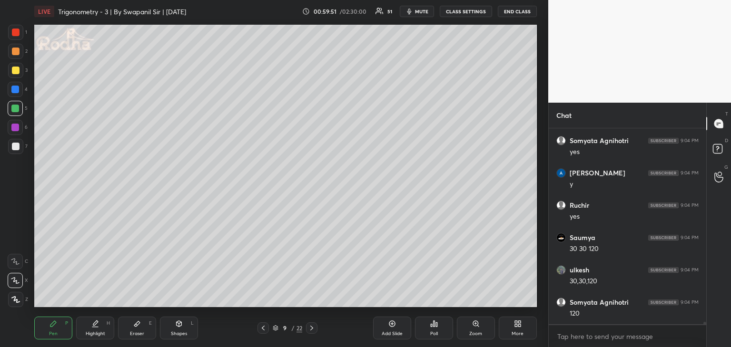
click at [14, 128] on div at bounding box center [15, 128] width 8 height 8
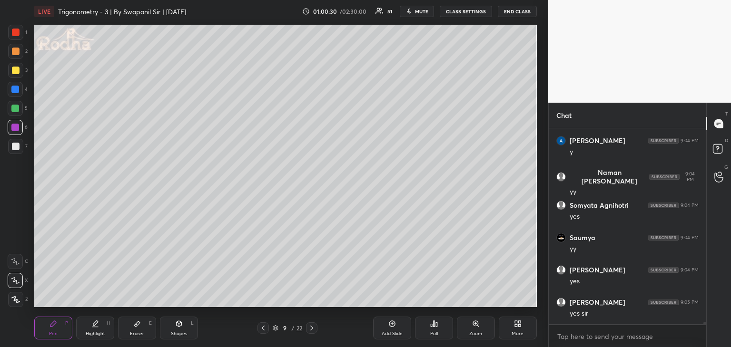
scroll to position [17674, 0]
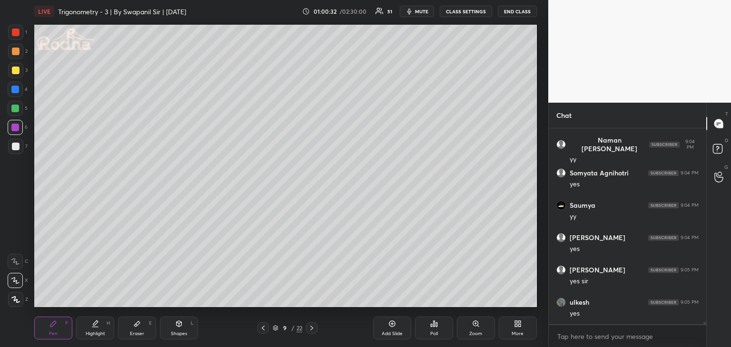
click at [310, 328] on icon at bounding box center [312, 328] width 8 height 8
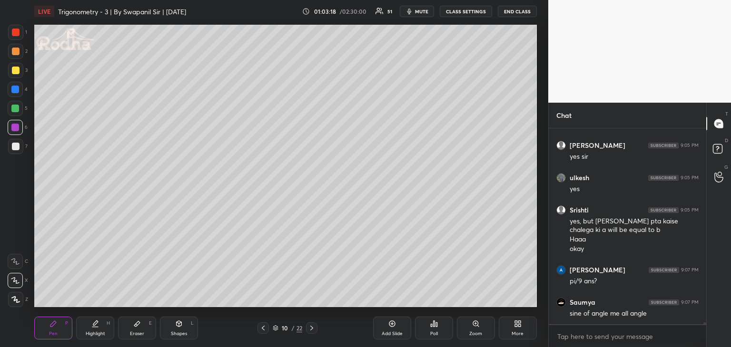
scroll to position [17831, 0]
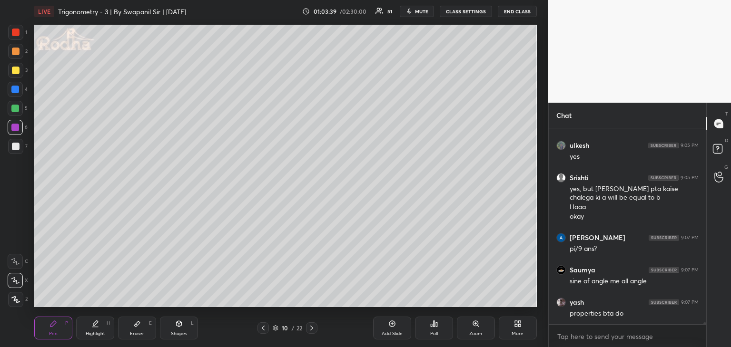
click at [262, 331] on icon at bounding box center [263, 328] width 8 height 8
click at [261, 329] on icon at bounding box center [263, 328] width 8 height 8
click at [262, 330] on icon at bounding box center [263, 328] width 8 height 8
click at [263, 330] on icon at bounding box center [263, 328] width 8 height 8
click at [313, 331] on icon at bounding box center [312, 328] width 8 height 8
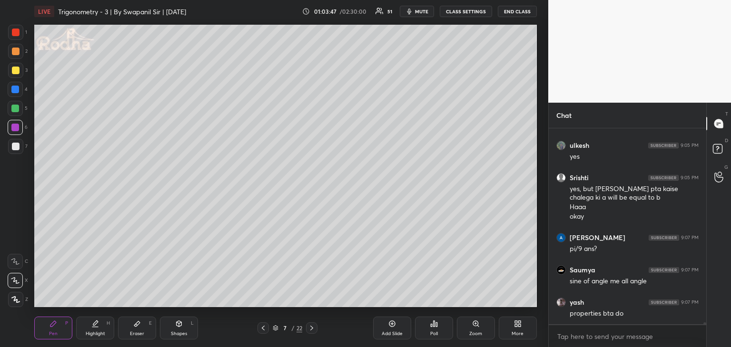
click at [313, 331] on icon at bounding box center [312, 328] width 8 height 8
click at [313, 332] on icon at bounding box center [312, 328] width 8 height 8
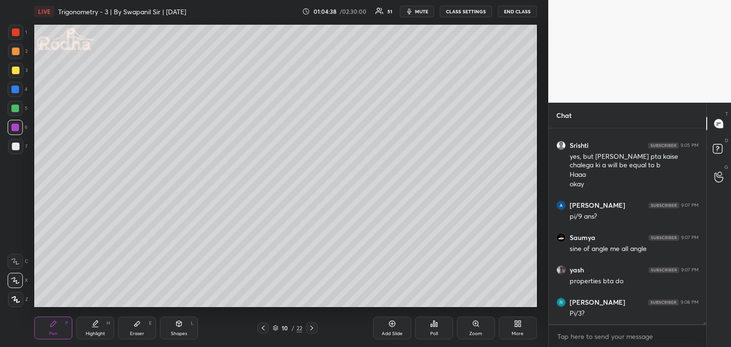
scroll to position [17896, 0]
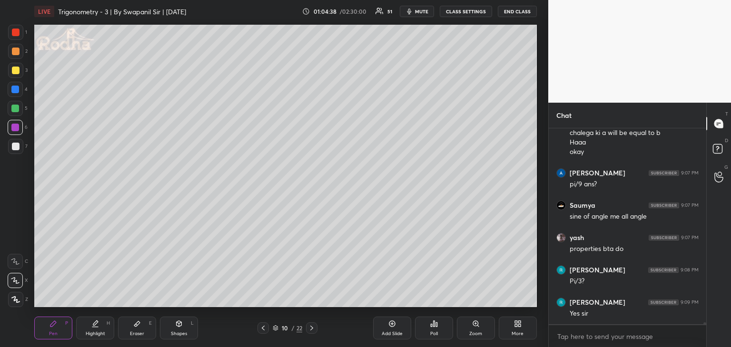
drag, startPoint x: 180, startPoint y: 331, endPoint x: 188, endPoint y: 314, distance: 18.1
click at [182, 332] on div "Shapes" at bounding box center [179, 334] width 16 height 5
drag, startPoint x: 16, startPoint y: 295, endPoint x: 19, endPoint y: 290, distance: 6.6
click at [17, 295] on div at bounding box center [15, 299] width 15 height 15
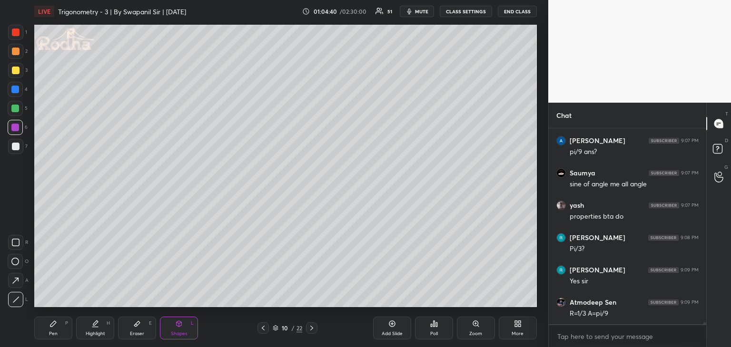
drag, startPoint x: 16, startPoint y: 147, endPoint x: 25, endPoint y: 145, distance: 9.8
click at [16, 147] on div at bounding box center [16, 147] width 8 height 8
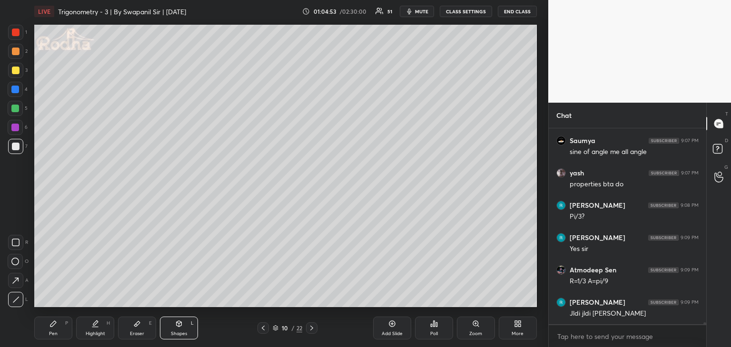
click at [140, 333] on div "Eraser" at bounding box center [137, 334] width 14 height 5
drag, startPoint x: 145, startPoint y: 333, endPoint x: 120, endPoint y: 318, distance: 28.1
click at [145, 332] on div "Eraser E" at bounding box center [137, 328] width 38 height 23
drag, startPoint x: 11, startPoint y: 266, endPoint x: 32, endPoint y: 262, distance: 21.4
click at [13, 266] on div at bounding box center [15, 261] width 15 height 15
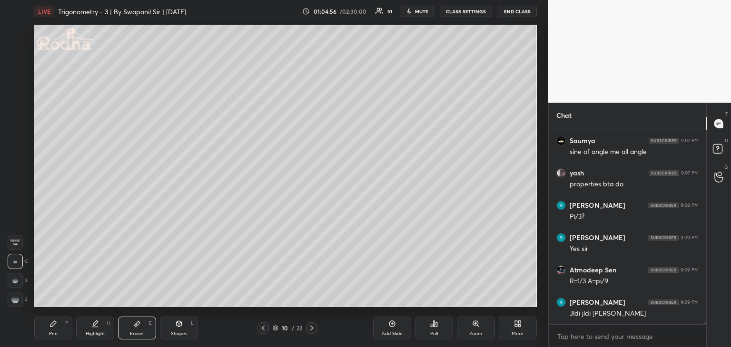
drag, startPoint x: 46, startPoint y: 333, endPoint x: 61, endPoint y: 312, distance: 26.3
click at [46, 333] on div "Pen P" at bounding box center [53, 328] width 38 height 23
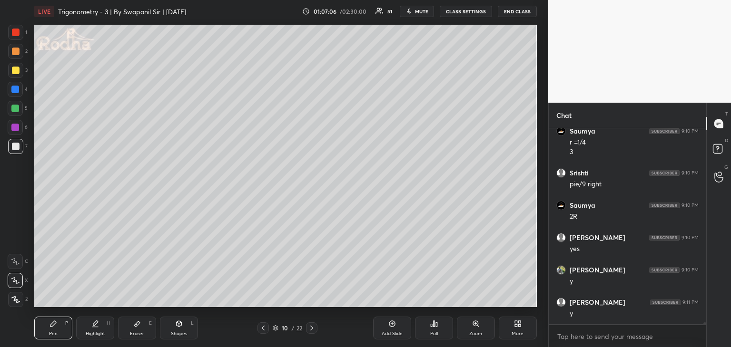
scroll to position [18261, 0]
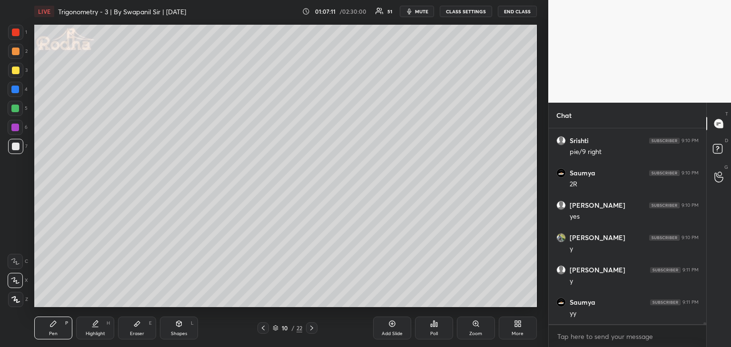
drag, startPoint x: 312, startPoint y: 330, endPoint x: 327, endPoint y: 312, distance: 23.6
click at [313, 330] on icon at bounding box center [312, 328] width 8 height 8
click at [181, 327] on icon at bounding box center [179, 324] width 8 height 8
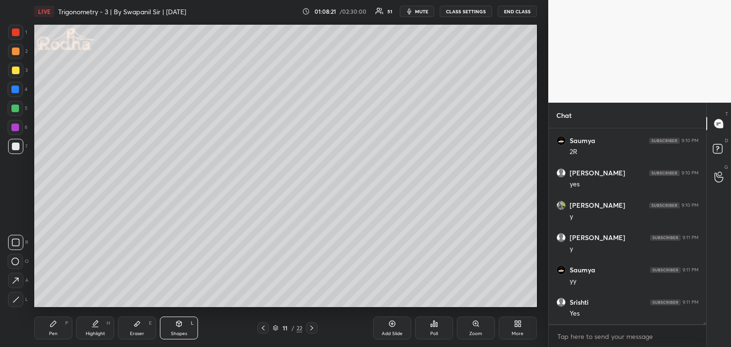
click at [22, 301] on div at bounding box center [15, 299] width 15 height 15
click at [11, 132] on div at bounding box center [15, 127] width 15 height 15
click at [17, 126] on div at bounding box center [15, 128] width 8 height 8
click at [55, 325] on icon at bounding box center [53, 324] width 8 height 8
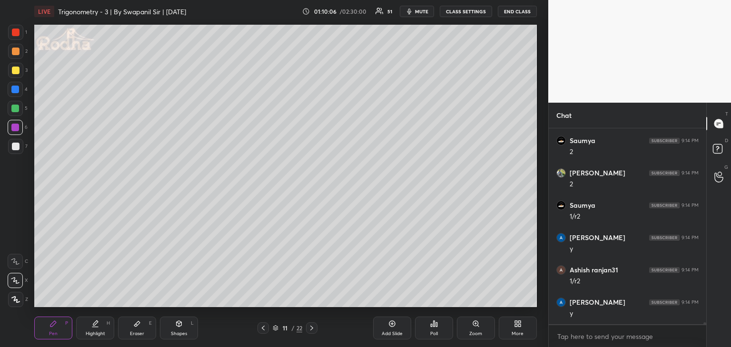
scroll to position [18973, 0]
drag, startPoint x: 17, startPoint y: 87, endPoint x: 33, endPoint y: 97, distance: 19.0
click at [19, 87] on div at bounding box center [15, 90] width 8 height 8
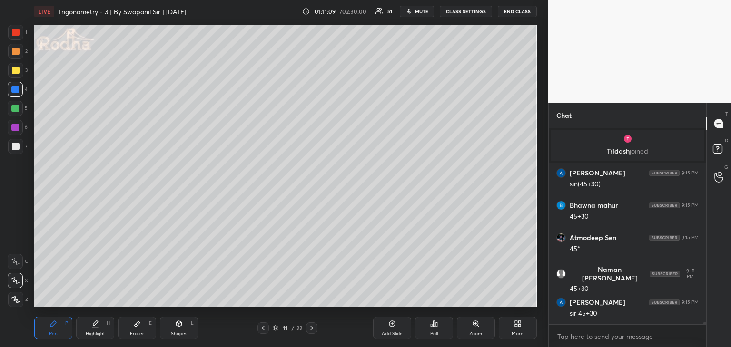
scroll to position [16352, 0]
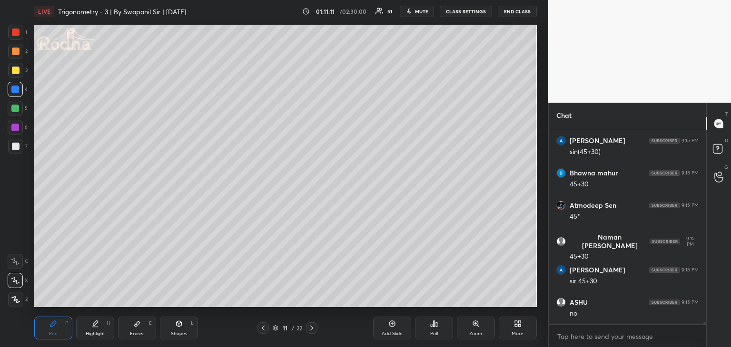
click at [134, 328] on div "Eraser E" at bounding box center [137, 328] width 38 height 23
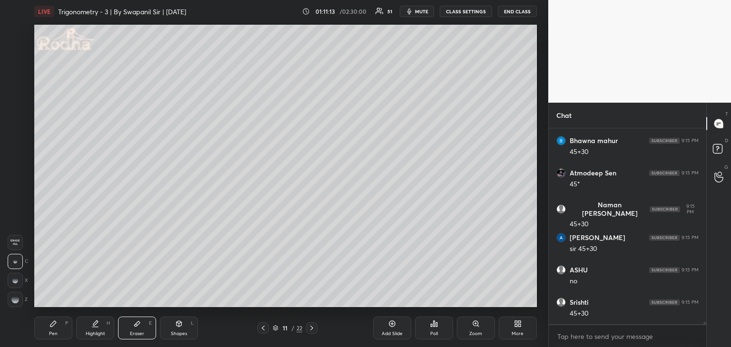
click at [53, 330] on div "Pen P" at bounding box center [53, 328] width 38 height 23
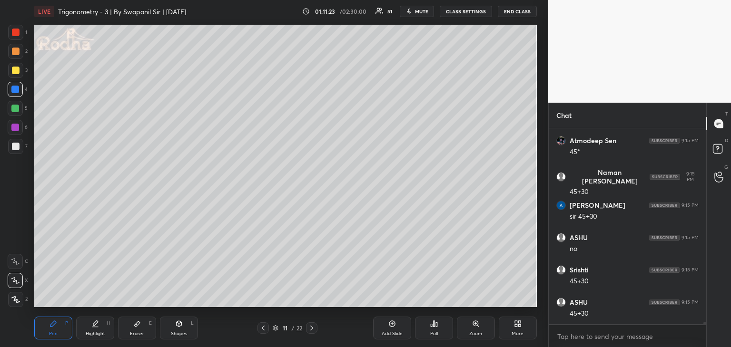
scroll to position [16449, 0]
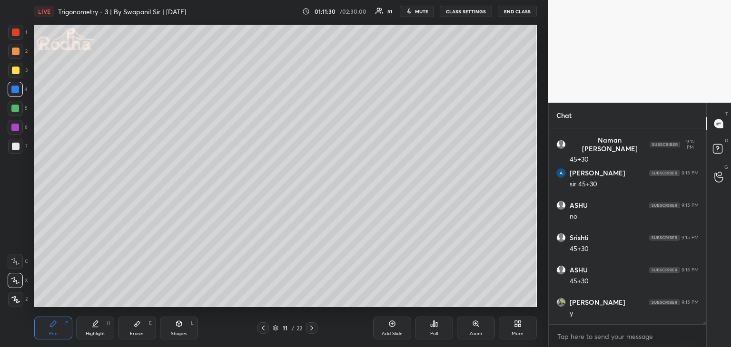
click at [137, 329] on div "Eraser E" at bounding box center [137, 328] width 38 height 23
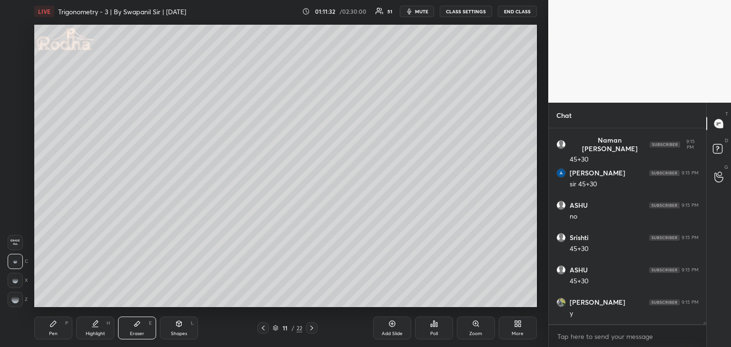
drag, startPoint x: 45, startPoint y: 335, endPoint x: 51, endPoint y: 334, distance: 6.3
click at [47, 335] on div "Pen P" at bounding box center [53, 328] width 38 height 23
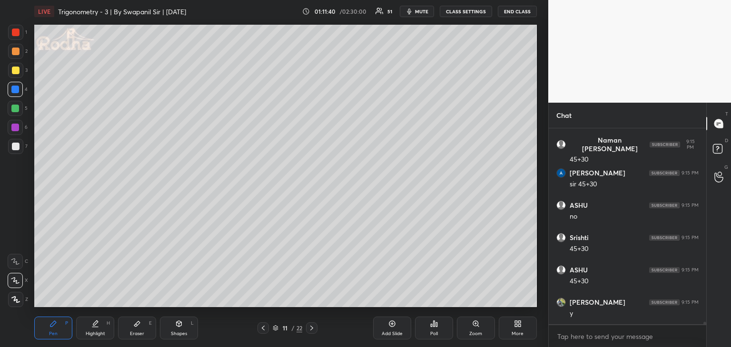
scroll to position [16481, 0]
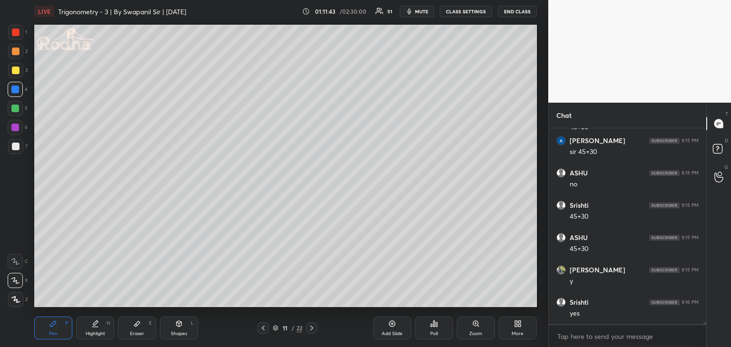
drag, startPoint x: 15, startPoint y: 128, endPoint x: 32, endPoint y: 130, distance: 17.2
click at [15, 128] on div at bounding box center [15, 128] width 8 height 8
click at [143, 330] on div "Eraser E" at bounding box center [137, 328] width 38 height 23
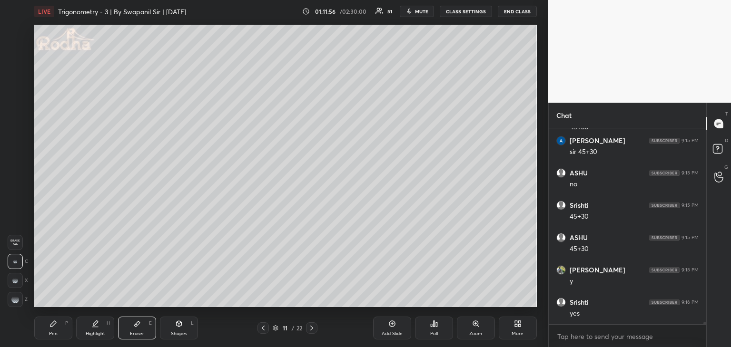
scroll to position [16514, 0]
click at [16, 299] on g at bounding box center [15, 300] width 8 height 8
click at [50, 328] on div "Pen P" at bounding box center [53, 328] width 38 height 23
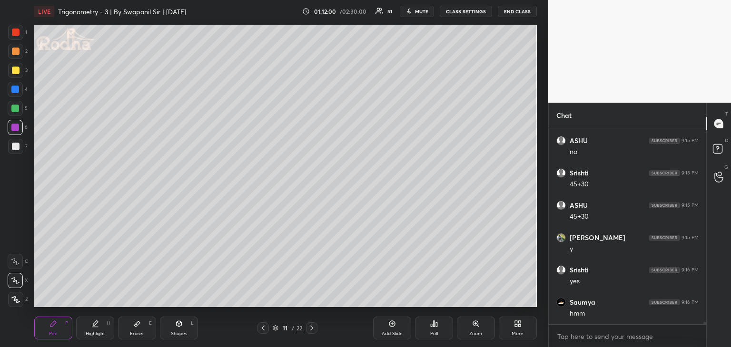
drag, startPoint x: 13, startPoint y: 134, endPoint x: 32, endPoint y: 134, distance: 19.0
click at [15, 134] on div at bounding box center [15, 127] width 15 height 15
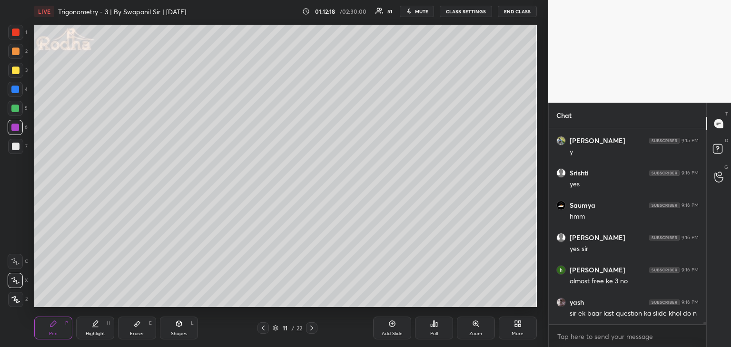
click at [263, 327] on icon at bounding box center [263, 328] width 3 height 5
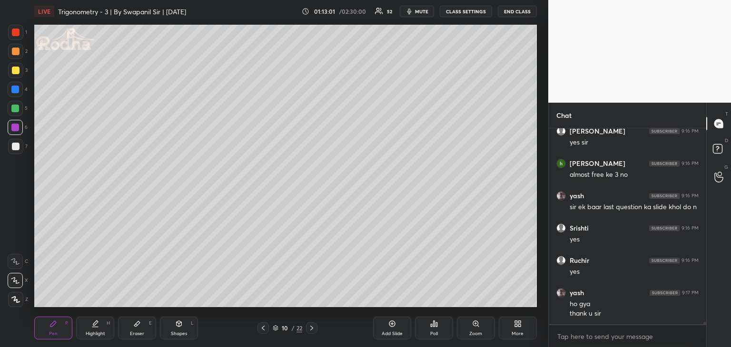
scroll to position [16749, 0]
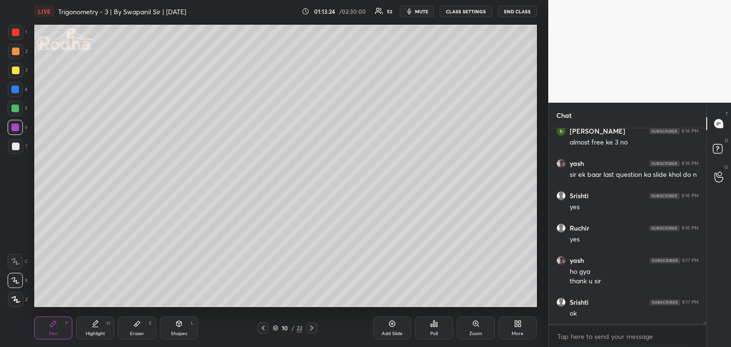
click at [312, 329] on icon at bounding box center [311, 328] width 3 height 5
click at [311, 329] on icon at bounding box center [312, 328] width 8 height 8
click at [14, 146] on div at bounding box center [16, 147] width 8 height 8
click at [181, 325] on div "Shapes L" at bounding box center [179, 328] width 38 height 23
click at [18, 307] on div "1 2 3 4 5 6 7 R O A L C X Z Erase all C X Z LIVE Trigonometry - 3 | By Swapanil…" at bounding box center [270, 173] width 540 height 347
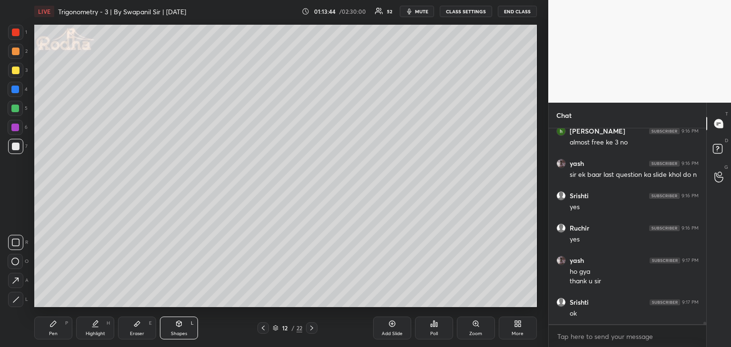
click at [18, 303] on icon at bounding box center [15, 299] width 7 height 7
click at [66, 333] on div "Pen P" at bounding box center [53, 328] width 38 height 23
click at [178, 324] on icon at bounding box center [178, 324] width 5 height 6
click at [18, 301] on icon at bounding box center [15, 299] width 7 height 7
click at [15, 70] on div at bounding box center [16, 71] width 8 height 8
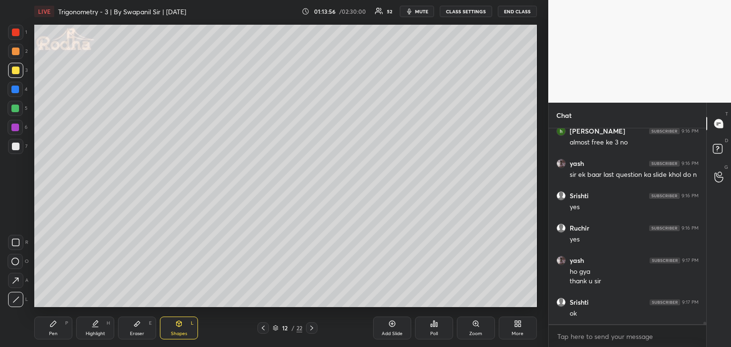
click at [14, 263] on icon at bounding box center [15, 262] width 8 height 8
click at [15, 34] on div at bounding box center [16, 33] width 8 height 8
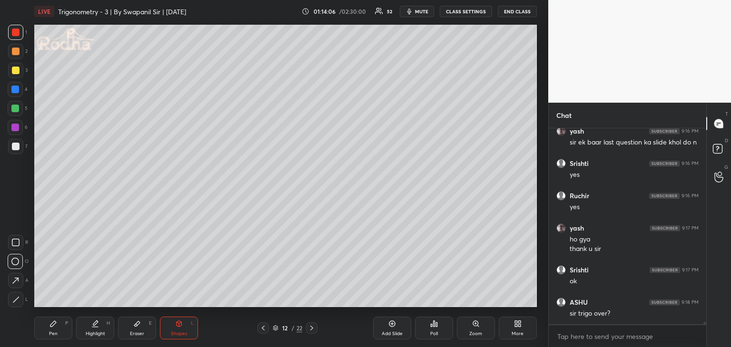
click at [51, 330] on div "Pen P" at bounding box center [53, 328] width 38 height 23
click at [16, 34] on div at bounding box center [16, 33] width 8 height 8
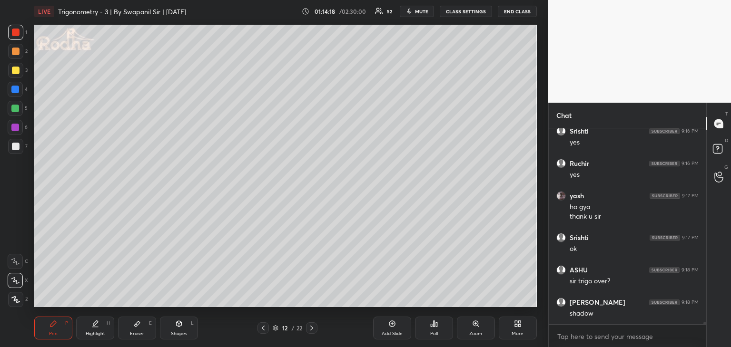
scroll to position [16846, 0]
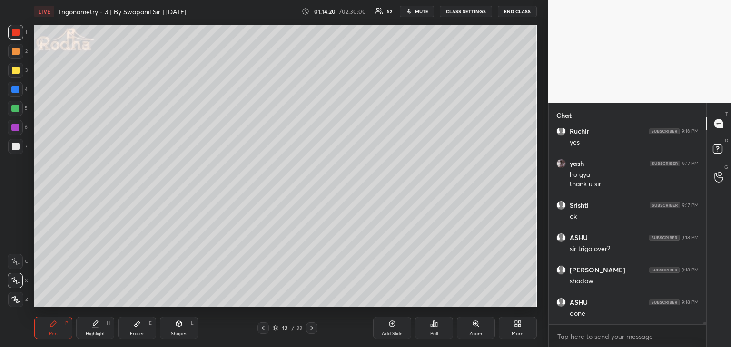
click at [186, 336] on div "Shapes" at bounding box center [179, 334] width 16 height 5
click at [17, 301] on icon at bounding box center [15, 299] width 7 height 7
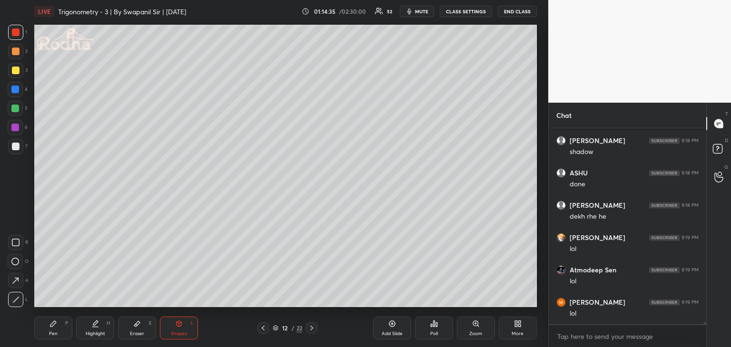
scroll to position [17041, 0]
click at [56, 326] on icon at bounding box center [53, 324] width 8 height 8
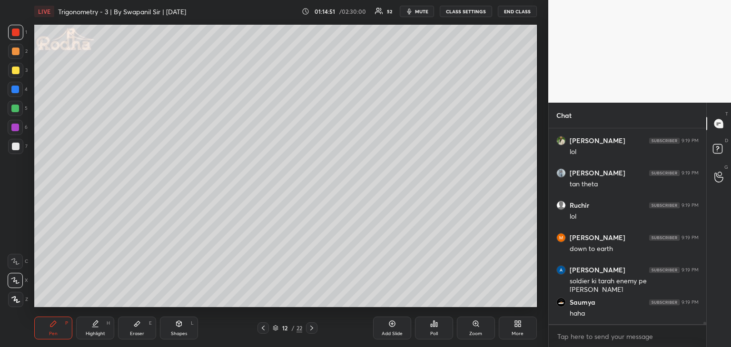
scroll to position [17235, 0]
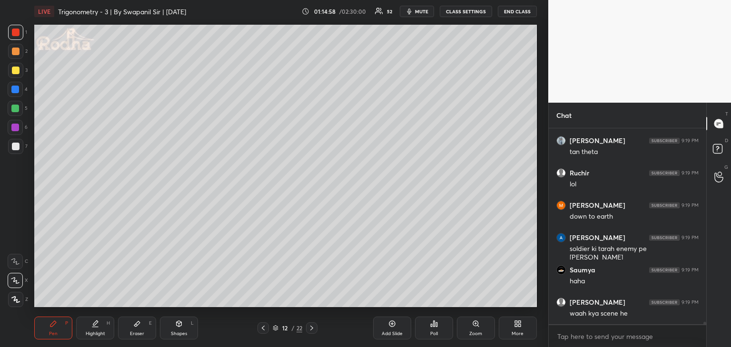
click at [176, 330] on div "Shapes L" at bounding box center [179, 328] width 38 height 23
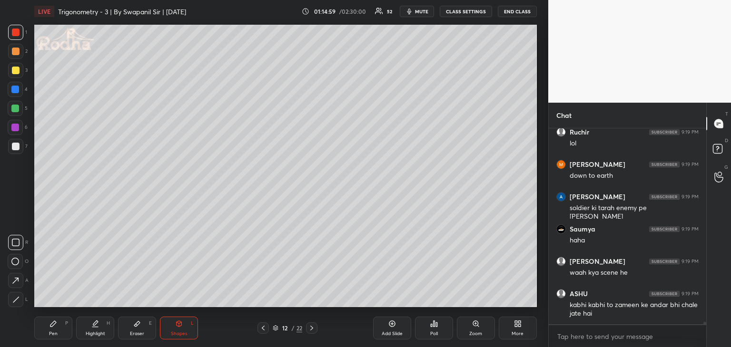
click at [14, 303] on icon at bounding box center [15, 299] width 7 height 7
click at [61, 326] on div "Pen P" at bounding box center [53, 328] width 38 height 23
click at [180, 332] on div "Shapes" at bounding box center [179, 334] width 16 height 5
click at [137, 326] on icon at bounding box center [137, 324] width 6 height 5
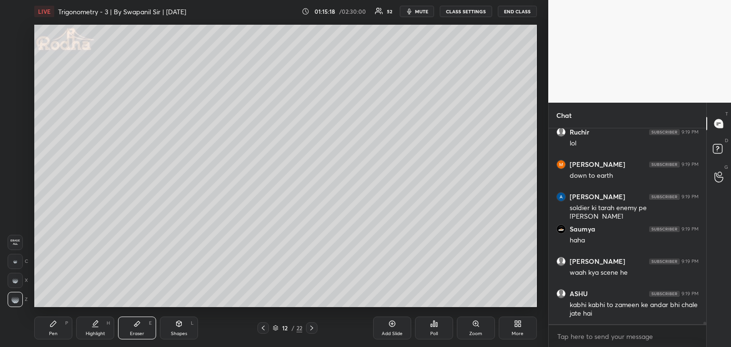
scroll to position [17308, 0]
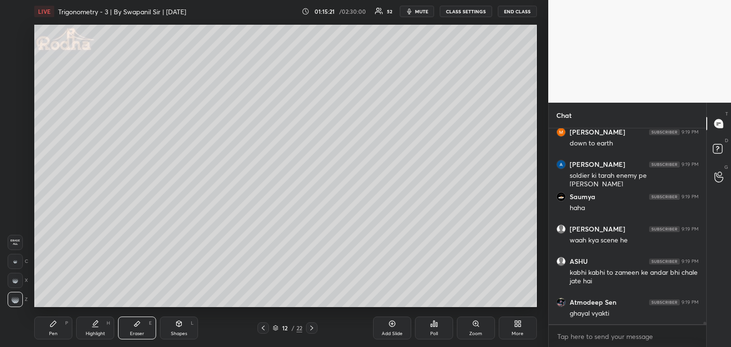
click at [54, 332] on div "Pen" at bounding box center [53, 334] width 9 height 5
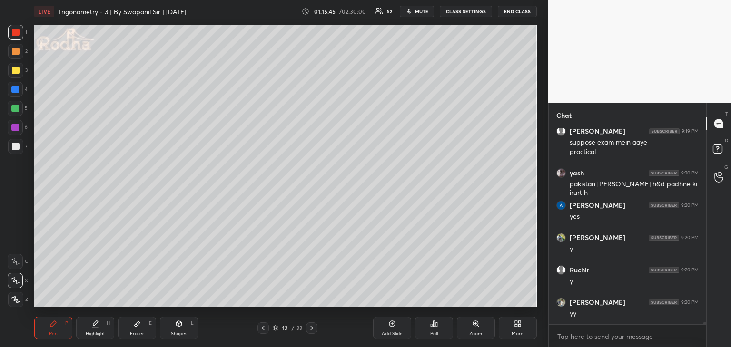
scroll to position [17544, 0]
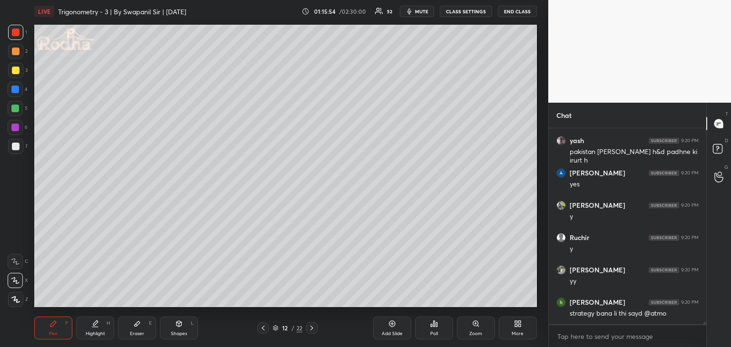
drag, startPoint x: 139, startPoint y: 328, endPoint x: 156, endPoint y: 313, distance: 22.6
click at [140, 326] on div "Eraser E" at bounding box center [137, 328] width 38 height 23
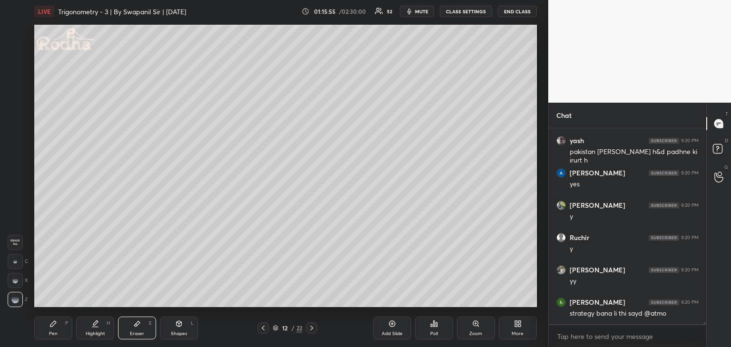
scroll to position [17576, 0]
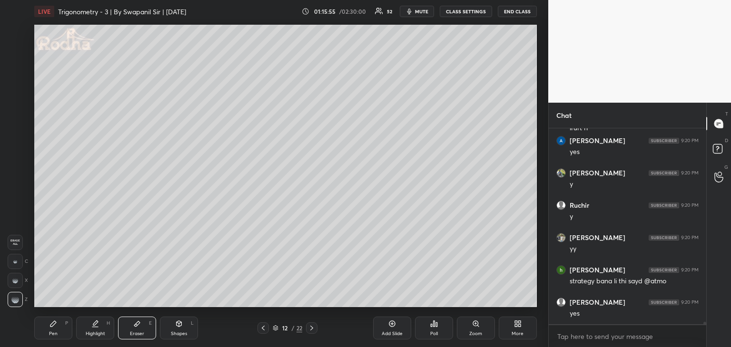
click at [45, 335] on div "Pen P" at bounding box center [53, 328] width 38 height 23
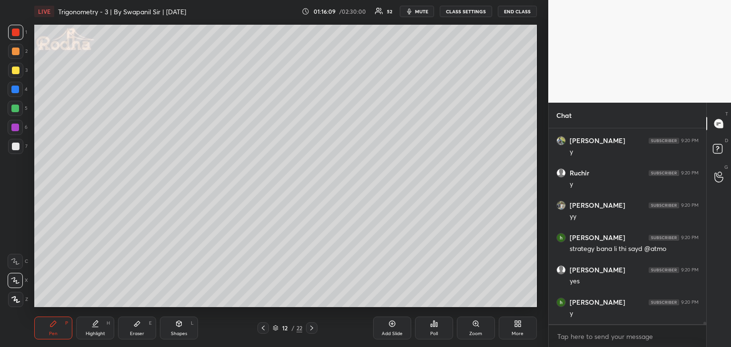
scroll to position [17641, 0]
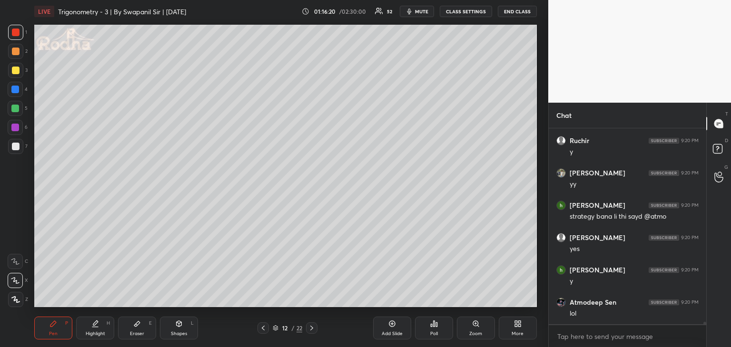
click at [144, 326] on div "Eraser E" at bounding box center [137, 328] width 38 height 23
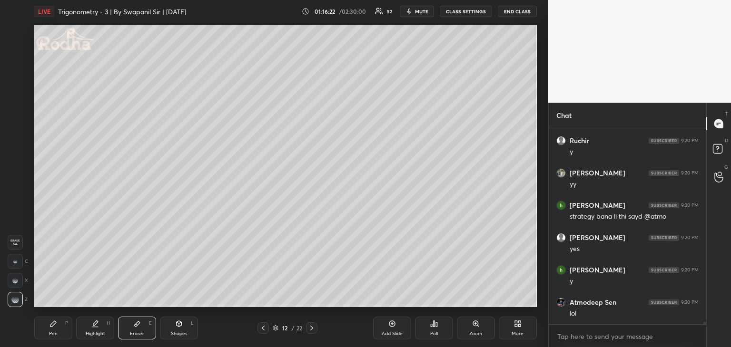
drag, startPoint x: 55, startPoint y: 329, endPoint x: 68, endPoint y: 316, distance: 18.2
click at [58, 327] on div "Pen P" at bounding box center [53, 328] width 38 height 23
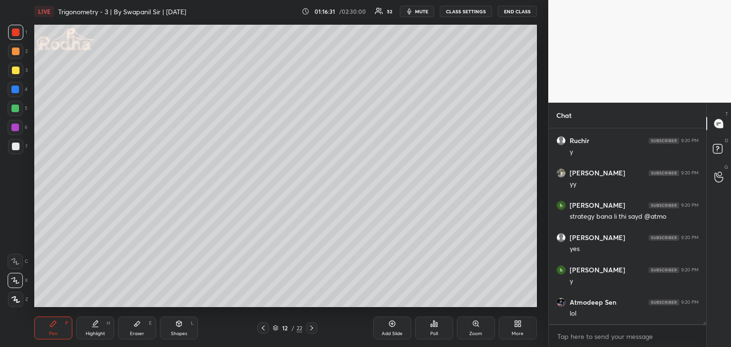
drag, startPoint x: 142, startPoint y: 326, endPoint x: 159, endPoint y: 310, distance: 23.6
click at [143, 326] on div "Eraser E" at bounding box center [137, 328] width 38 height 23
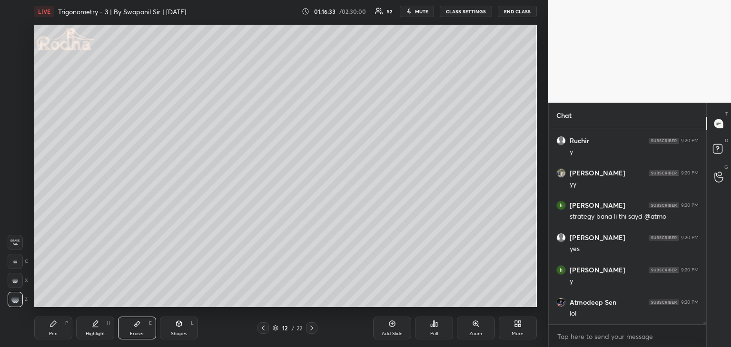
click at [59, 324] on div "Pen P" at bounding box center [53, 328] width 38 height 23
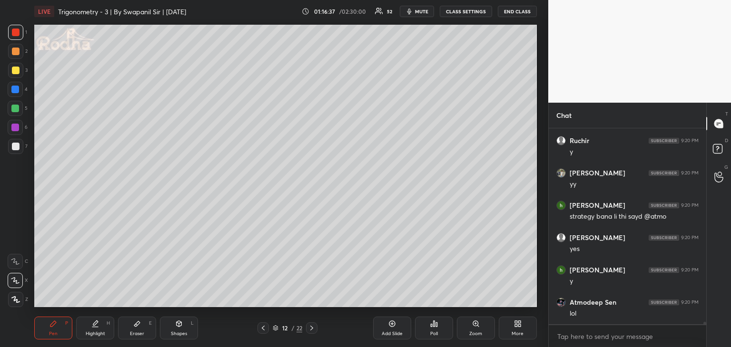
drag, startPoint x: 185, startPoint y: 325, endPoint x: 195, endPoint y: 311, distance: 17.4
click at [186, 324] on div "Shapes L" at bounding box center [179, 328] width 38 height 23
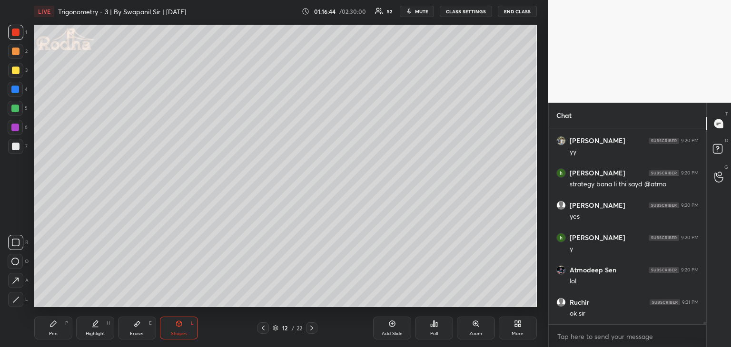
scroll to position [17714, 0]
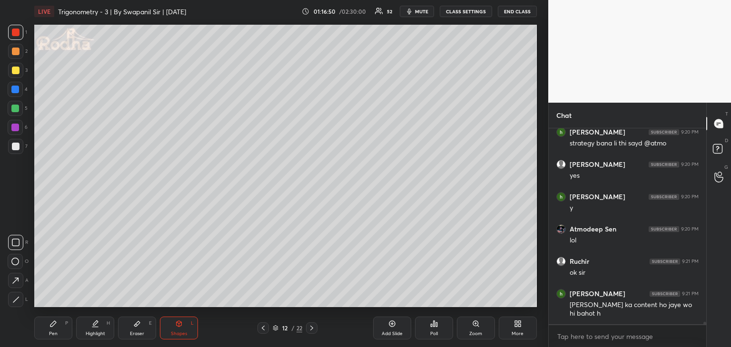
click at [60, 327] on div "Pen P" at bounding box center [53, 328] width 38 height 23
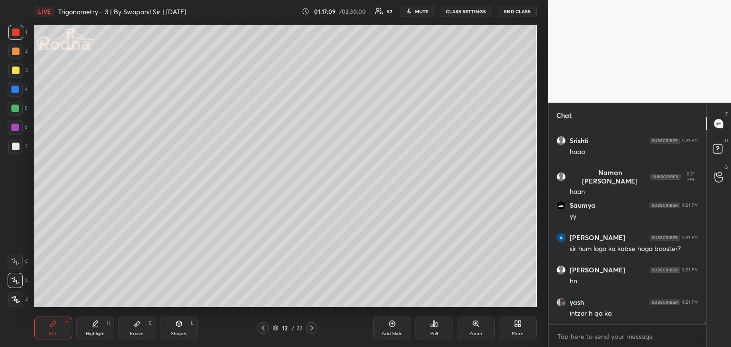
scroll to position [17973, 0]
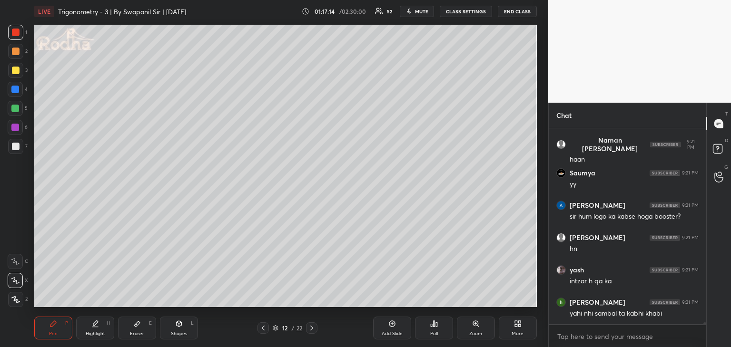
click at [178, 328] on div "Shapes L" at bounding box center [179, 328] width 38 height 23
click at [46, 335] on div "Pen P" at bounding box center [53, 328] width 38 height 23
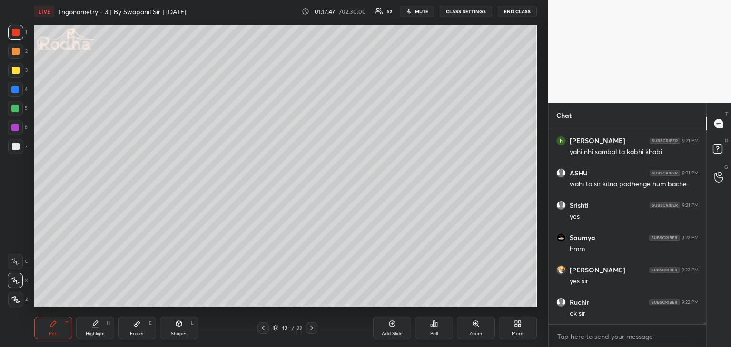
scroll to position [18167, 0]
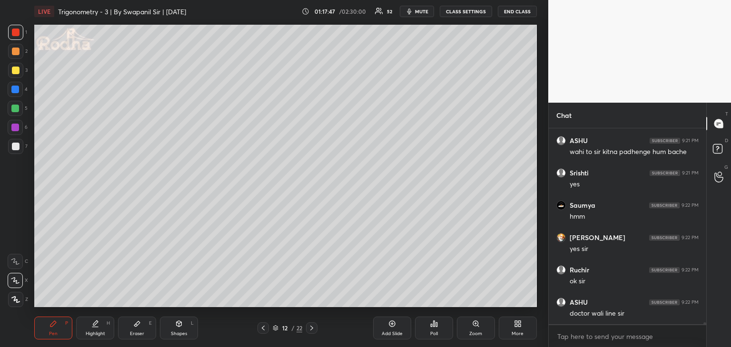
drag, startPoint x: 313, startPoint y: 329, endPoint x: 321, endPoint y: 331, distance: 7.8
click at [314, 330] on icon at bounding box center [312, 328] width 8 height 8
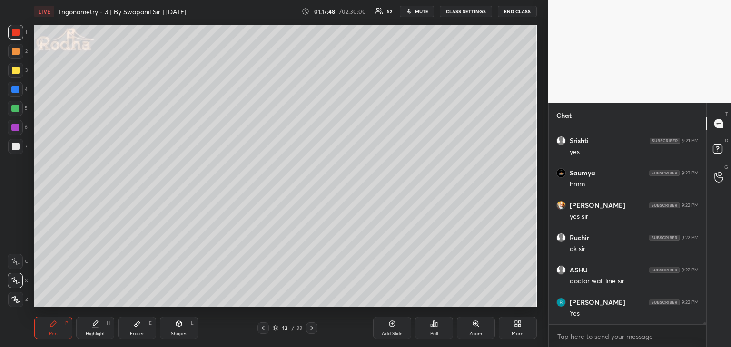
scroll to position [18232, 0]
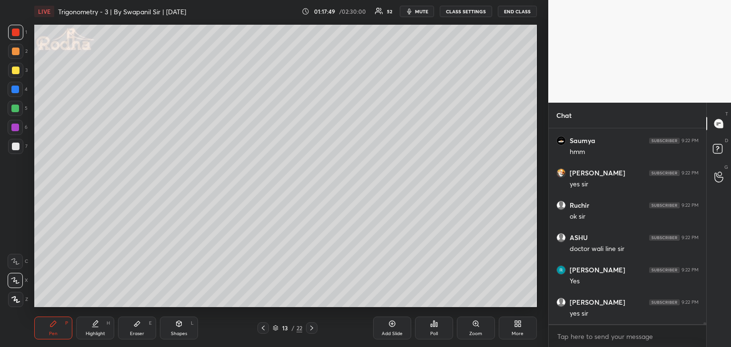
click at [183, 329] on div "Shapes L" at bounding box center [179, 328] width 38 height 23
click at [16, 297] on icon at bounding box center [15, 299] width 7 height 7
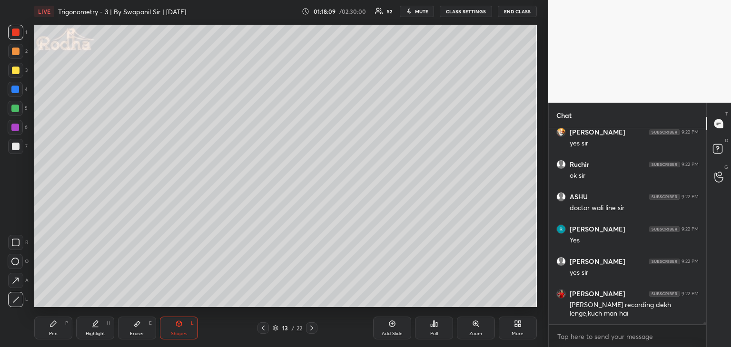
click at [55, 330] on div "Pen P" at bounding box center [53, 328] width 38 height 23
click at [143, 328] on div "Eraser E" at bounding box center [137, 328] width 38 height 23
click at [59, 333] on div "Pen P" at bounding box center [53, 328] width 38 height 23
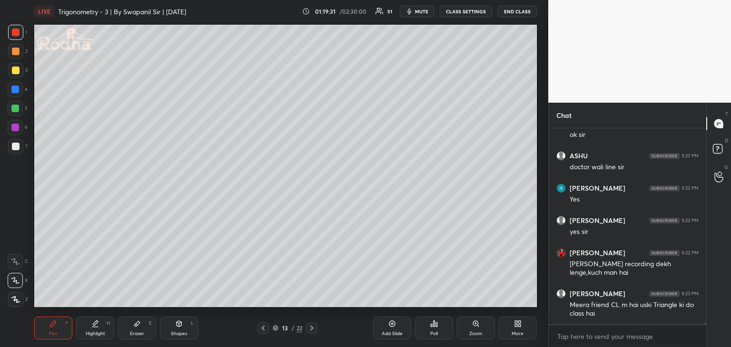
scroll to position [18346, 0]
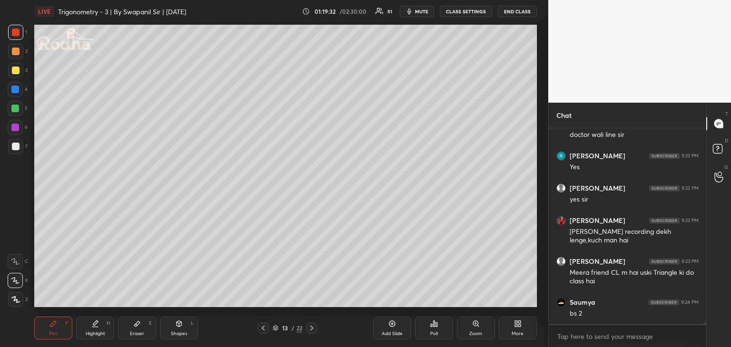
click at [180, 335] on div "Shapes" at bounding box center [179, 334] width 16 height 5
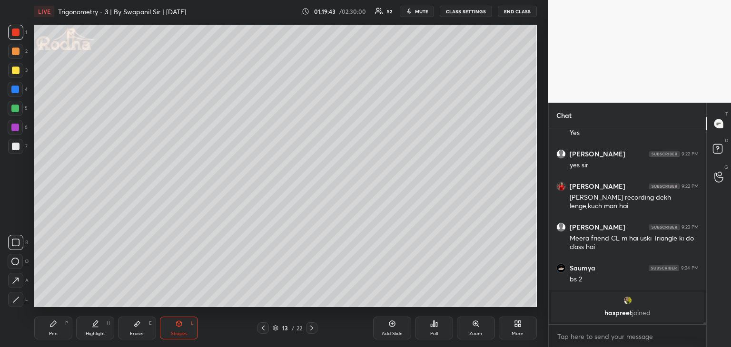
click at [18, 303] on div at bounding box center [15, 299] width 15 height 15
click at [19, 145] on div at bounding box center [15, 146] width 15 height 15
click at [53, 332] on div "Pen" at bounding box center [53, 334] width 9 height 5
click at [15, 35] on div at bounding box center [16, 33] width 8 height 8
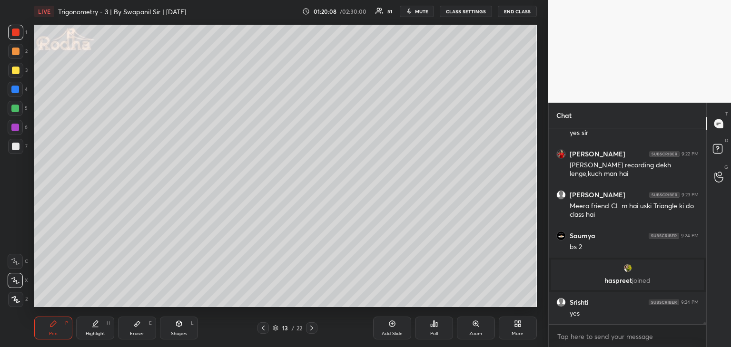
scroll to position [17865, 0]
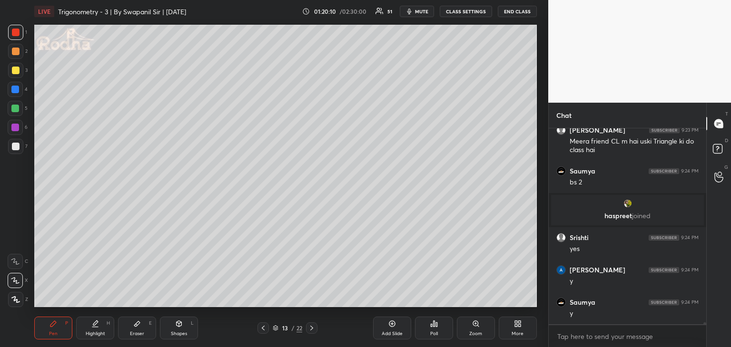
drag, startPoint x: 12, startPoint y: 71, endPoint x: 32, endPoint y: 71, distance: 20.0
click at [14, 70] on div at bounding box center [16, 71] width 8 height 8
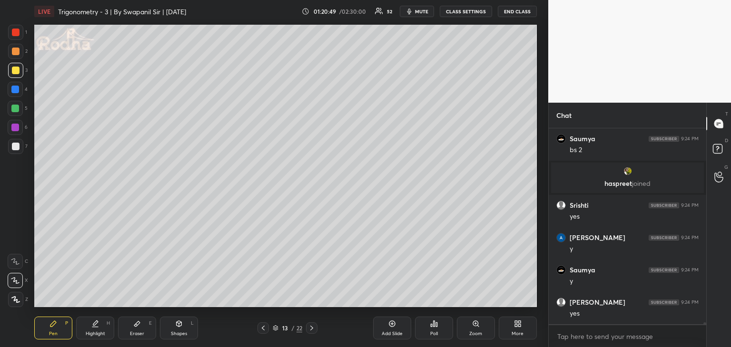
click at [177, 333] on div "Shapes" at bounding box center [179, 334] width 16 height 5
drag, startPoint x: 20, startPoint y: 303, endPoint x: 25, endPoint y: 303, distance: 5.3
click at [20, 303] on div at bounding box center [15, 299] width 15 height 15
click at [20, 145] on div at bounding box center [15, 146] width 15 height 15
click at [49, 326] on div "Pen P" at bounding box center [53, 328] width 38 height 23
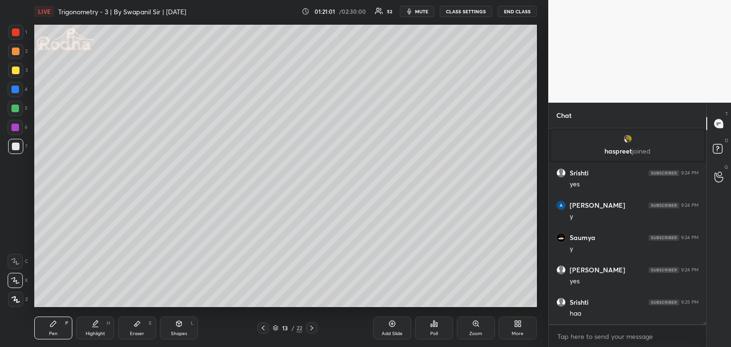
scroll to position [17962, 0]
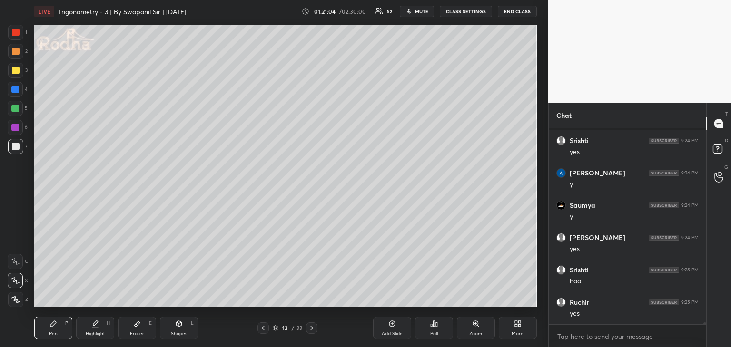
drag, startPoint x: 140, startPoint y: 329, endPoint x: 144, endPoint y: 324, distance: 5.8
click at [142, 327] on div "Eraser E" at bounding box center [137, 328] width 38 height 23
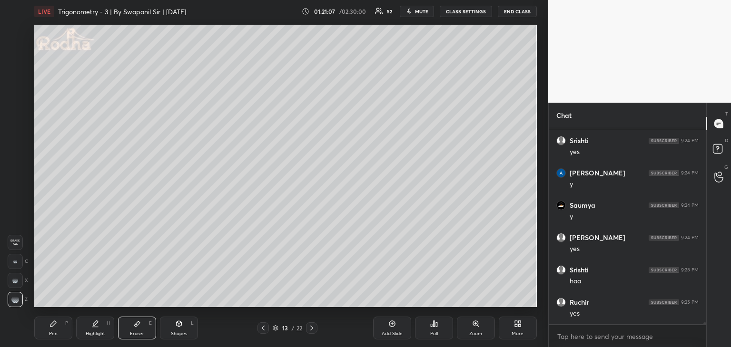
click at [50, 332] on div "Pen" at bounding box center [53, 334] width 9 height 5
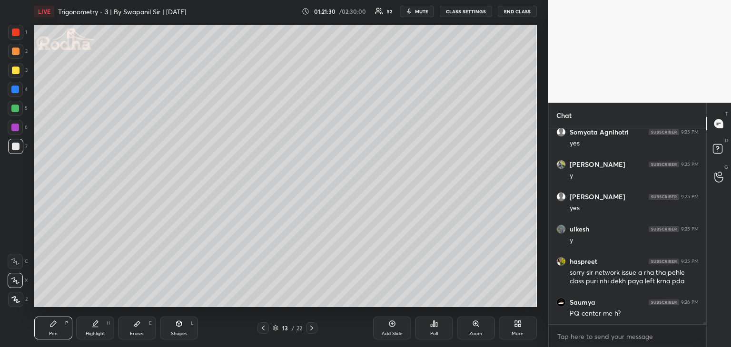
scroll to position [18369, 0]
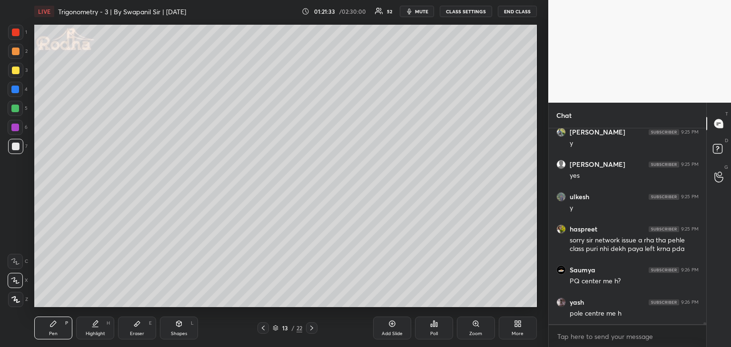
click at [17, 33] on div at bounding box center [16, 33] width 8 height 8
click at [139, 328] on icon at bounding box center [137, 324] width 8 height 8
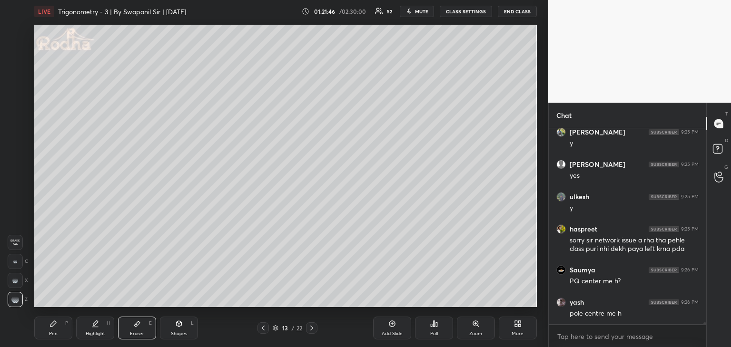
click at [63, 323] on div "Pen P" at bounding box center [53, 328] width 38 height 23
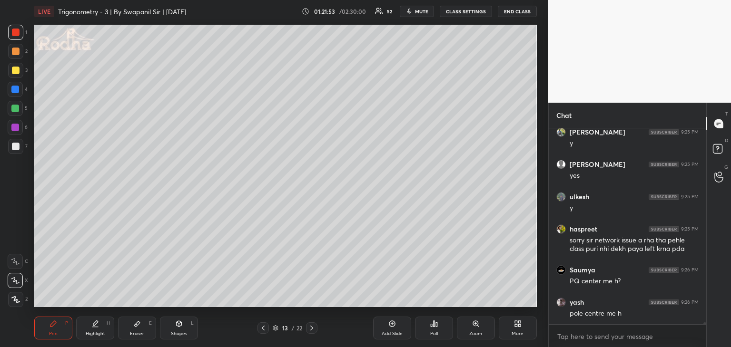
click at [13, 147] on div at bounding box center [16, 147] width 8 height 8
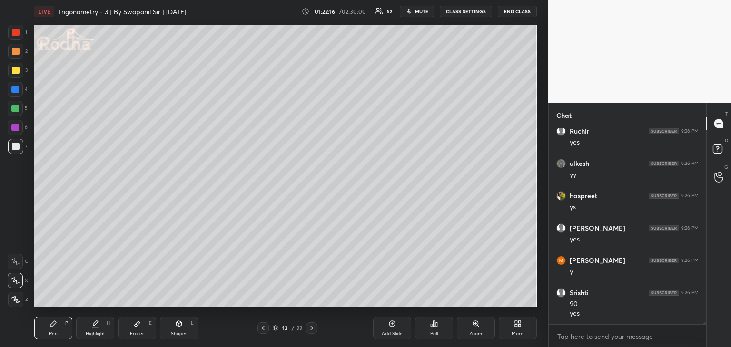
scroll to position [18702, 0]
click at [144, 329] on div "Eraser E" at bounding box center [137, 328] width 38 height 23
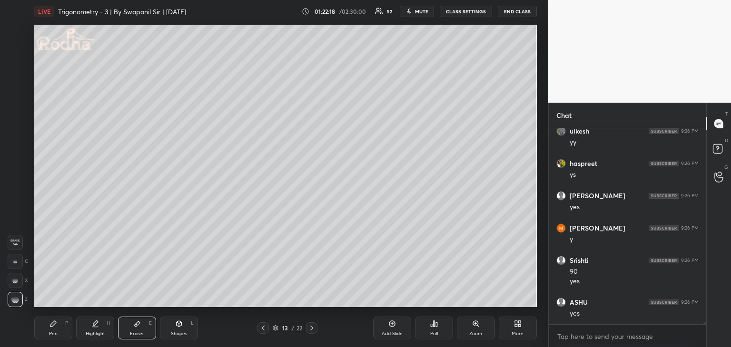
scroll to position [18734, 0]
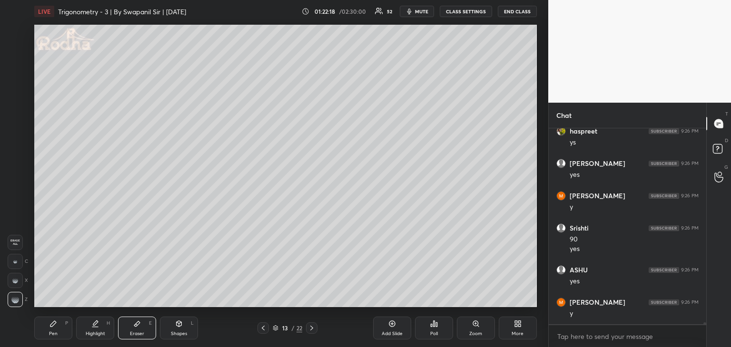
click at [179, 333] on div "Shapes" at bounding box center [179, 334] width 16 height 5
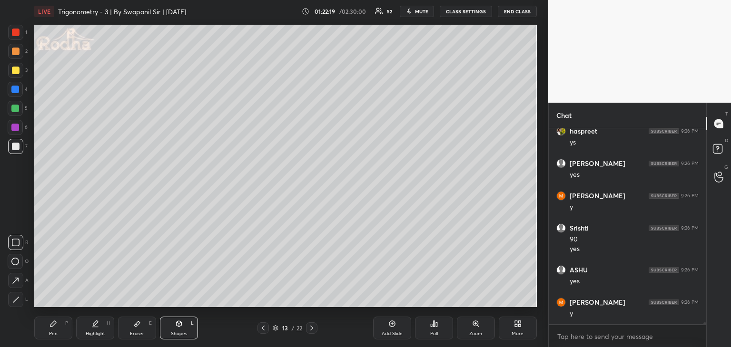
click at [17, 298] on icon at bounding box center [15, 299] width 5 height 5
click at [15, 109] on div at bounding box center [15, 109] width 8 height 8
drag, startPoint x: 59, startPoint y: 329, endPoint x: 75, endPoint y: 311, distance: 23.6
click at [63, 328] on div "Pen P" at bounding box center [53, 328] width 38 height 23
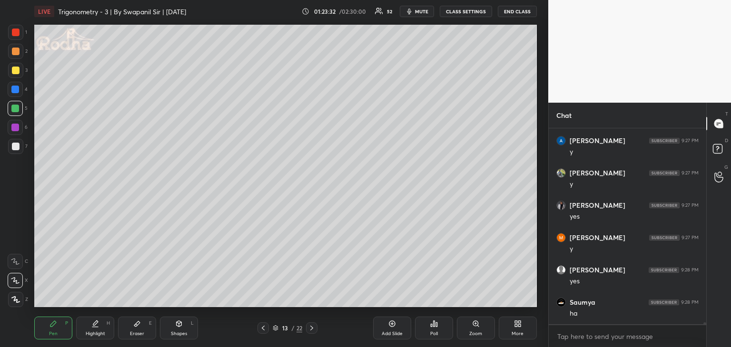
scroll to position [19640, 0]
click at [14, 125] on div at bounding box center [15, 128] width 8 height 8
drag, startPoint x: 14, startPoint y: 70, endPoint x: 33, endPoint y: 74, distance: 19.9
click at [15, 70] on div at bounding box center [16, 71] width 8 height 8
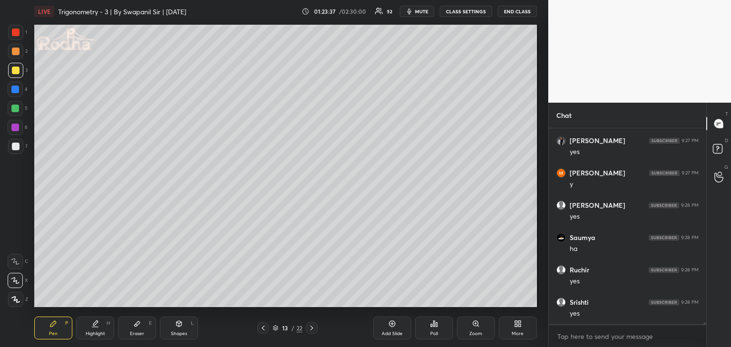
click at [170, 330] on div "Shapes L" at bounding box center [179, 328] width 38 height 23
click at [20, 302] on div at bounding box center [15, 299] width 15 height 15
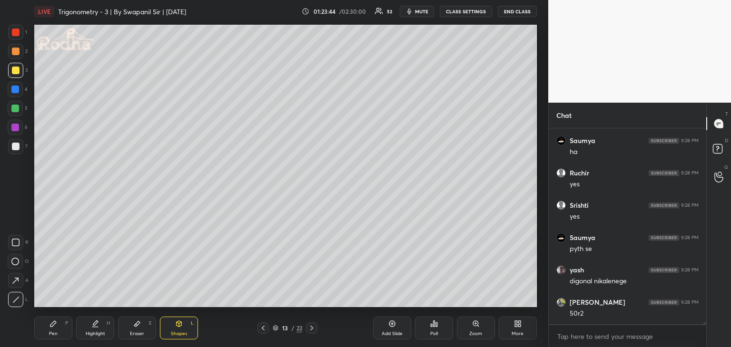
scroll to position [19802, 0]
click at [61, 330] on div "Pen P" at bounding box center [53, 328] width 38 height 23
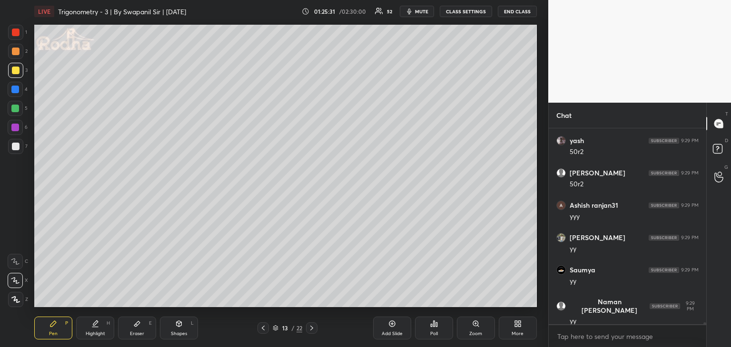
scroll to position [20351, 0]
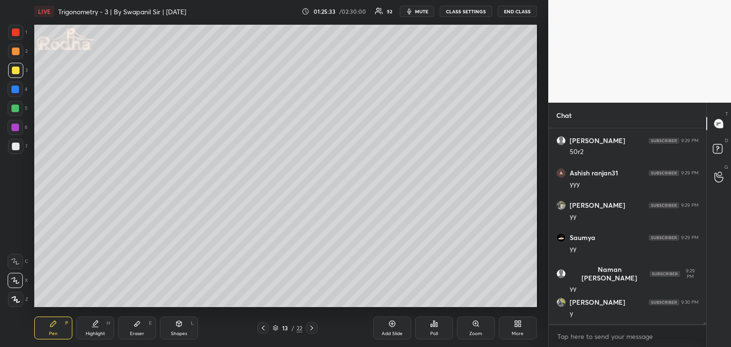
click at [12, 108] on div at bounding box center [15, 109] width 8 height 8
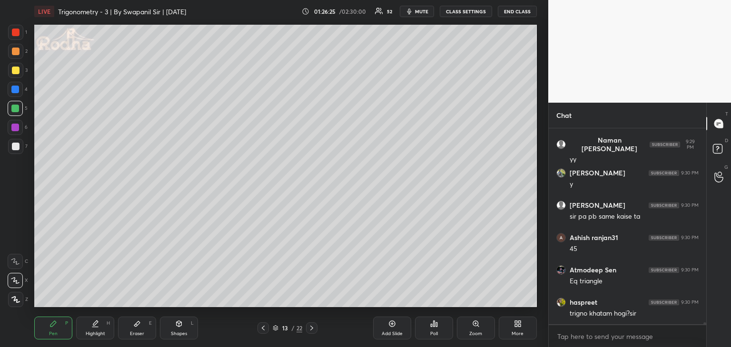
scroll to position [20513, 0]
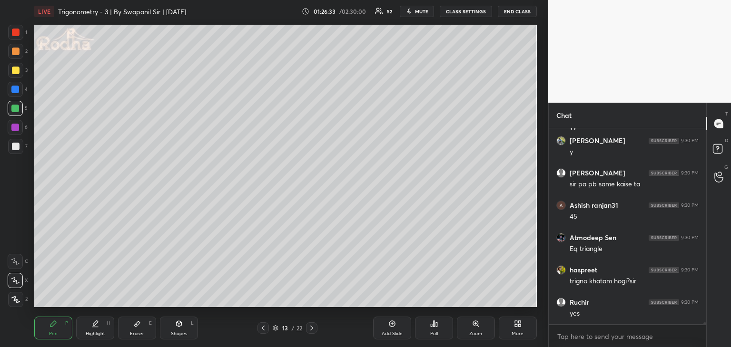
click at [146, 329] on div "Eraser E" at bounding box center [137, 328] width 38 height 23
click at [181, 327] on icon at bounding box center [179, 324] width 8 height 8
click at [15, 244] on icon at bounding box center [16, 243] width 8 height 8
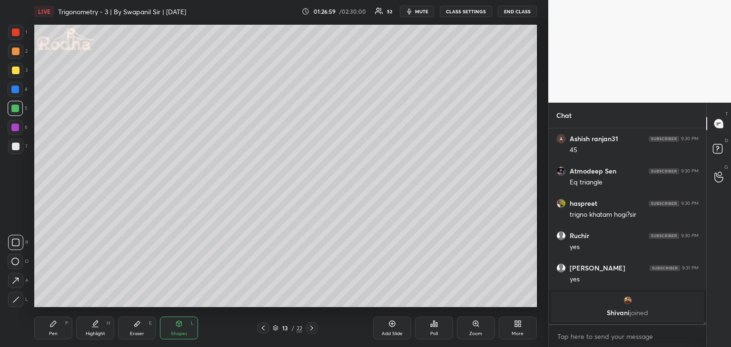
scroll to position [19829, 0]
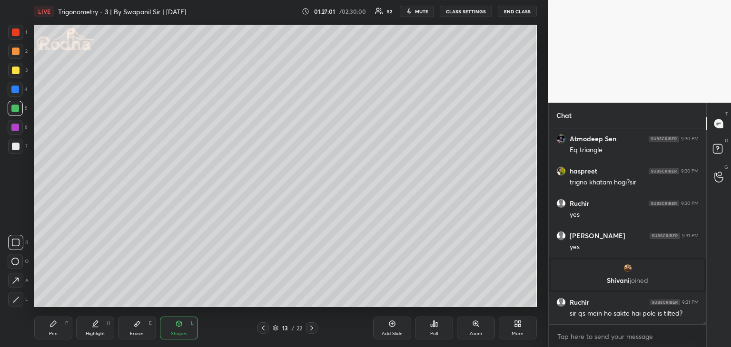
click at [426, 9] on span "mute" at bounding box center [421, 11] width 13 height 7
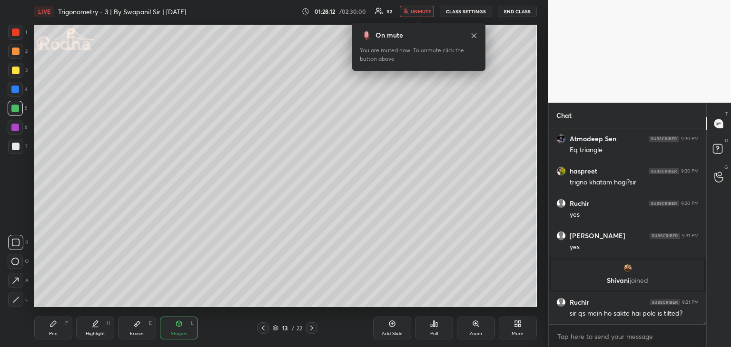
click at [417, 12] on span "unmute" at bounding box center [421, 11] width 20 height 7
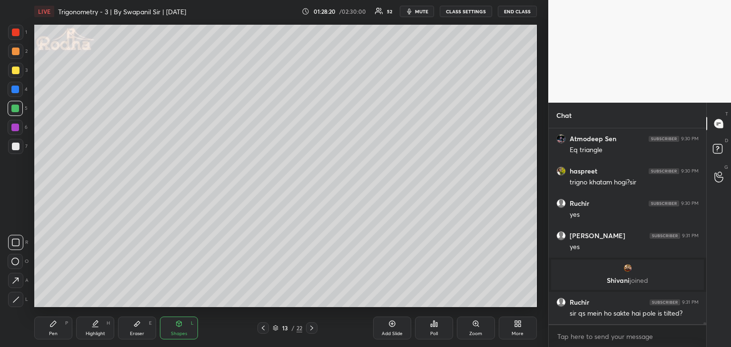
drag, startPoint x: 13, startPoint y: 111, endPoint x: 27, endPoint y: 112, distance: 13.3
click at [13, 112] on div at bounding box center [15, 109] width 8 height 8
drag, startPoint x: 68, startPoint y: 327, endPoint x: 74, endPoint y: 323, distance: 6.9
click at [69, 327] on div "Pen P" at bounding box center [53, 328] width 38 height 23
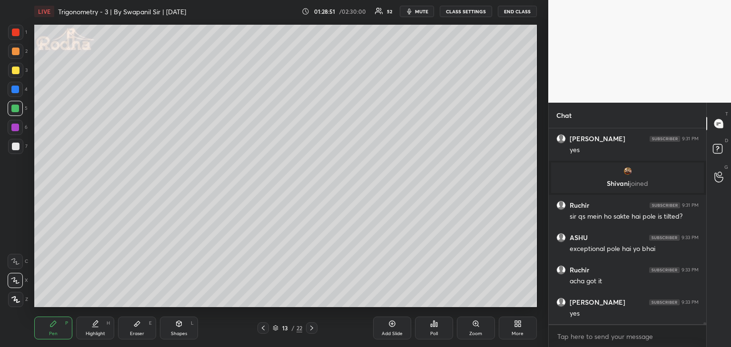
scroll to position [19959, 0]
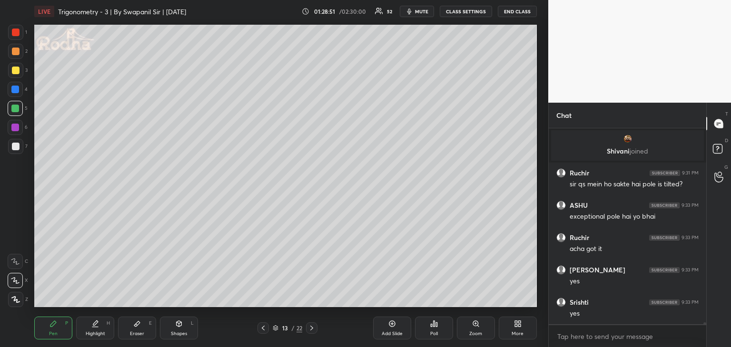
click at [313, 330] on icon at bounding box center [312, 328] width 8 height 8
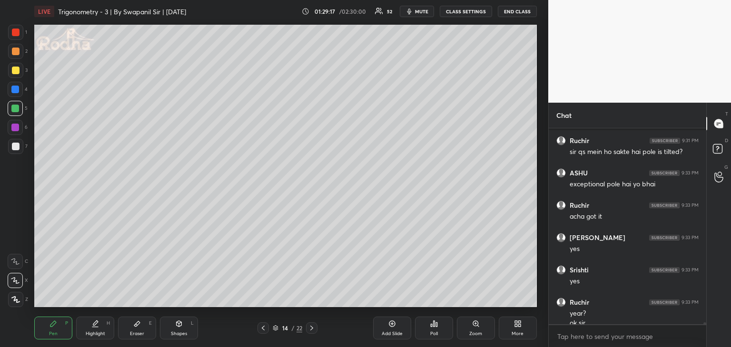
scroll to position [20000, 0]
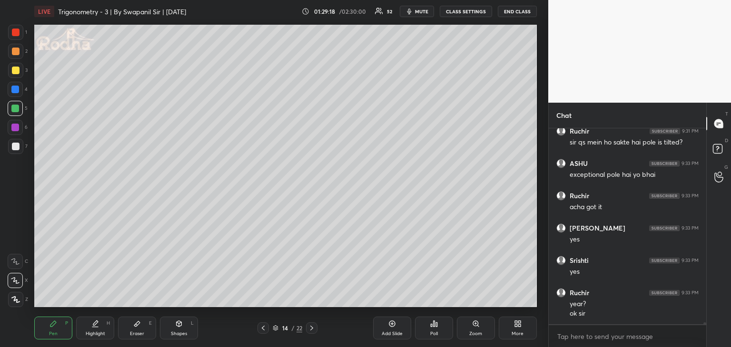
click at [180, 333] on div "Shapes" at bounding box center [179, 334] width 16 height 5
click at [15, 303] on div at bounding box center [15, 299] width 15 height 15
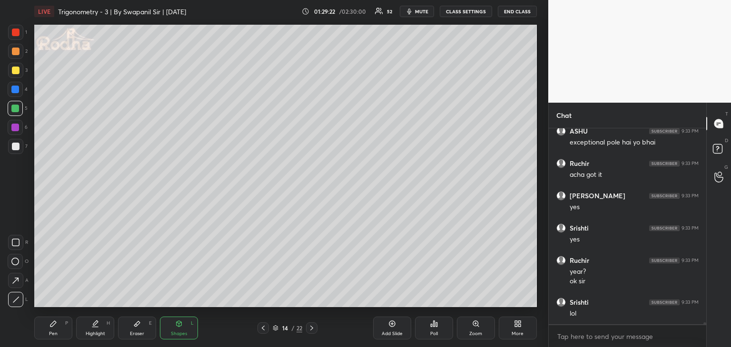
click at [57, 330] on div "Pen P" at bounding box center [53, 328] width 38 height 23
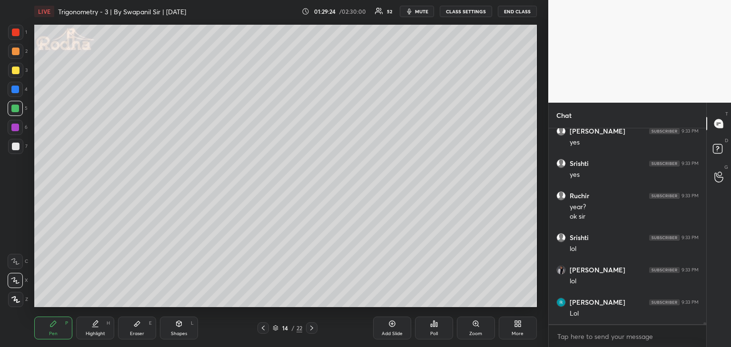
scroll to position [20130, 0]
click at [186, 333] on div "Shapes" at bounding box center [179, 334] width 16 height 5
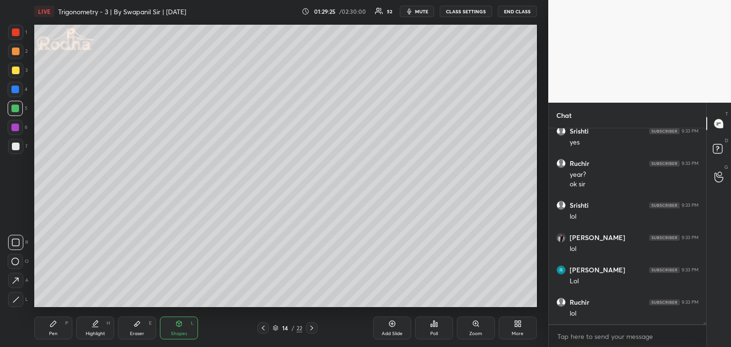
click at [15, 262] on icon at bounding box center [15, 262] width 8 height 8
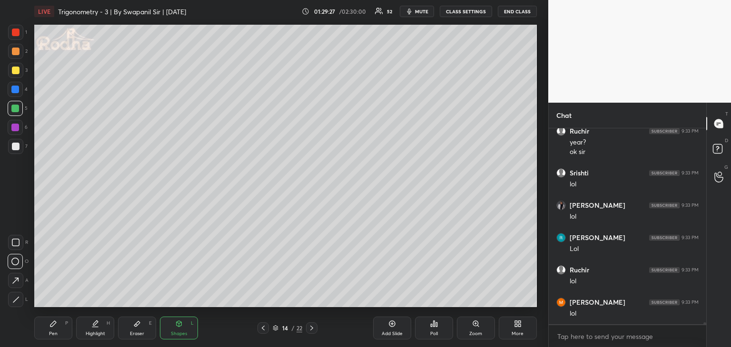
scroll to position [20194, 0]
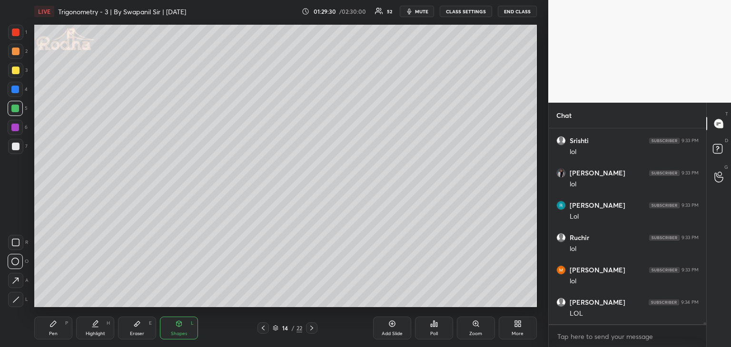
drag, startPoint x: 66, startPoint y: 326, endPoint x: 80, endPoint y: 313, distance: 19.5
click at [66, 326] on div "Pen P" at bounding box center [53, 328] width 38 height 23
click at [181, 327] on icon at bounding box center [179, 324] width 8 height 8
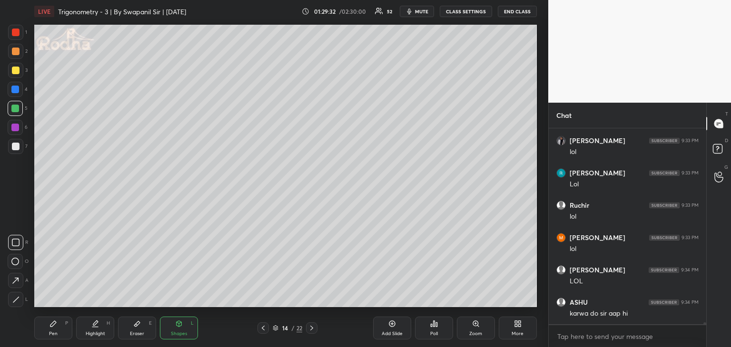
drag, startPoint x: 12, startPoint y: 301, endPoint x: 22, endPoint y: 300, distance: 10.1
click at [15, 303] on icon at bounding box center [15, 299] width 7 height 7
click at [60, 333] on div "Pen P" at bounding box center [53, 328] width 38 height 23
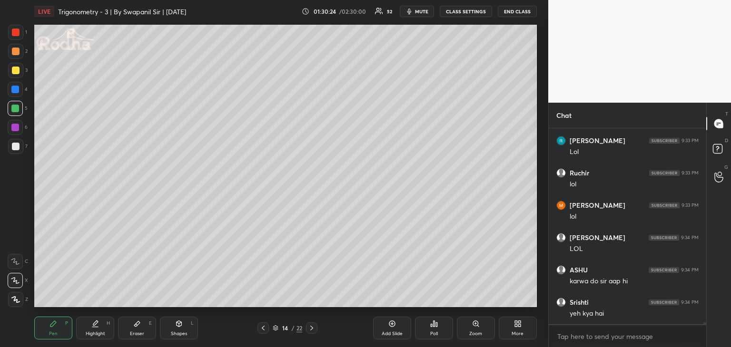
scroll to position [20292, 0]
click at [264, 328] on icon at bounding box center [263, 328] width 8 height 8
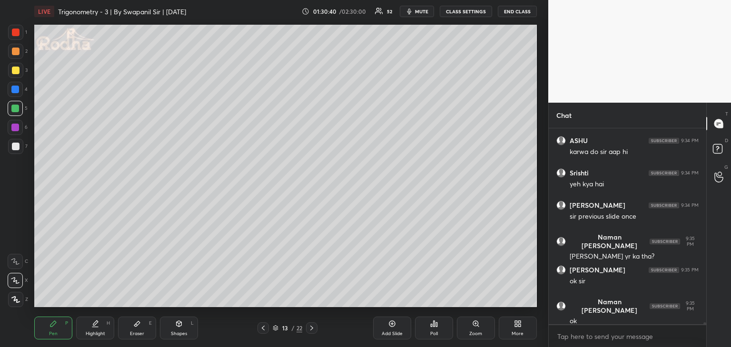
scroll to position [20421, 0]
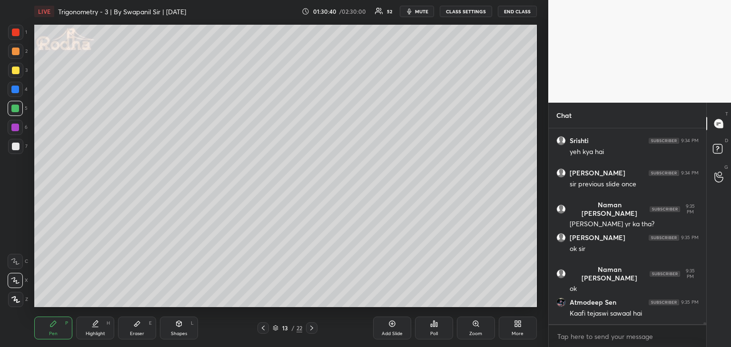
click at [309, 331] on icon at bounding box center [312, 328] width 8 height 8
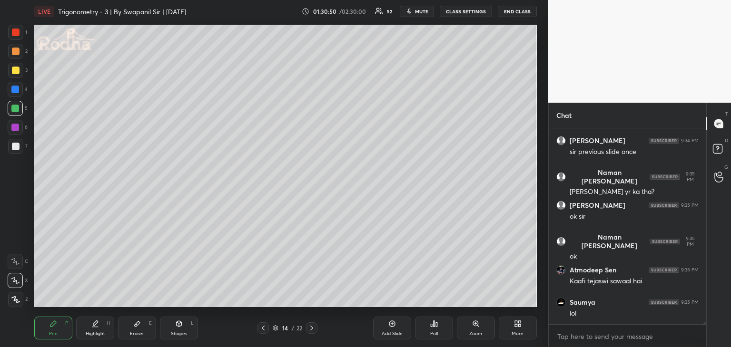
scroll to position [20486, 0]
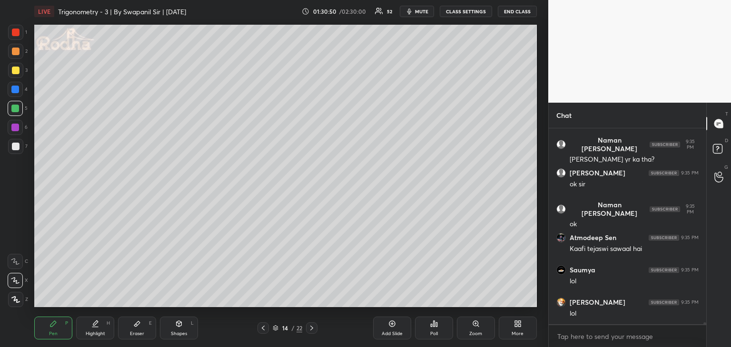
click at [186, 333] on div "Shapes" at bounding box center [179, 334] width 16 height 5
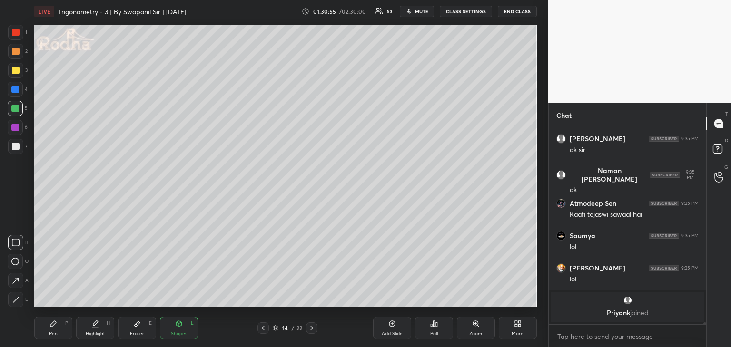
click at [60, 330] on div "Pen P" at bounding box center [53, 328] width 38 height 23
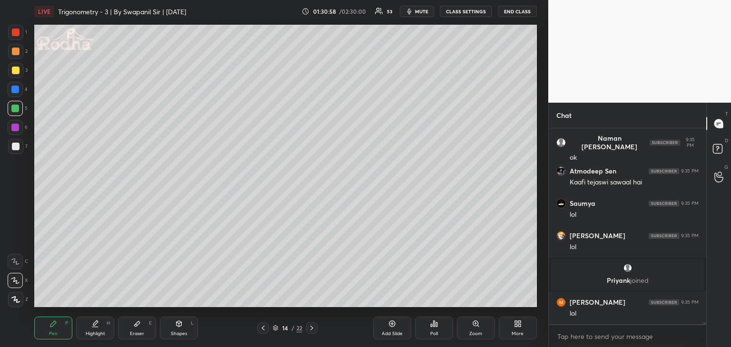
scroll to position [20362, 0]
click at [139, 326] on div "Eraser E" at bounding box center [137, 328] width 38 height 23
click at [57, 332] on div "Pen" at bounding box center [53, 334] width 9 height 5
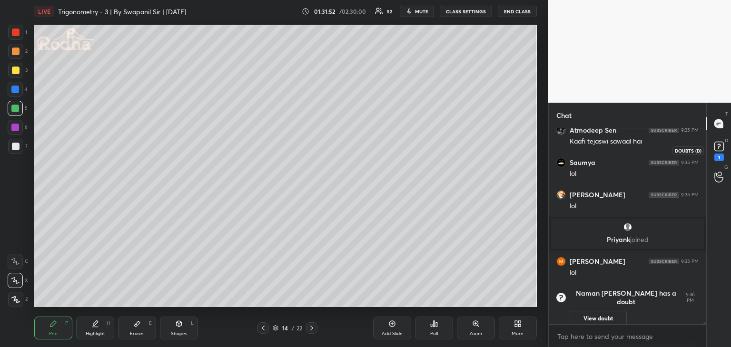
click at [717, 147] on rect at bounding box center [718, 146] width 9 height 9
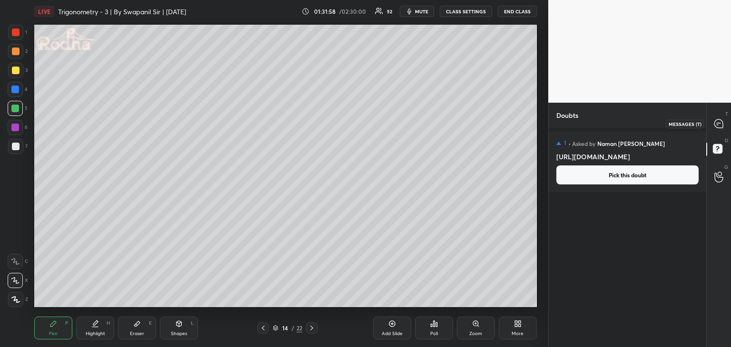
click at [719, 125] on icon at bounding box center [718, 123] width 9 height 9
type textarea "x"
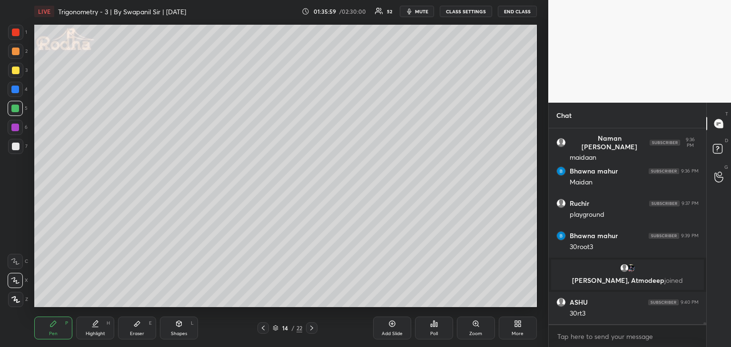
scroll to position [20657, 0]
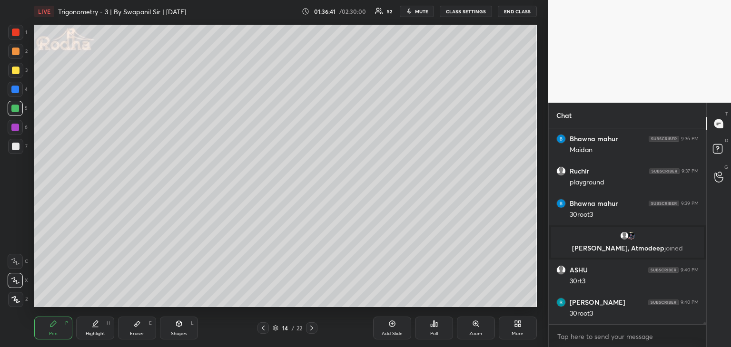
drag, startPoint x: 178, startPoint y: 323, endPoint x: 188, endPoint y: 316, distance: 11.9
click at [178, 323] on icon at bounding box center [178, 323] width 5 height 1
drag, startPoint x: 16, startPoint y: 302, endPoint x: 20, endPoint y: 299, distance: 5.1
click at [17, 303] on icon at bounding box center [15, 299] width 7 height 7
click at [15, 146] on div at bounding box center [16, 147] width 8 height 8
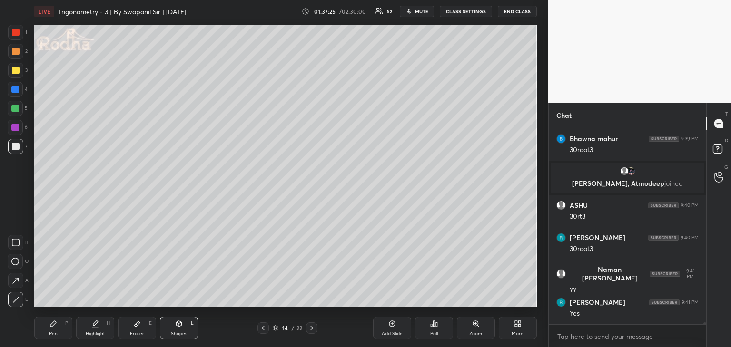
scroll to position [20754, 0]
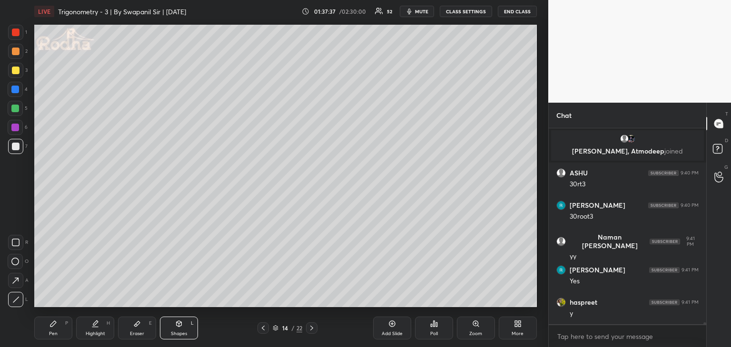
click at [135, 332] on div "Eraser" at bounding box center [137, 334] width 14 height 5
click at [64, 330] on div "Pen P" at bounding box center [53, 328] width 38 height 23
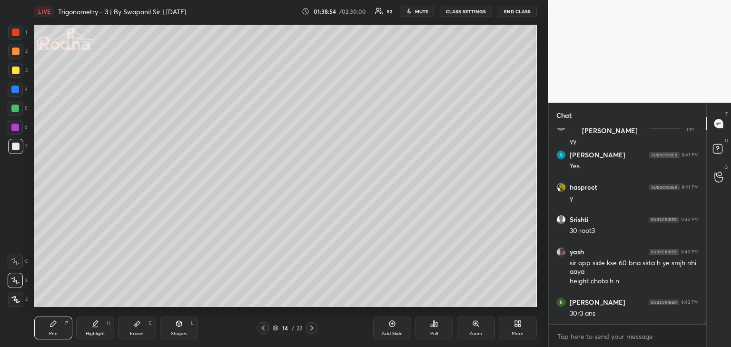
scroll to position [20901, 0]
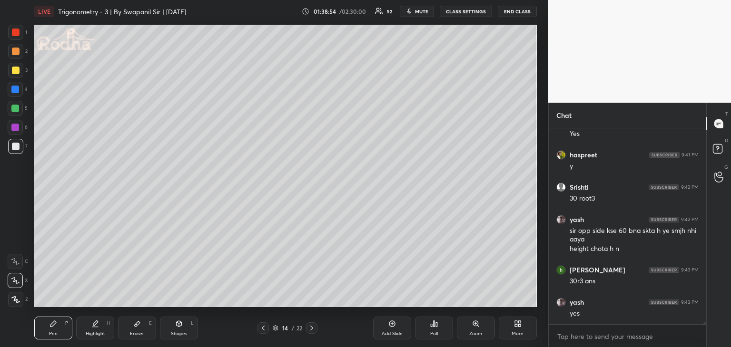
click at [135, 334] on div "Eraser" at bounding box center [137, 334] width 14 height 5
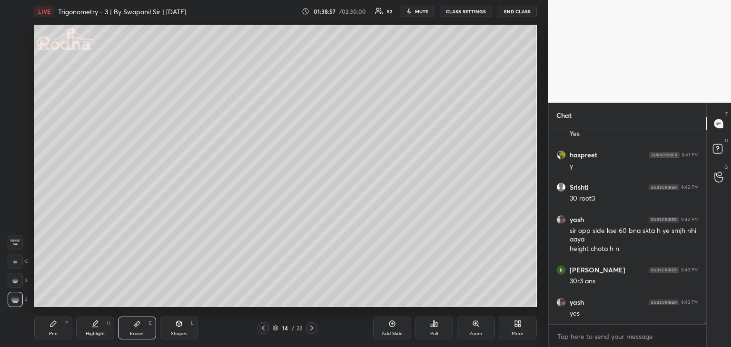
click at [47, 333] on div "Pen P" at bounding box center [53, 328] width 38 height 23
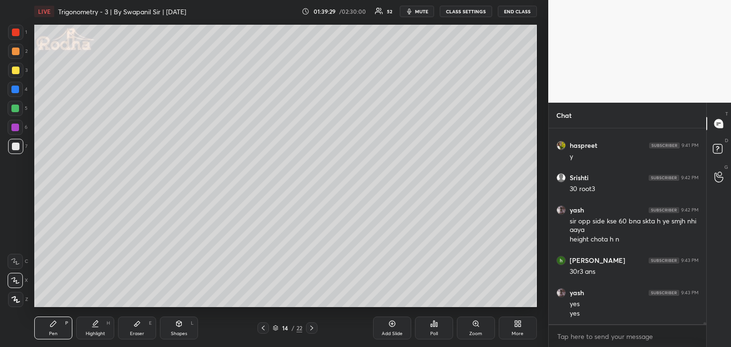
scroll to position [20943, 0]
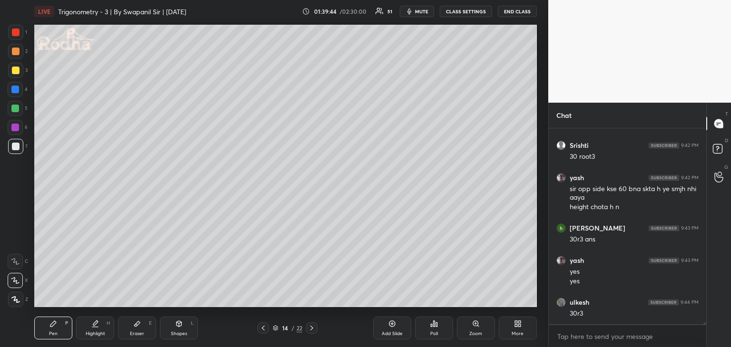
click at [152, 327] on div "Eraser E" at bounding box center [137, 328] width 38 height 23
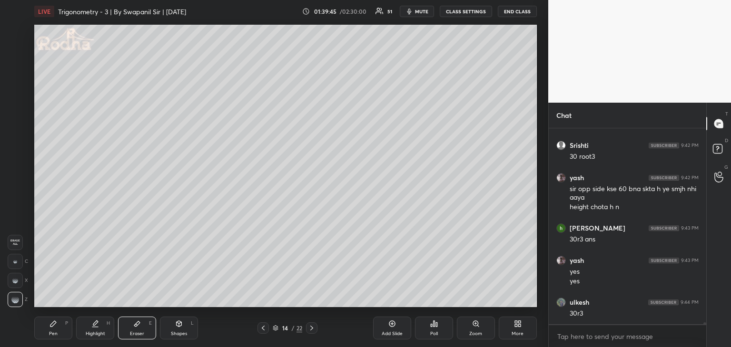
click at [142, 328] on div "Eraser E" at bounding box center [137, 328] width 38 height 23
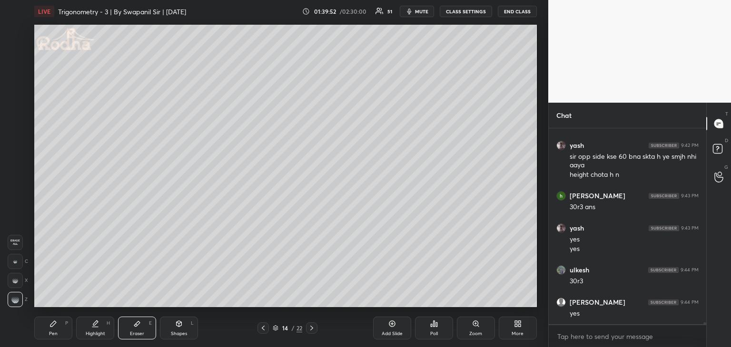
click at [50, 328] on div "Pen P" at bounding box center [53, 328] width 38 height 23
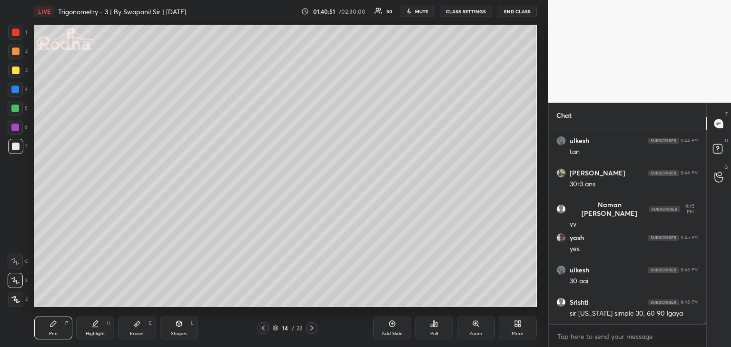
scroll to position [21267, 0]
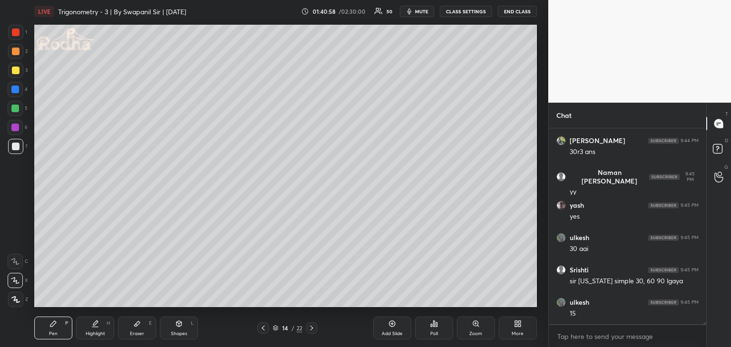
click at [242, 313] on div "Pen P Highlight H Eraser E Shapes L 14 / 22 Add Slide Poll Zoom More" at bounding box center [285, 328] width 502 height 38
click at [15, 32] on div at bounding box center [16, 33] width 8 height 8
click at [180, 334] on div "Shapes" at bounding box center [179, 334] width 16 height 5
click at [15, 301] on icon at bounding box center [15, 299] width 7 height 7
drag, startPoint x: 56, startPoint y: 334, endPoint x: 65, endPoint y: 332, distance: 8.9
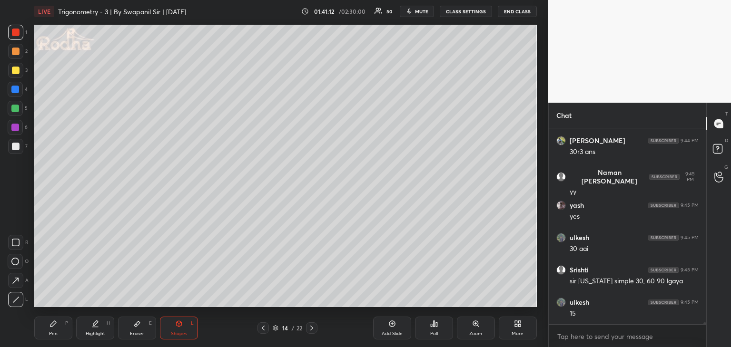
click at [57, 334] on div "Pen" at bounding box center [53, 334] width 9 height 5
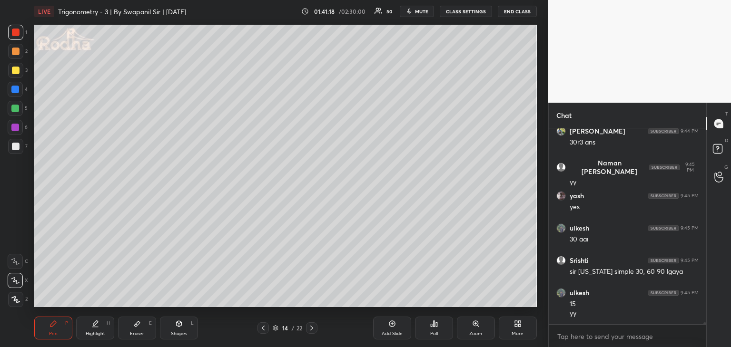
click at [181, 328] on div "Shapes L" at bounding box center [179, 328] width 38 height 23
click at [20, 301] on div at bounding box center [15, 299] width 15 height 15
click at [61, 333] on div "Pen P" at bounding box center [53, 328] width 38 height 23
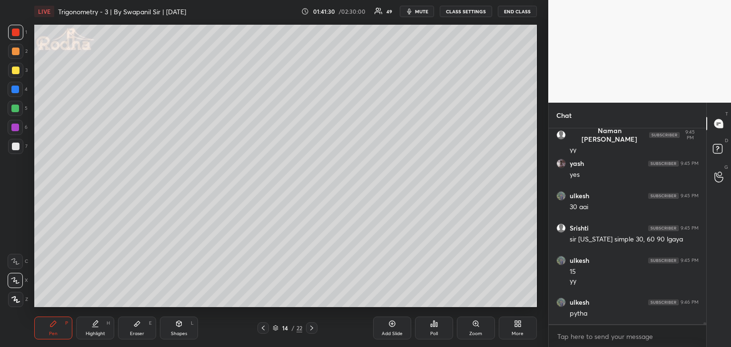
click at [182, 333] on div "Shapes" at bounding box center [179, 334] width 16 height 5
click at [14, 304] on div at bounding box center [15, 299] width 15 height 15
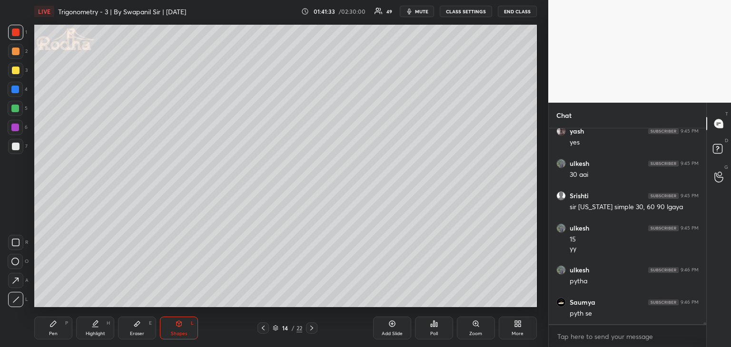
scroll to position [21373, 0]
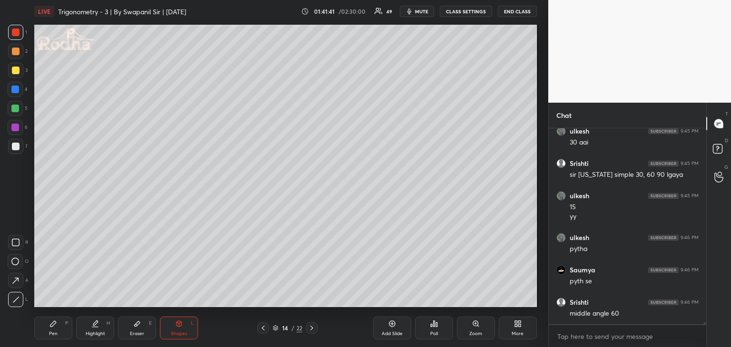
click at [10, 91] on div at bounding box center [15, 89] width 15 height 15
drag, startPoint x: 44, startPoint y: 333, endPoint x: 49, endPoint y: 332, distance: 6.0
click at [47, 333] on div "Pen P" at bounding box center [53, 328] width 38 height 23
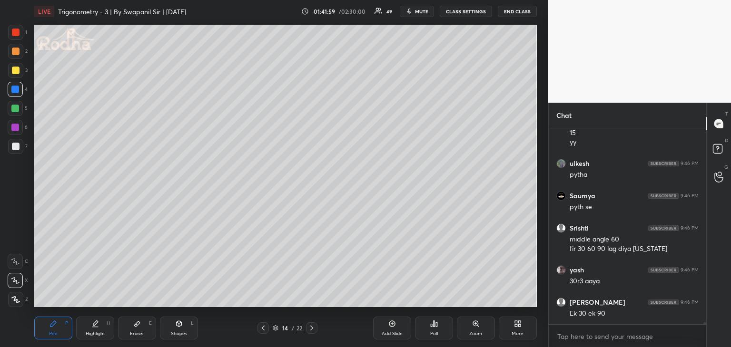
scroll to position [21480, 0]
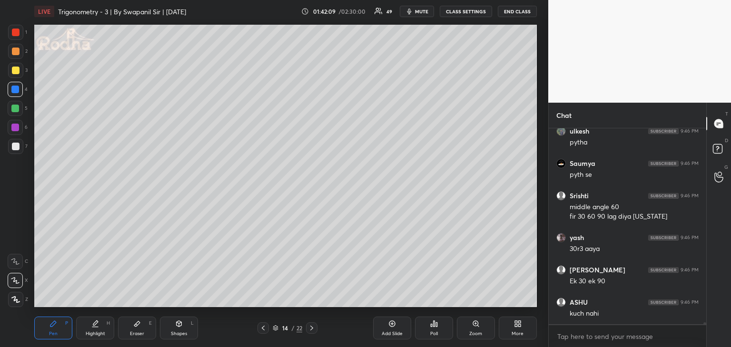
click at [185, 336] on div "Shapes" at bounding box center [179, 334] width 16 height 5
click at [20, 303] on div at bounding box center [15, 299] width 15 height 15
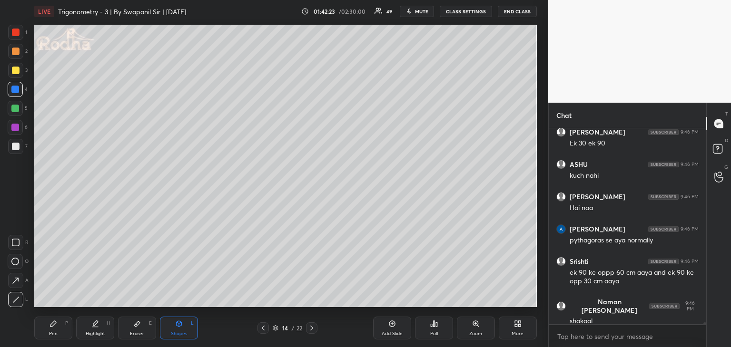
scroll to position [21650, 0]
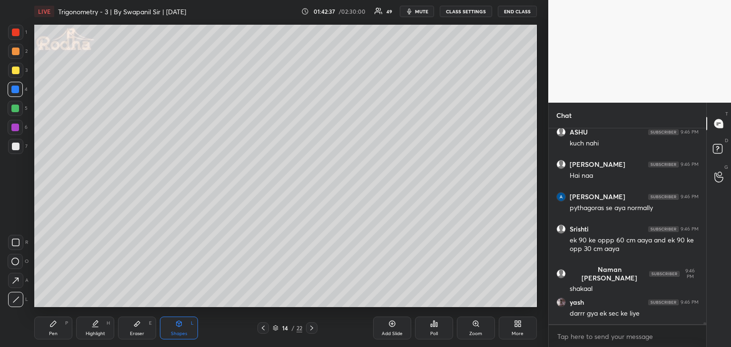
click at [55, 329] on div "Pen P" at bounding box center [53, 328] width 38 height 23
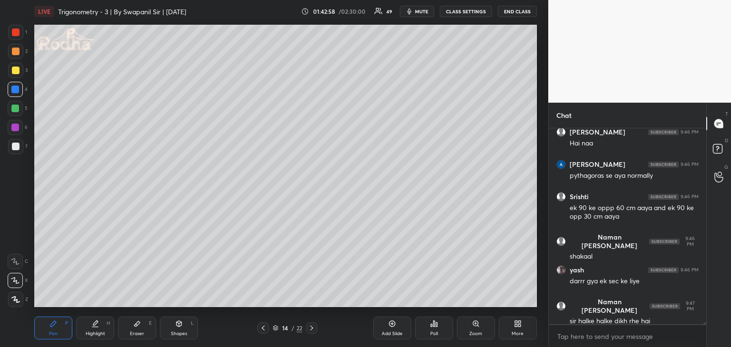
click at [183, 325] on div "Shapes L" at bounding box center [179, 328] width 38 height 23
click at [19, 296] on icon at bounding box center [15, 299] width 7 height 7
drag, startPoint x: 15, startPoint y: 33, endPoint x: 30, endPoint y: 46, distance: 20.2
click at [16, 33] on div at bounding box center [16, 33] width 8 height 8
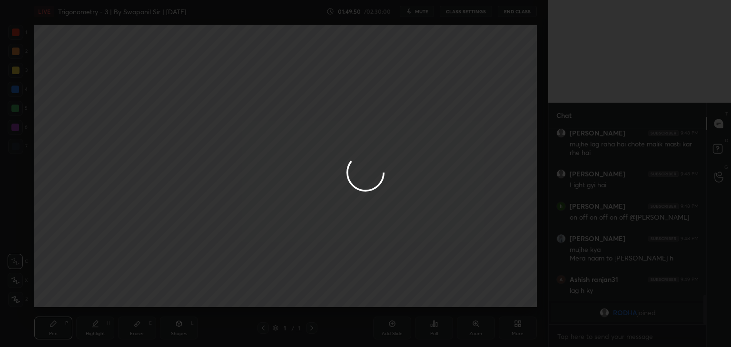
scroll to position [1135, 0]
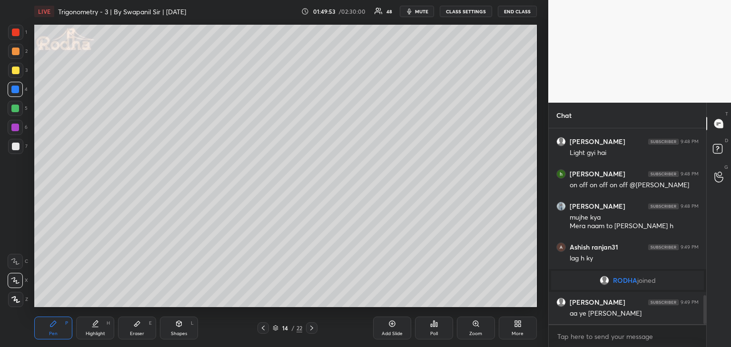
click at [14, 31] on div at bounding box center [16, 33] width 8 height 8
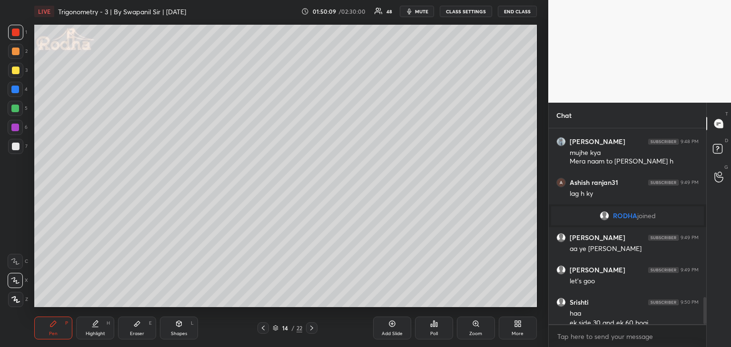
scroll to position [1209, 0]
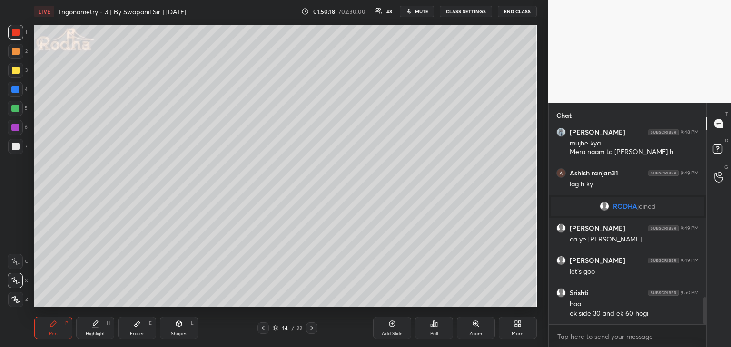
click at [13, 70] on div at bounding box center [16, 71] width 8 height 8
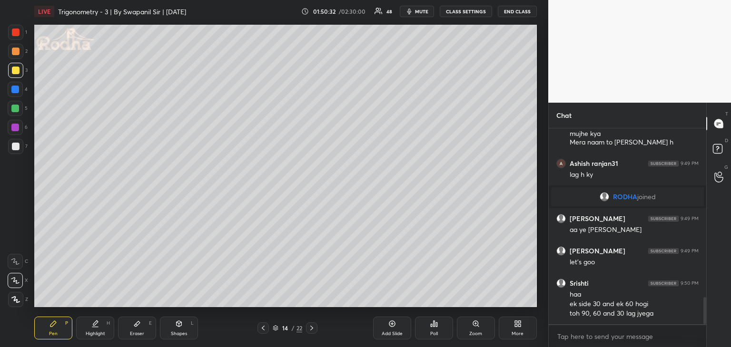
click at [422, 14] on span "mute" at bounding box center [421, 11] width 13 height 7
click at [422, 11] on span "unmute" at bounding box center [421, 11] width 20 height 7
click at [418, 10] on span "mute" at bounding box center [421, 11] width 13 height 7
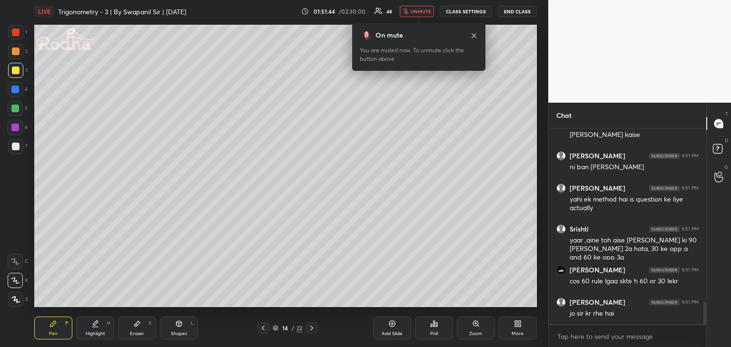
scroll to position [1528, 0]
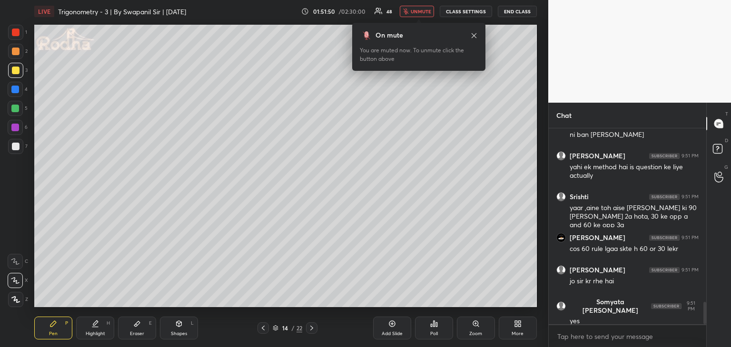
drag, startPoint x: 419, startPoint y: 12, endPoint x: 424, endPoint y: 11, distance: 5.8
click at [420, 12] on span "unmute" at bounding box center [421, 11] width 20 height 7
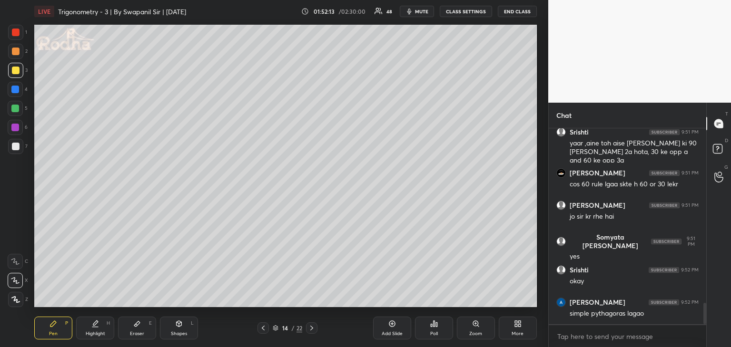
scroll to position [1625, 0]
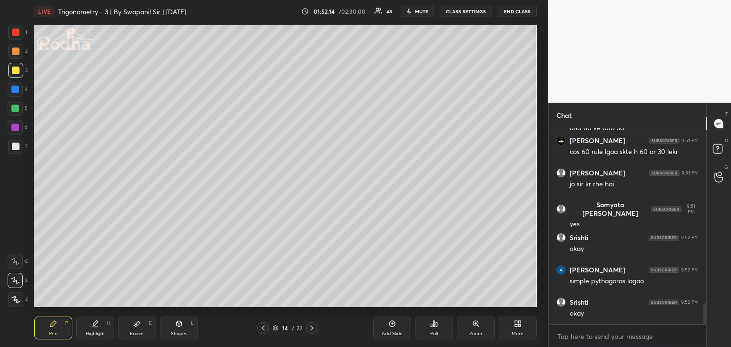
click at [15, 89] on div at bounding box center [15, 90] width 8 height 8
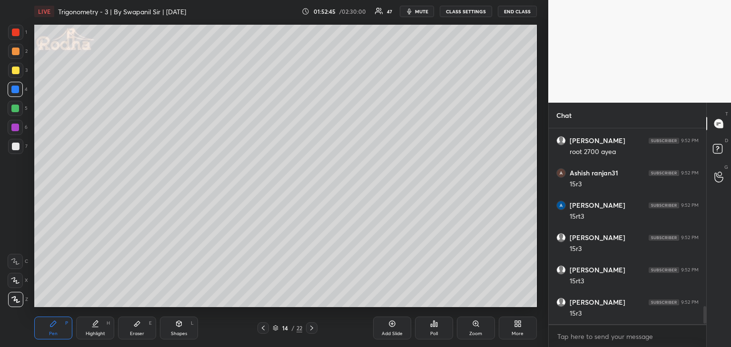
scroll to position [1981, 0]
click at [15, 280] on icon at bounding box center [15, 280] width 9 height 7
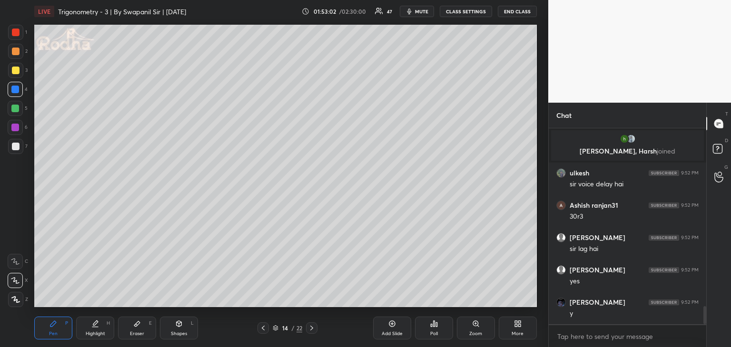
scroll to position [1962, 0]
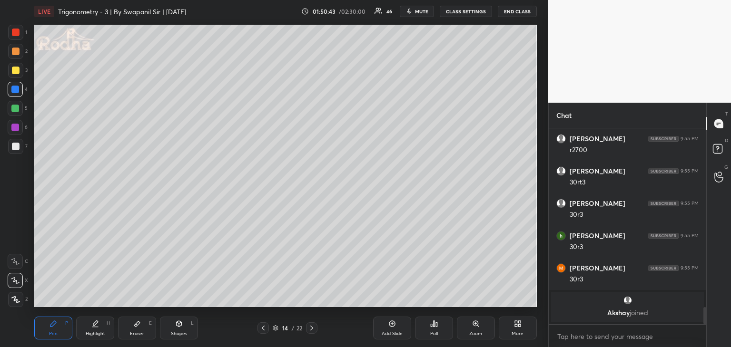
click at [176, 330] on div "Shapes L" at bounding box center [179, 328] width 38 height 23
click at [137, 333] on div "Eraser" at bounding box center [137, 334] width 14 height 5
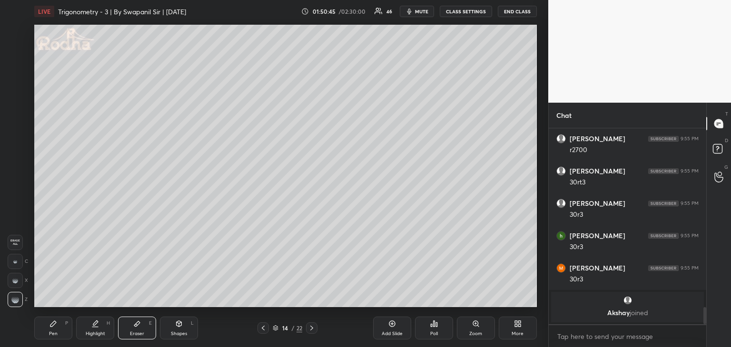
click at [19, 264] on div at bounding box center [15, 261] width 15 height 15
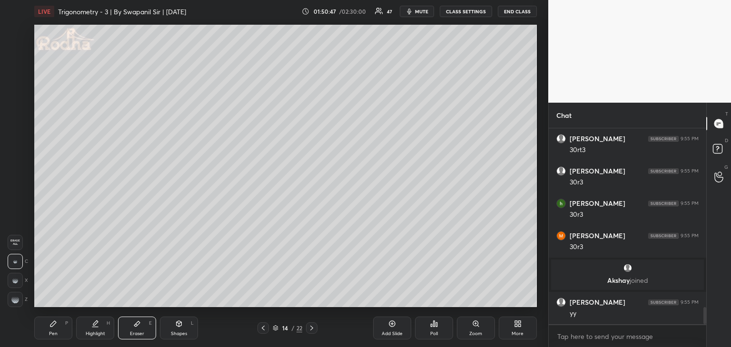
scroll to position [2076, 0]
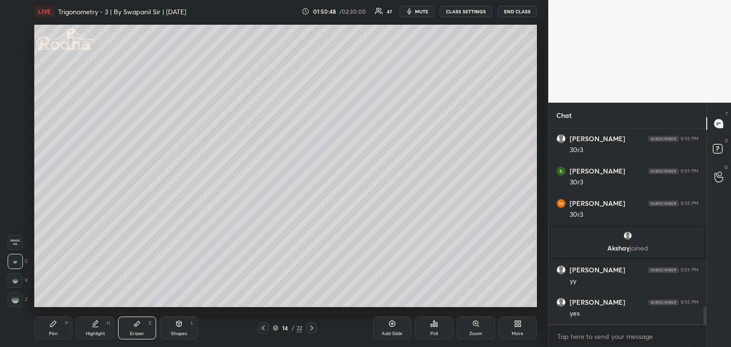
click at [181, 324] on icon at bounding box center [178, 324] width 5 height 6
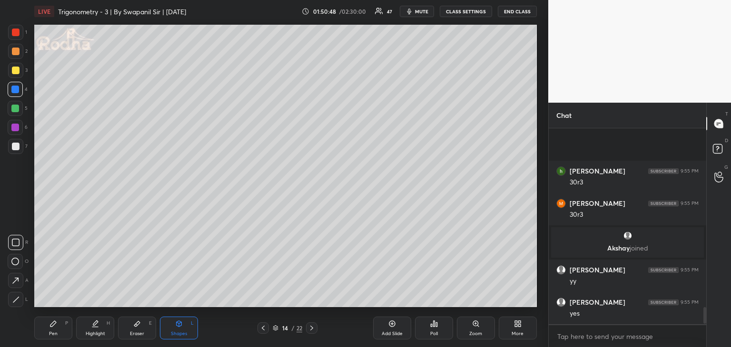
scroll to position [2141, 0]
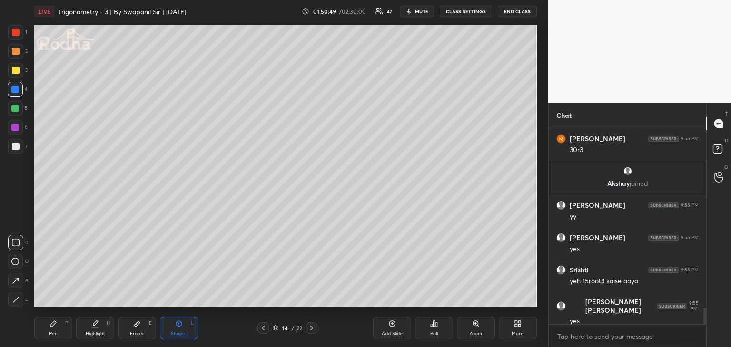
click at [15, 299] on div at bounding box center [15, 299] width 15 height 15
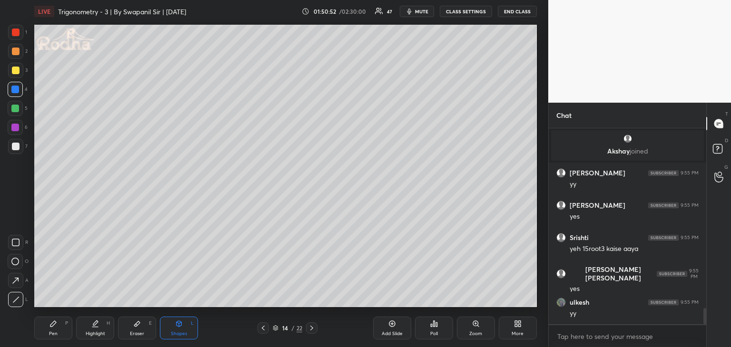
click at [51, 333] on div "Pen" at bounding box center [53, 334] width 9 height 5
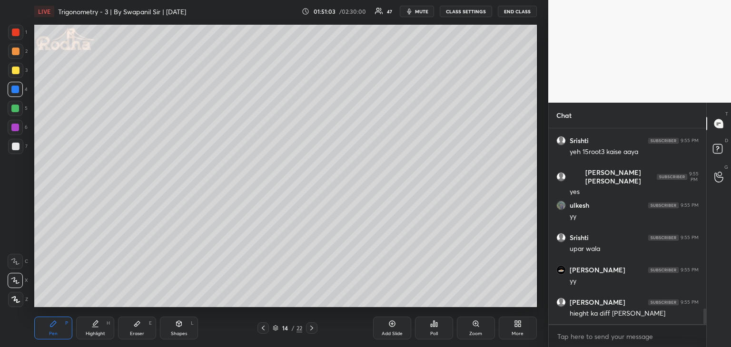
scroll to position [2302, 0]
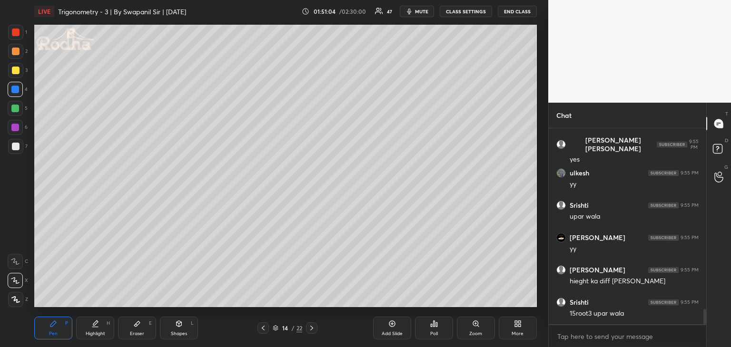
click at [10, 35] on div at bounding box center [15, 32] width 15 height 15
click at [146, 332] on div "Eraser E" at bounding box center [137, 328] width 38 height 23
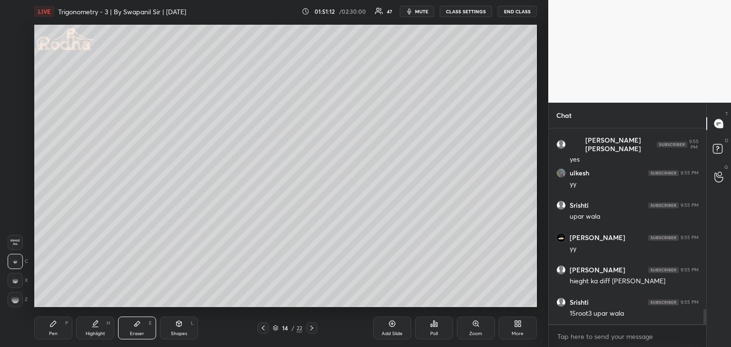
click at [60, 328] on div "Pen P" at bounding box center [53, 328] width 38 height 23
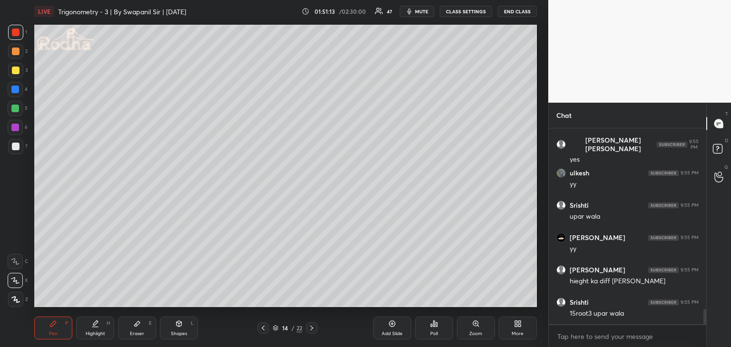
click at [15, 151] on div at bounding box center [15, 146] width 15 height 15
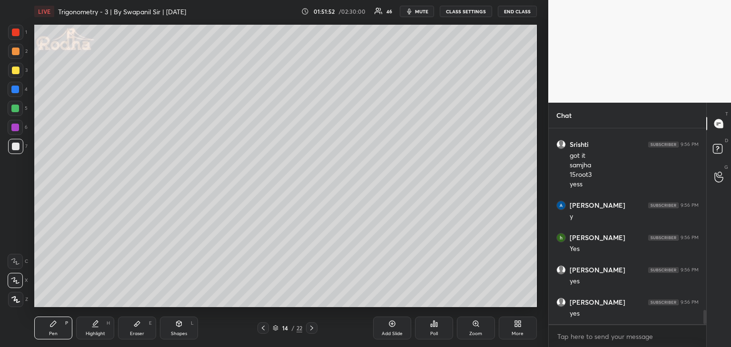
scroll to position [2535, 0]
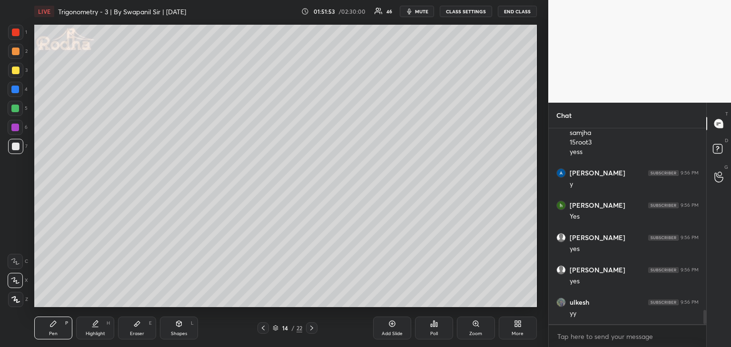
click at [312, 332] on icon at bounding box center [312, 328] width 8 height 8
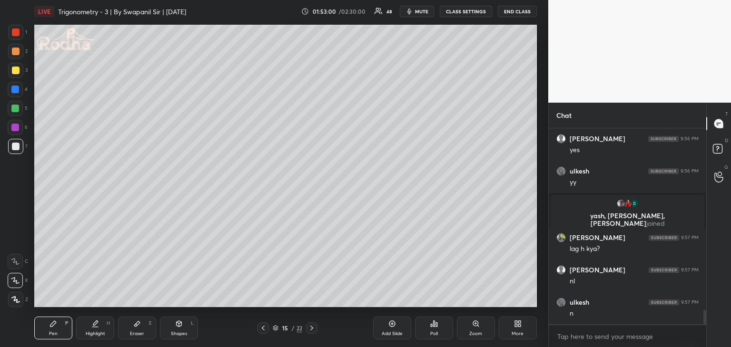
scroll to position [2523, 0]
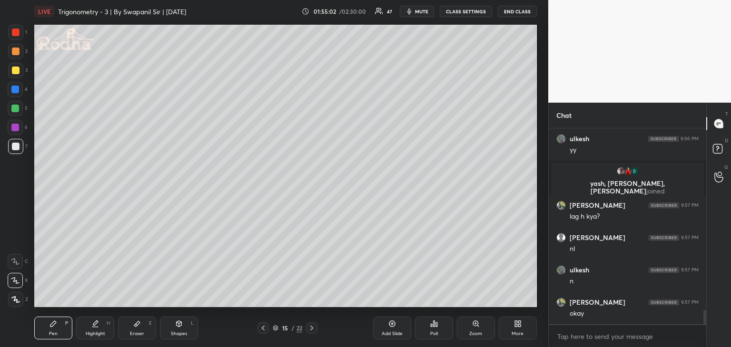
click at [424, 11] on span "mute" at bounding box center [421, 11] width 13 height 7
click at [421, 11] on span "unmute" at bounding box center [421, 11] width 20 height 7
click at [142, 332] on div "Eraser" at bounding box center [137, 334] width 14 height 5
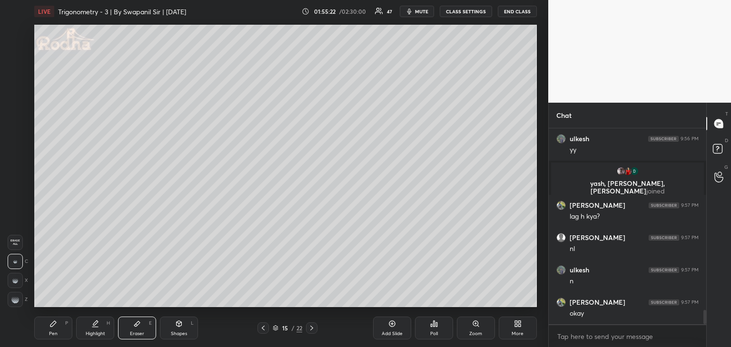
click at [16, 296] on icon at bounding box center [15, 300] width 8 height 8
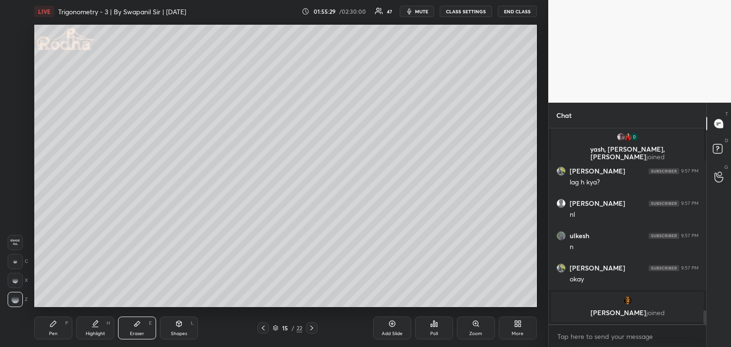
drag, startPoint x: 51, startPoint y: 331, endPoint x: 65, endPoint y: 309, distance: 26.3
click at [51, 330] on div "Pen P" at bounding box center [53, 328] width 38 height 23
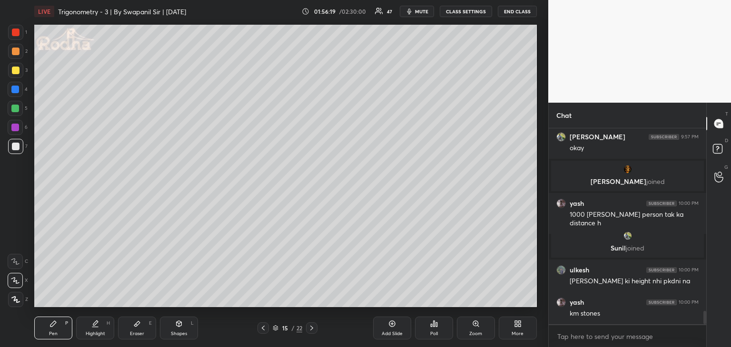
scroll to position [2676, 0]
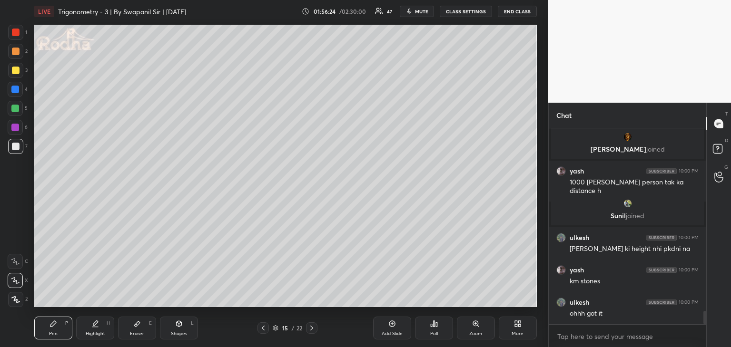
drag, startPoint x: 148, startPoint y: 332, endPoint x: 143, endPoint y: 333, distance: 5.8
click at [144, 333] on div "Eraser E" at bounding box center [137, 328] width 38 height 23
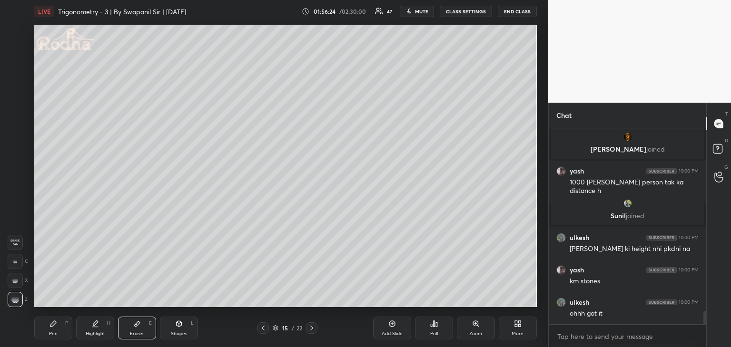
drag, startPoint x: 143, startPoint y: 332, endPoint x: 147, endPoint y: 328, distance: 5.4
click at [143, 332] on div "Eraser" at bounding box center [137, 334] width 14 height 5
drag, startPoint x: 15, startPoint y: 264, endPoint x: 25, endPoint y: 259, distance: 10.9
click at [17, 264] on div at bounding box center [15, 261] width 15 height 15
click at [66, 326] on div "Pen P" at bounding box center [53, 328] width 38 height 23
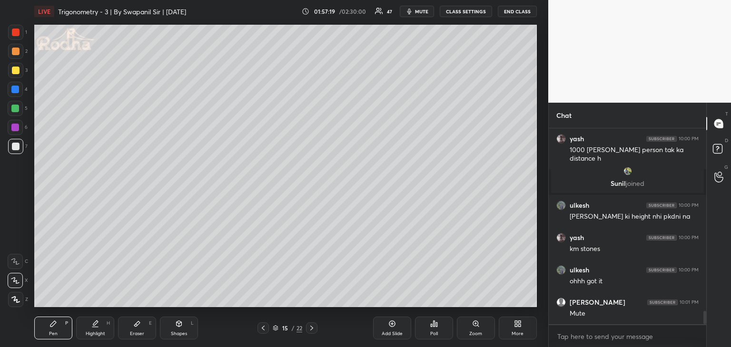
scroll to position [2741, 0]
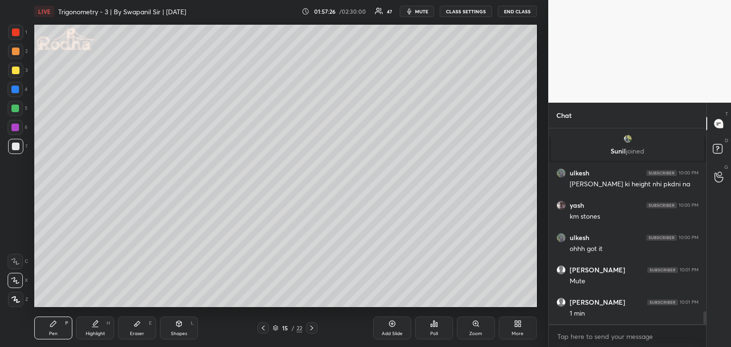
click at [177, 330] on div "Shapes L" at bounding box center [179, 328] width 38 height 23
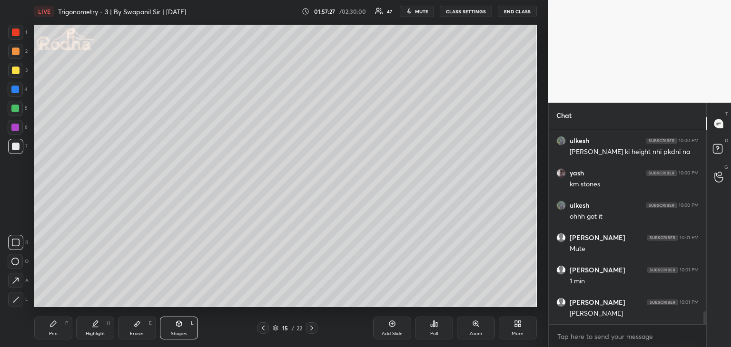
drag, startPoint x: 21, startPoint y: 303, endPoint x: 29, endPoint y: 296, distance: 10.1
click at [20, 303] on div at bounding box center [15, 299] width 15 height 15
click at [13, 89] on div at bounding box center [15, 90] width 8 height 8
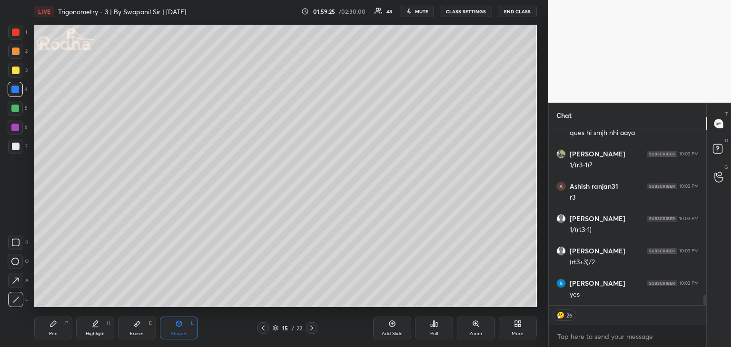
scroll to position [2919, 0]
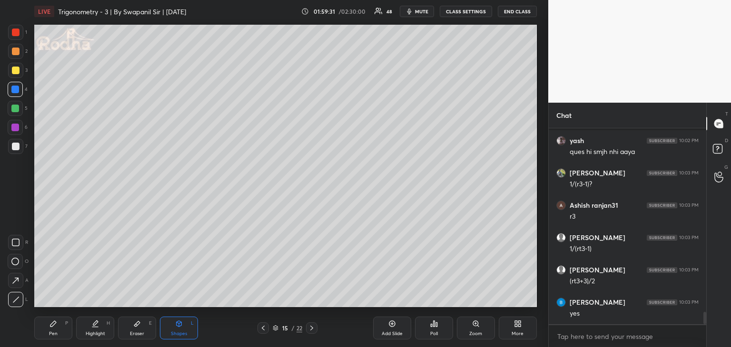
click at [20, 301] on div at bounding box center [15, 299] width 15 height 15
click at [8, 91] on div at bounding box center [15, 89] width 15 height 15
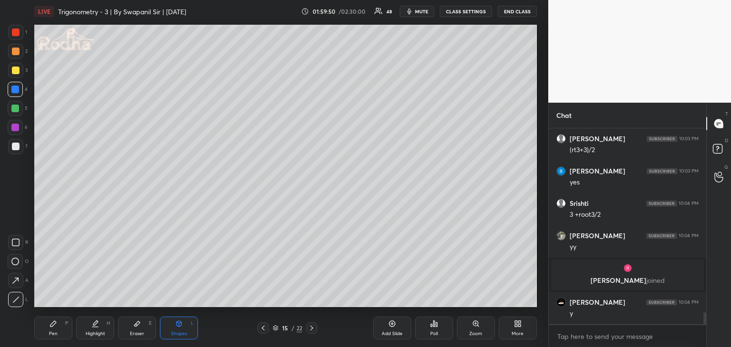
scroll to position [3002, 0]
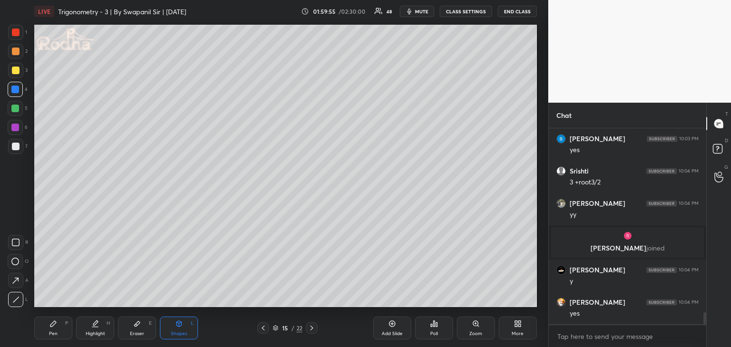
click at [52, 329] on div "Pen P" at bounding box center [53, 328] width 38 height 23
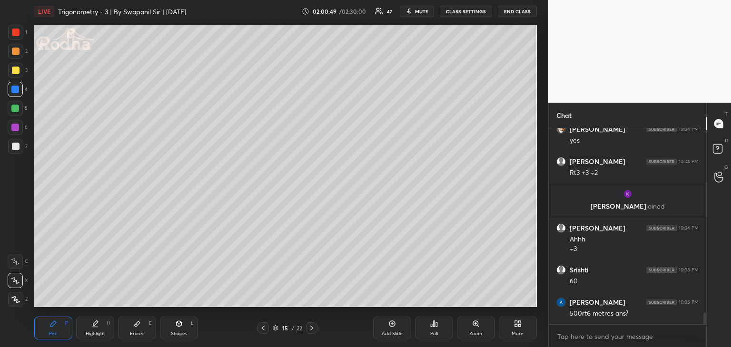
scroll to position [3171, 0]
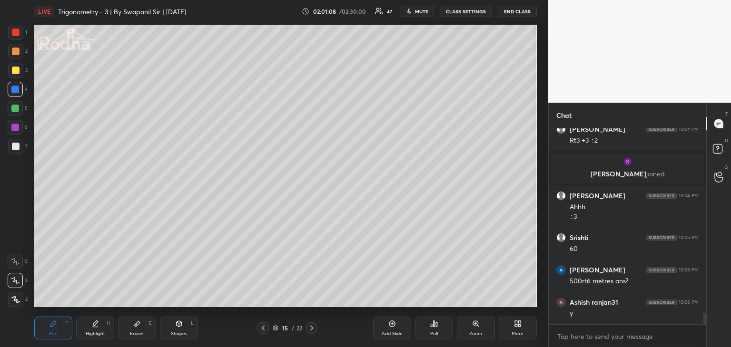
click at [11, 109] on div at bounding box center [15, 108] width 15 height 15
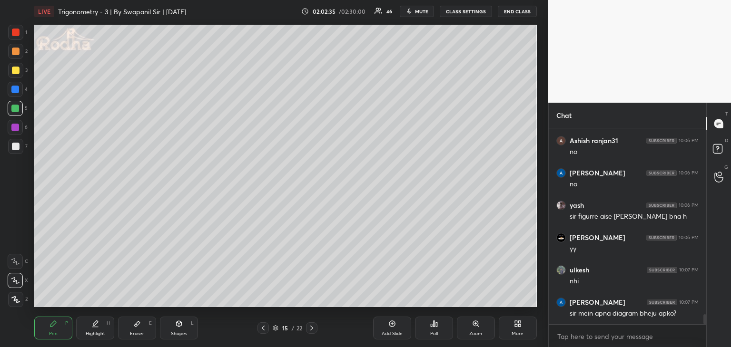
scroll to position [3592, 0]
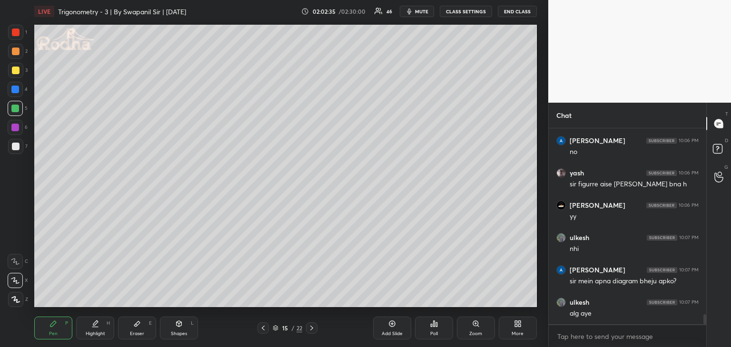
drag, startPoint x: 177, startPoint y: 330, endPoint x: 181, endPoint y: 327, distance: 4.9
click at [177, 330] on div "Shapes L" at bounding box center [179, 328] width 38 height 23
drag, startPoint x: 15, startPoint y: 298, endPoint x: 18, endPoint y: 303, distance: 5.3
click at [16, 299] on icon at bounding box center [15, 299] width 7 height 7
click at [60, 330] on div "Pen P" at bounding box center [53, 328] width 38 height 23
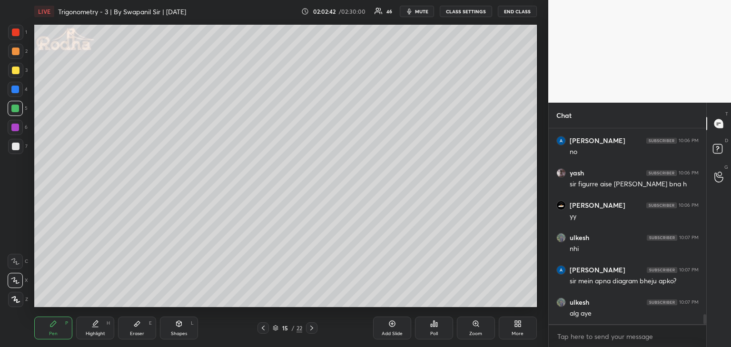
click at [16, 33] on div at bounding box center [16, 33] width 8 height 8
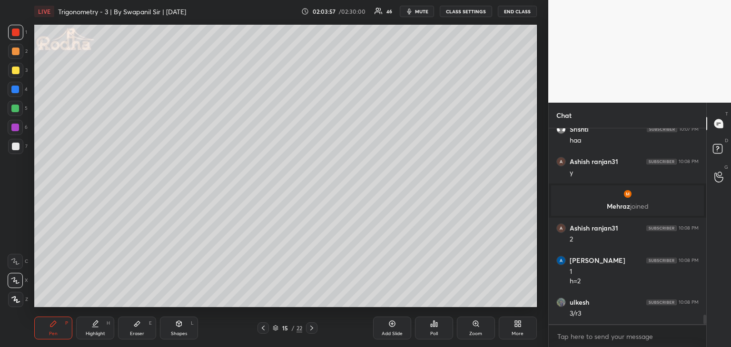
scroll to position [3859, 0]
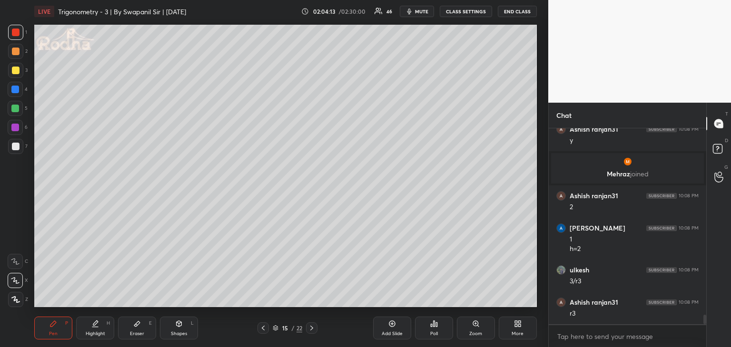
drag, startPoint x: 16, startPoint y: 69, endPoint x: 21, endPoint y: 69, distance: 4.8
click at [19, 69] on div at bounding box center [16, 71] width 8 height 8
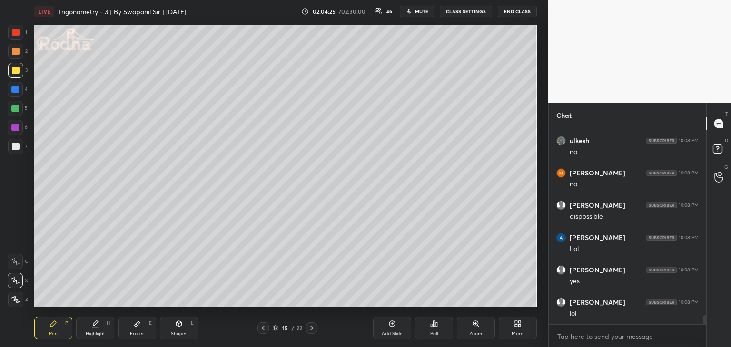
scroll to position [4182, 0]
drag, startPoint x: 309, startPoint y: 330, endPoint x: 315, endPoint y: 328, distance: 6.9
click at [309, 330] on icon at bounding box center [312, 328] width 8 height 8
click at [176, 335] on div "Shapes" at bounding box center [179, 334] width 16 height 5
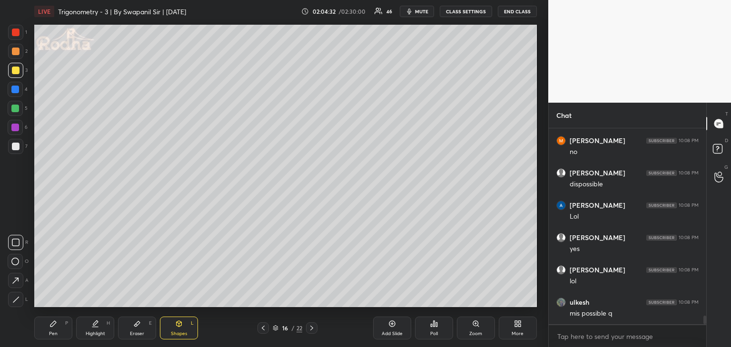
drag, startPoint x: 15, startPoint y: 298, endPoint x: 21, endPoint y: 292, distance: 8.4
click at [16, 298] on icon at bounding box center [15, 299] width 7 height 7
click at [17, 91] on div at bounding box center [15, 90] width 8 height 8
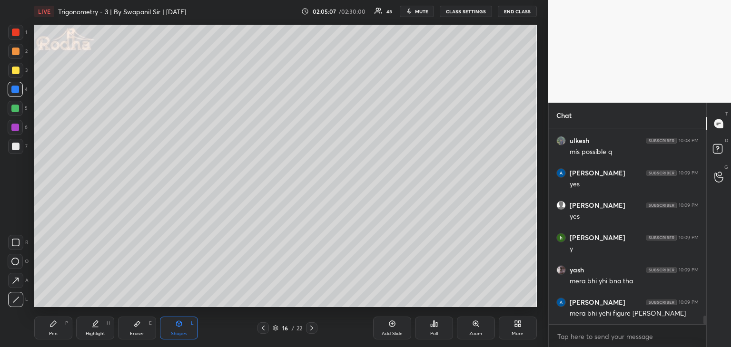
click at [147, 337] on div "Eraser E" at bounding box center [137, 328] width 38 height 23
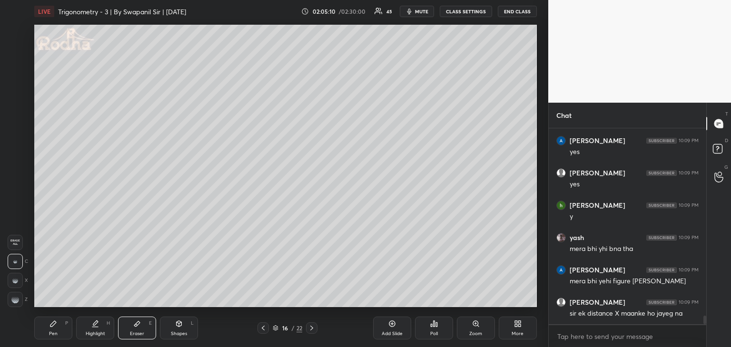
click at [54, 328] on div "Pen P" at bounding box center [53, 328] width 38 height 23
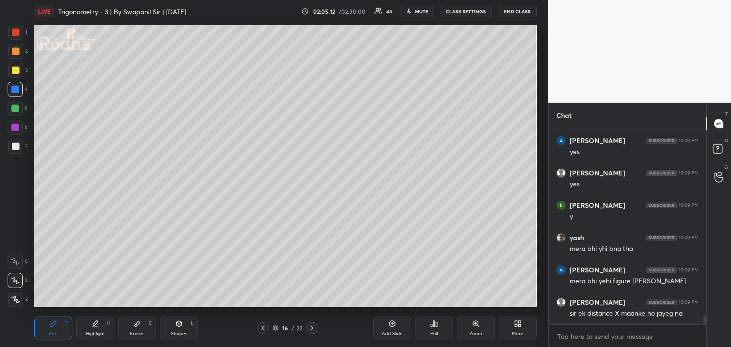
drag, startPoint x: 169, startPoint y: 326, endPoint x: 172, endPoint y: 320, distance: 6.4
click at [170, 325] on div "Shapes L" at bounding box center [179, 328] width 38 height 23
click at [23, 299] on div at bounding box center [15, 299] width 15 height 15
click at [50, 335] on div "Pen P" at bounding box center [53, 328] width 38 height 23
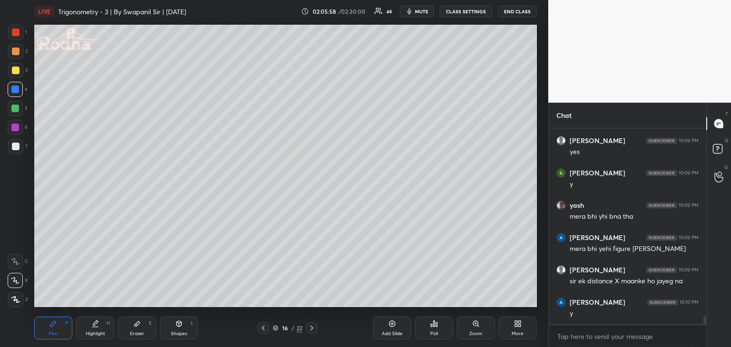
scroll to position [4441, 0]
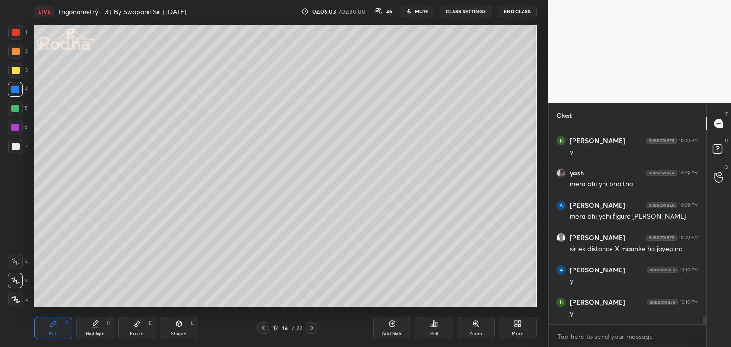
click at [19, 72] on div at bounding box center [16, 71] width 8 height 8
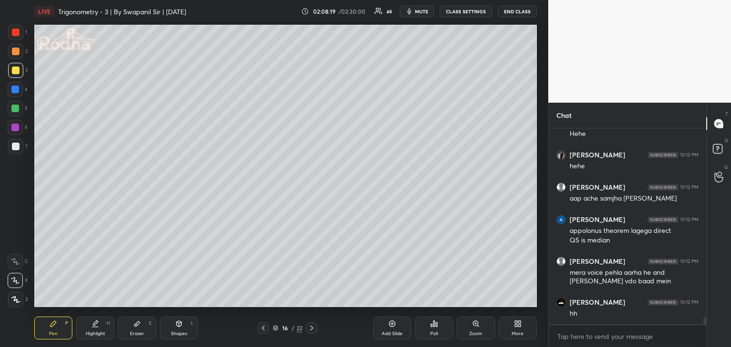
scroll to position [5214, 0]
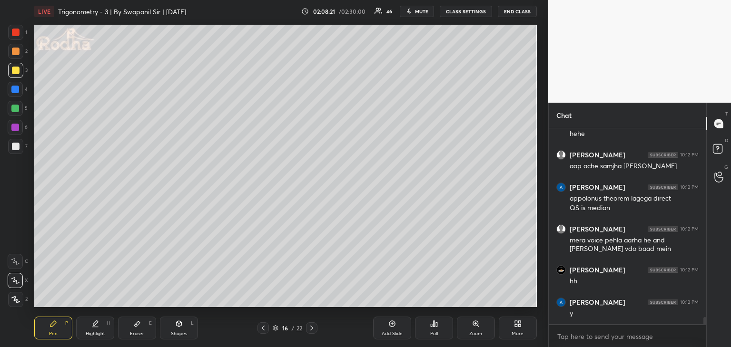
click at [17, 31] on div at bounding box center [16, 33] width 8 height 8
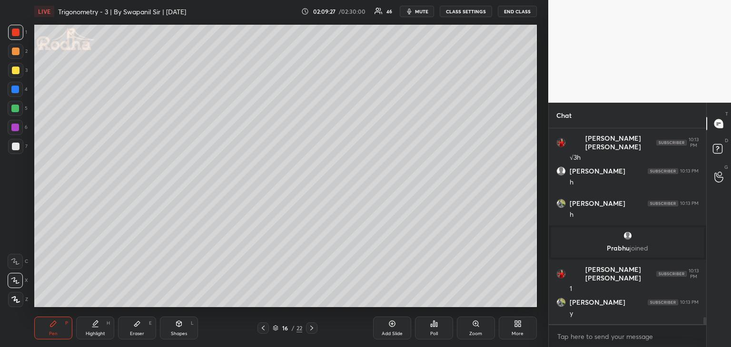
scroll to position [5246, 0]
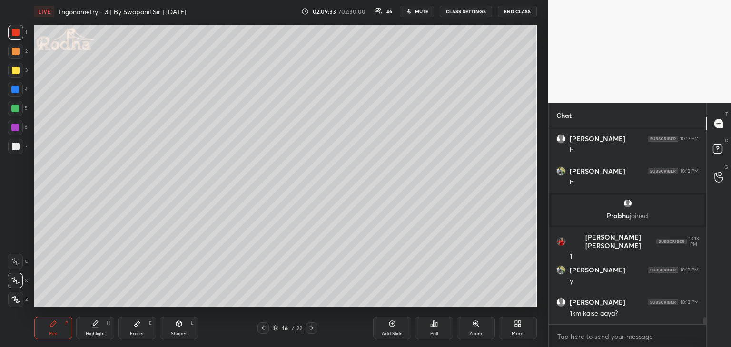
click at [264, 329] on icon at bounding box center [263, 328] width 8 height 8
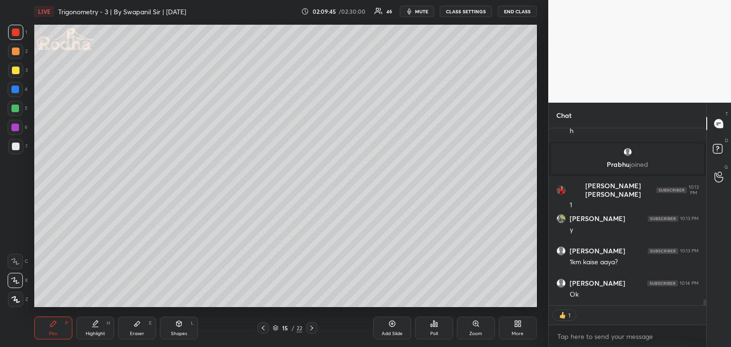
scroll to position [5330, 0]
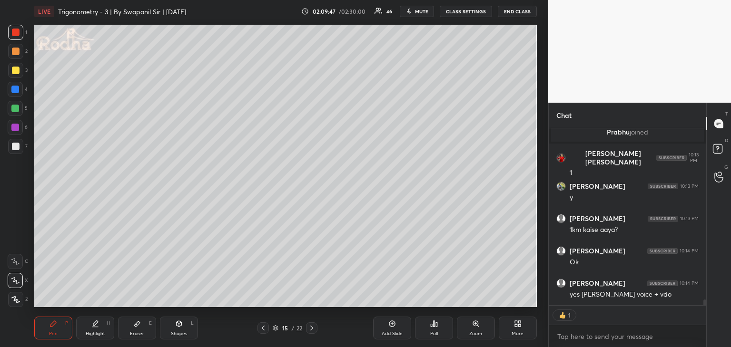
click at [316, 328] on div at bounding box center [311, 328] width 11 height 11
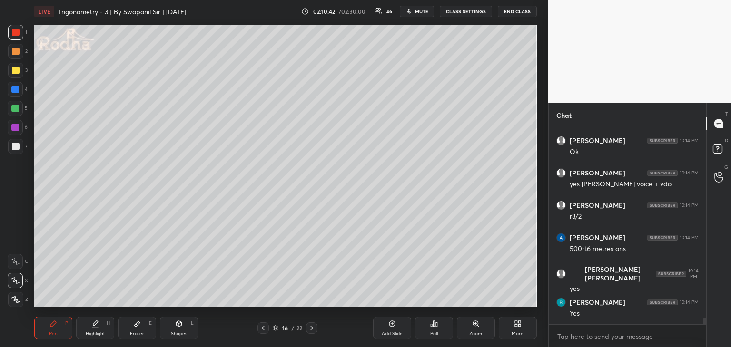
scroll to position [5472, 0]
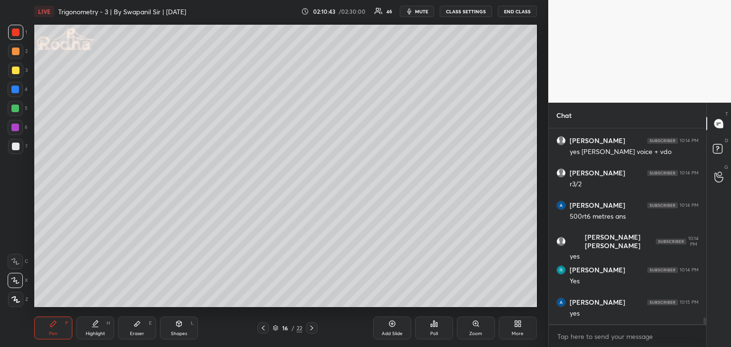
click at [312, 330] on icon at bounding box center [312, 328] width 8 height 8
click at [263, 328] on icon at bounding box center [263, 328] width 8 height 8
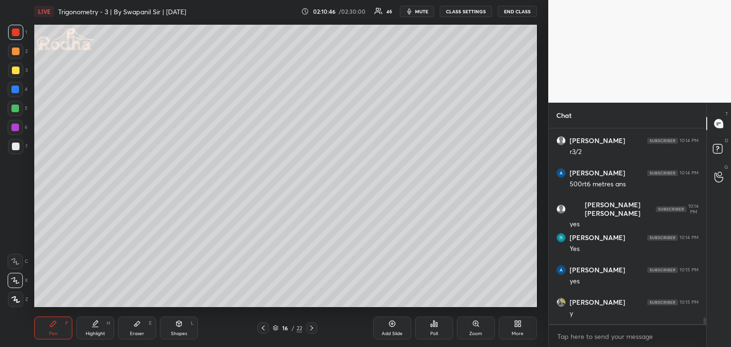
scroll to position [5537, 0]
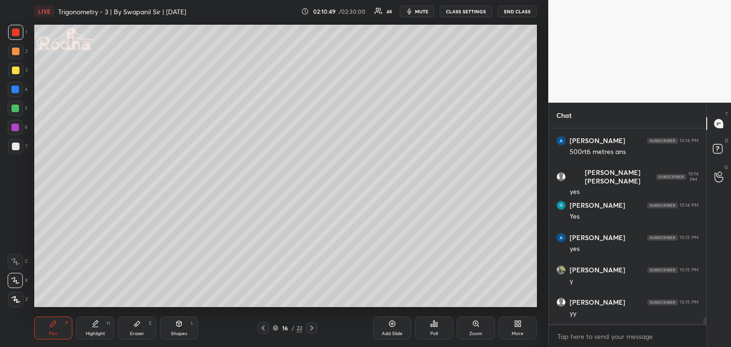
click at [264, 332] on div at bounding box center [262, 328] width 11 height 11
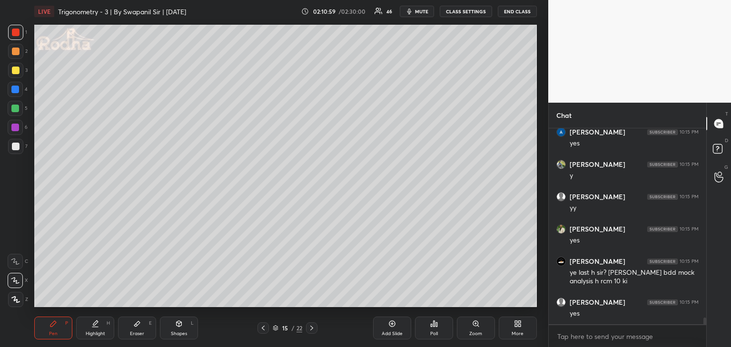
scroll to position [5675, 0]
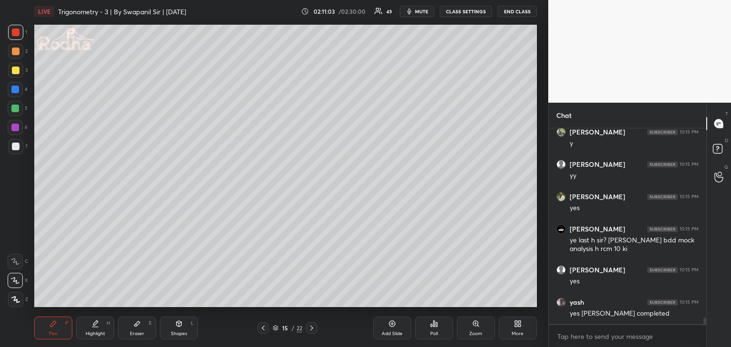
click at [308, 330] on icon at bounding box center [312, 328] width 8 height 8
click at [263, 331] on icon at bounding box center [263, 328] width 8 height 8
click at [262, 330] on icon at bounding box center [263, 328] width 8 height 8
click at [264, 331] on icon at bounding box center [263, 328] width 8 height 8
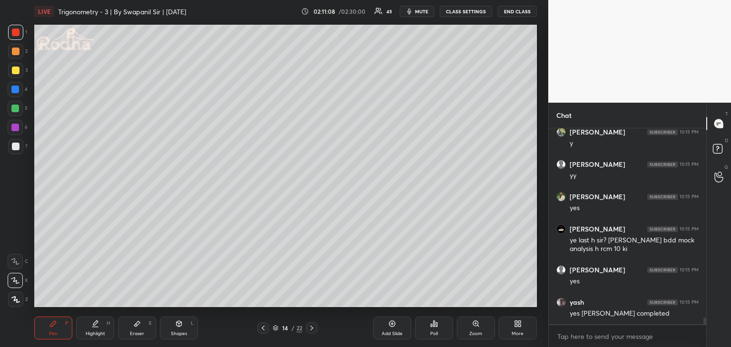
click at [264, 331] on icon at bounding box center [263, 328] width 8 height 8
click at [263, 326] on icon at bounding box center [263, 328] width 8 height 8
click at [312, 328] on icon at bounding box center [311, 328] width 3 height 5
click at [312, 328] on icon at bounding box center [312, 328] width 8 height 8
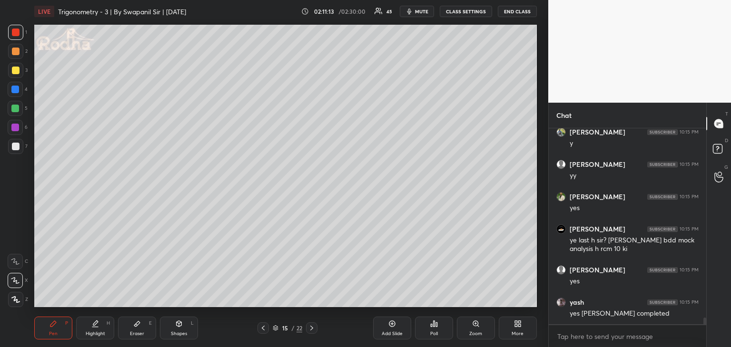
click at [312, 331] on icon at bounding box center [312, 328] width 8 height 8
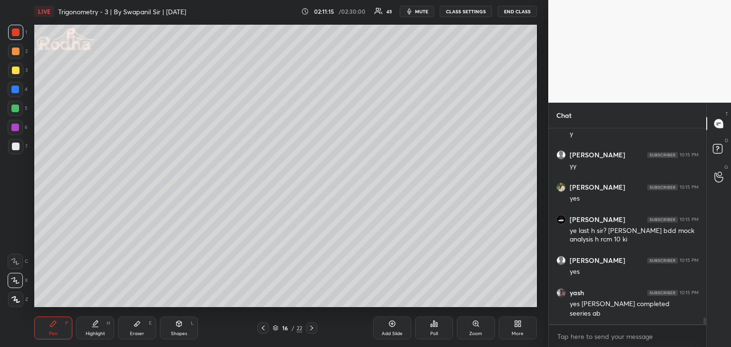
click at [312, 331] on icon at bounding box center [312, 328] width 8 height 8
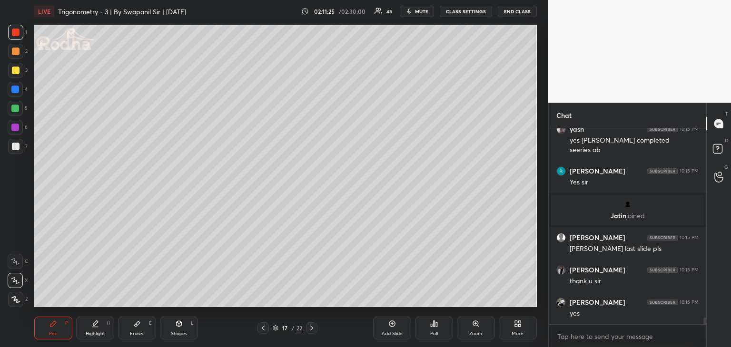
scroll to position [5697, 0]
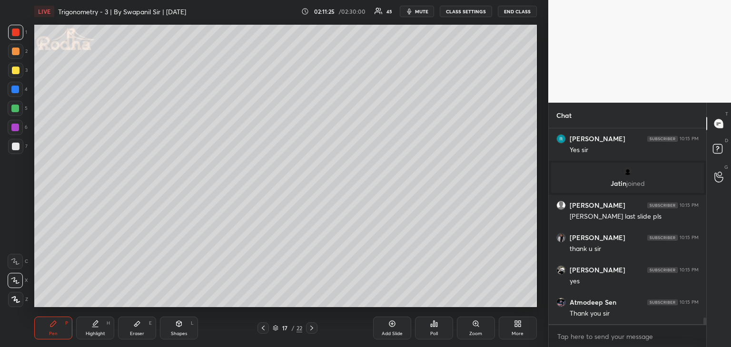
click at [264, 331] on icon at bounding box center [263, 328] width 8 height 8
click at [263, 332] on icon at bounding box center [263, 328] width 8 height 8
click at [262, 333] on div at bounding box center [262, 328] width 11 height 11
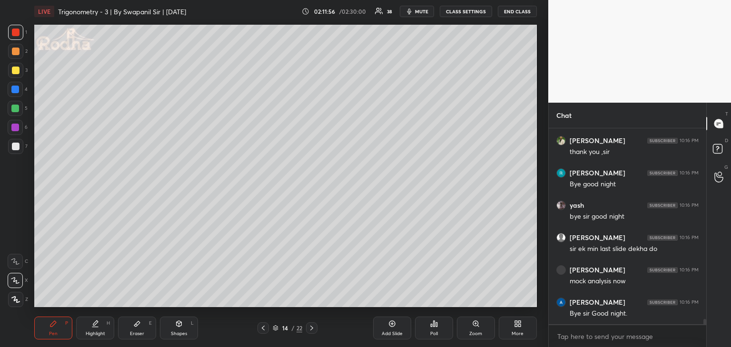
scroll to position [2, 3]
click at [518, 11] on button "END CLASS" at bounding box center [517, 11] width 39 height 11
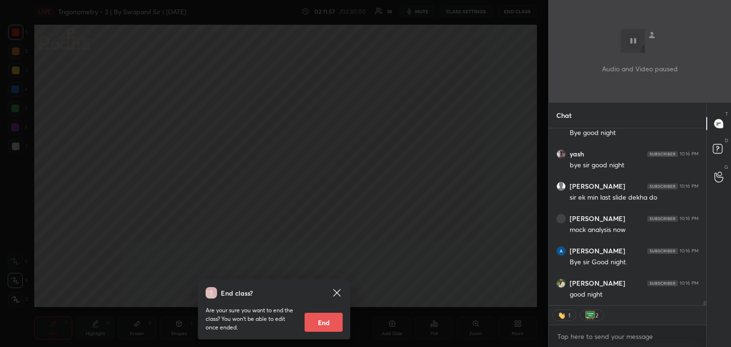
scroll to position [7107, 0]
click at [335, 294] on icon at bounding box center [336, 292] width 7 height 7
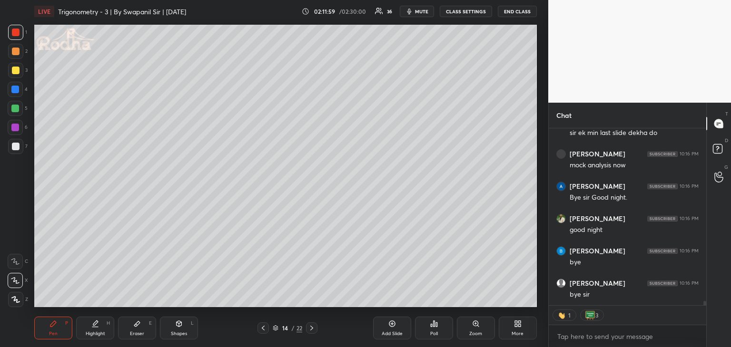
click at [316, 330] on div at bounding box center [311, 328] width 11 height 11
click at [314, 330] on icon at bounding box center [312, 328] width 8 height 8
click at [413, 10] on icon "button" at bounding box center [409, 12] width 8 height 8
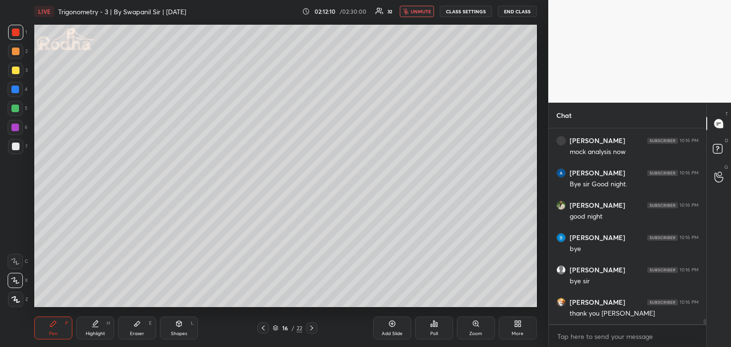
click at [516, 14] on button "END CLASS" at bounding box center [517, 11] width 39 height 11
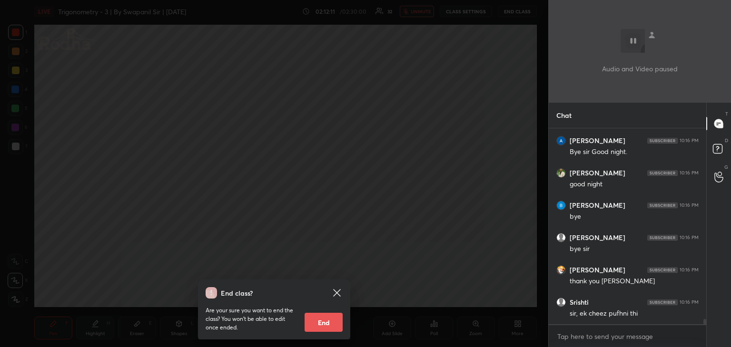
drag, startPoint x: 325, startPoint y: 319, endPoint x: 331, endPoint y: 319, distance: 6.2
click at [325, 320] on button "End" at bounding box center [323, 322] width 38 height 19
type textarea "x"
